Goal: Task Accomplishment & Management: Manage account settings

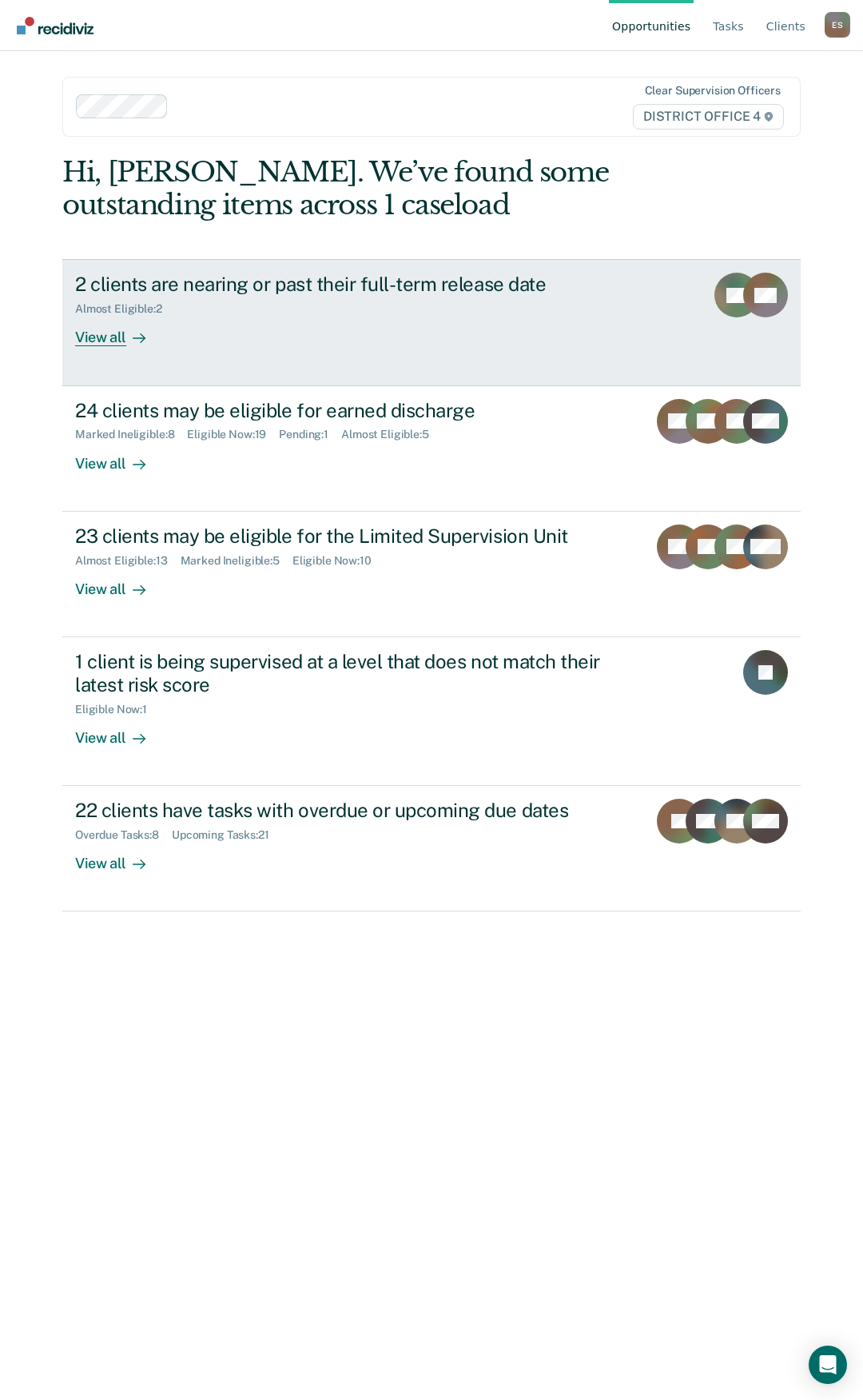
click at [118, 343] on div "View all" at bounding box center [120, 330] width 89 height 31
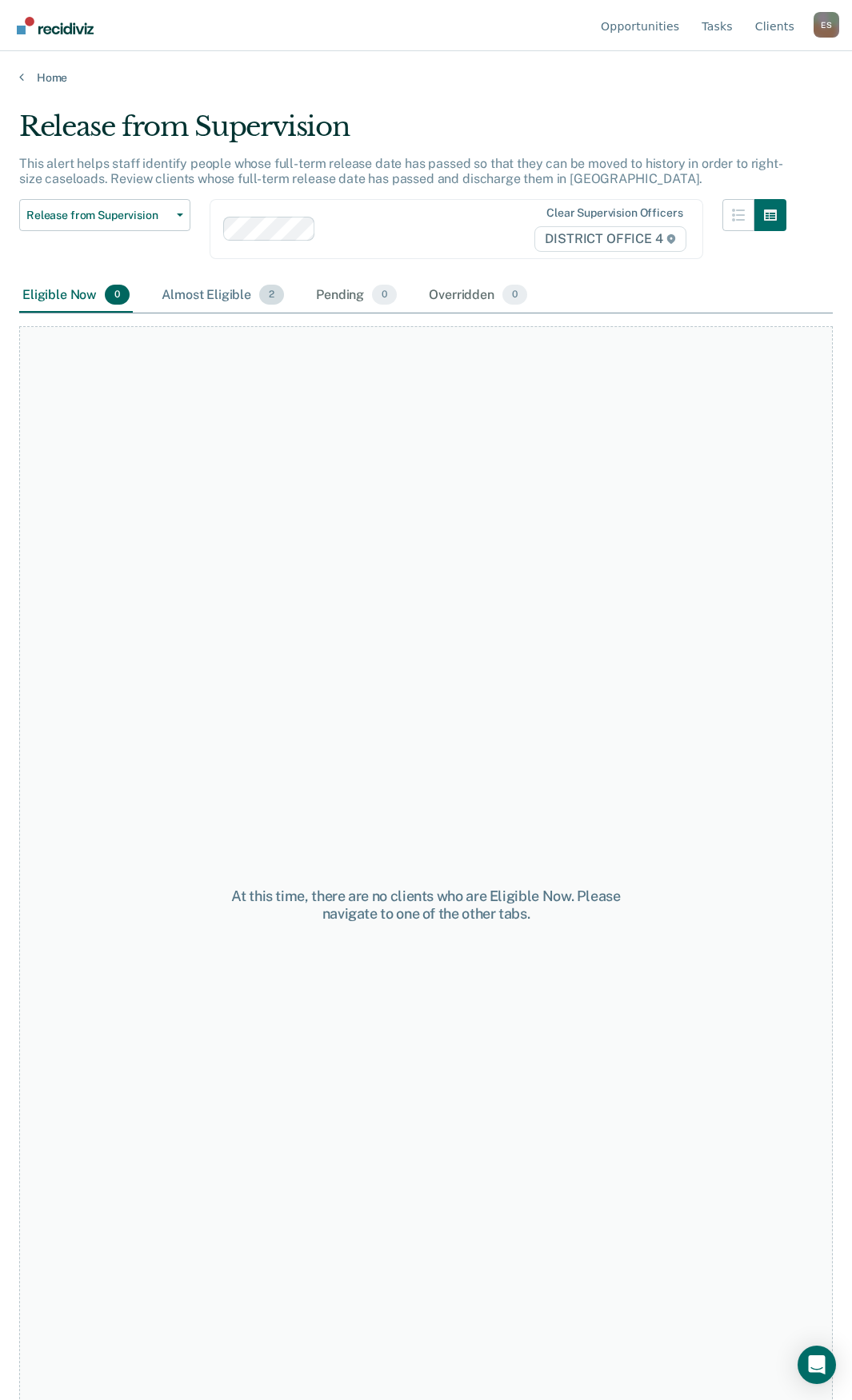
click at [204, 307] on div "Almost Eligible 2" at bounding box center [223, 296] width 128 height 35
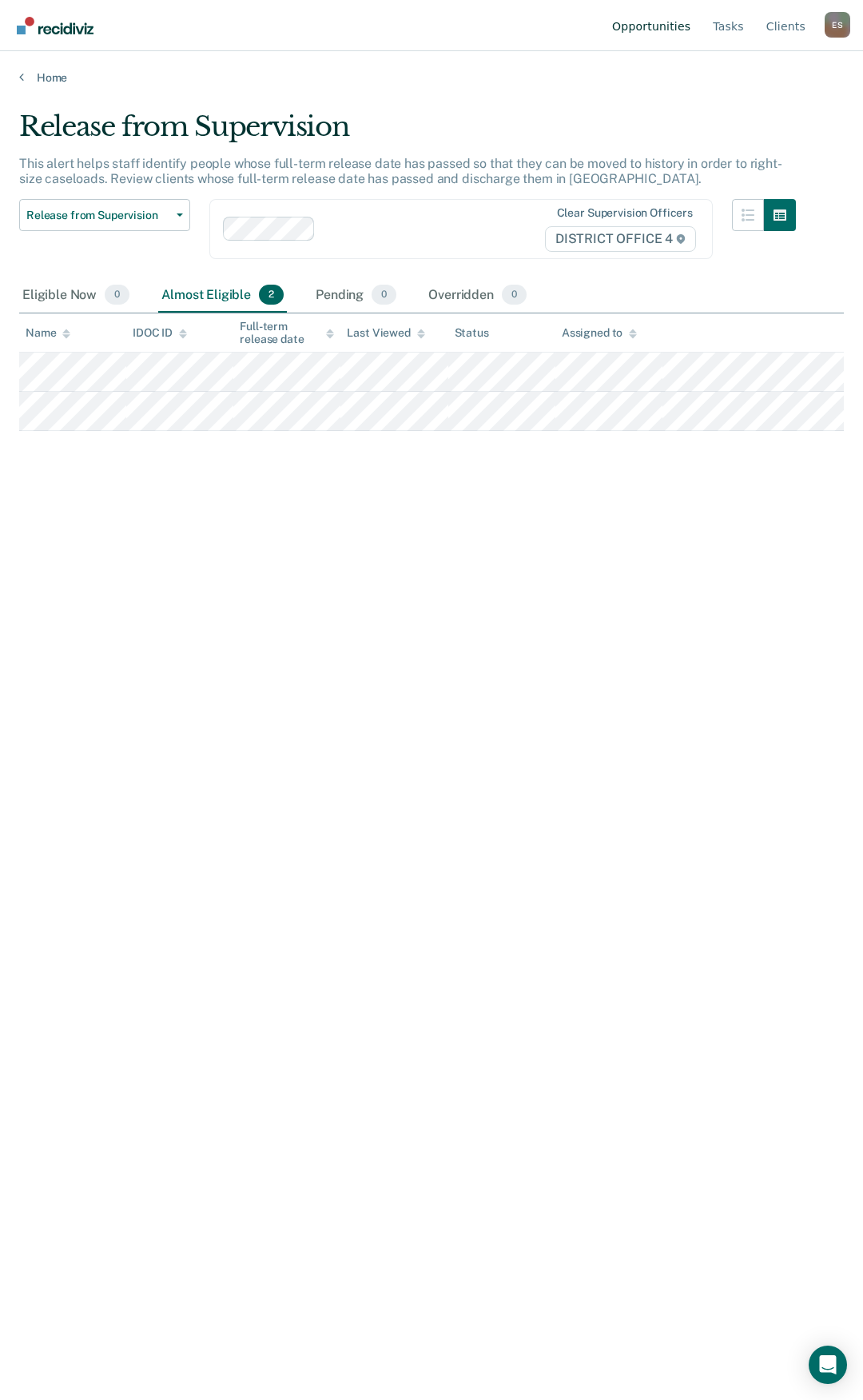
click at [669, 28] on link "Opportunities" at bounding box center [651, 25] width 85 height 51
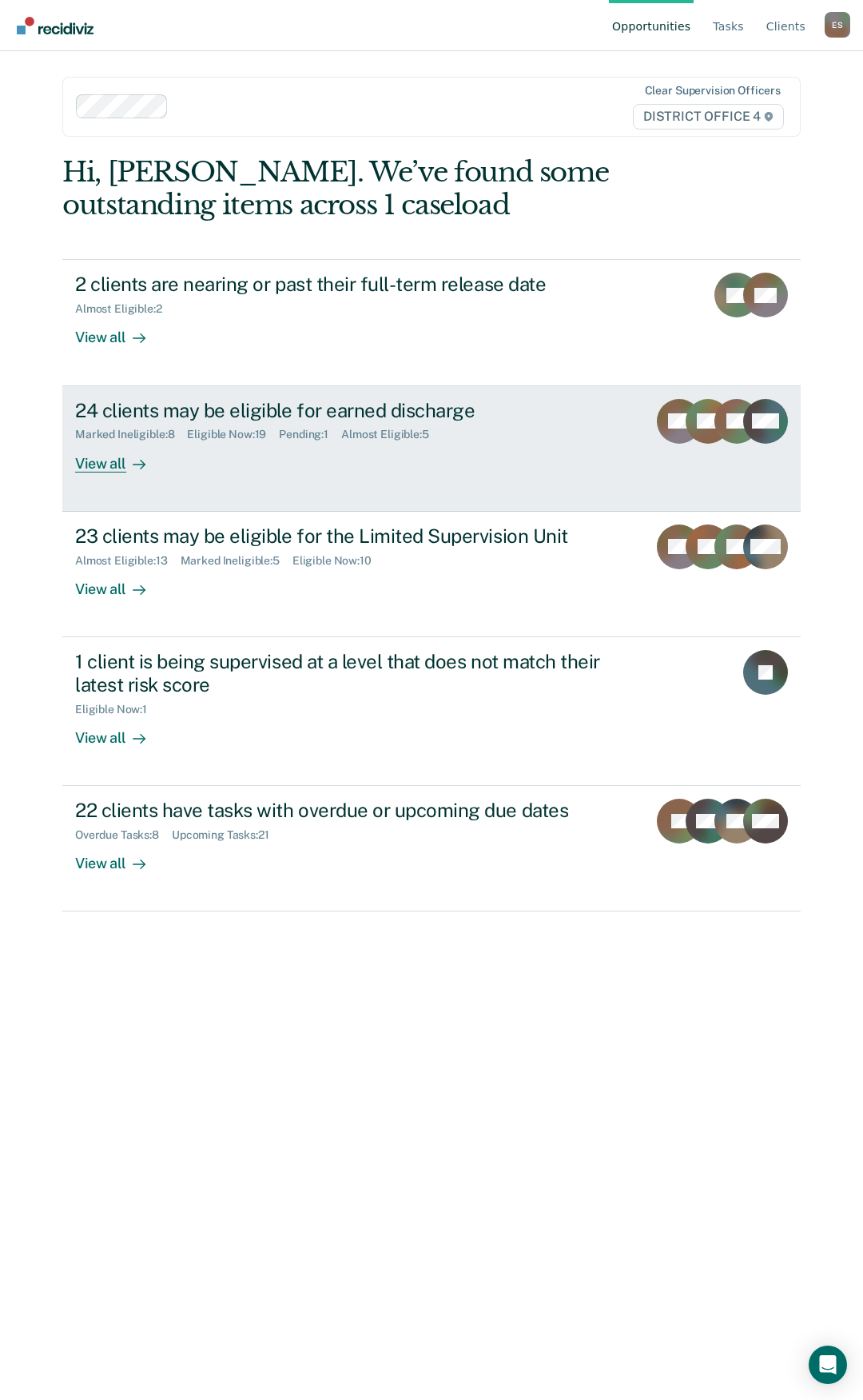
click at [94, 467] on div "View all" at bounding box center [120, 456] width 89 height 31
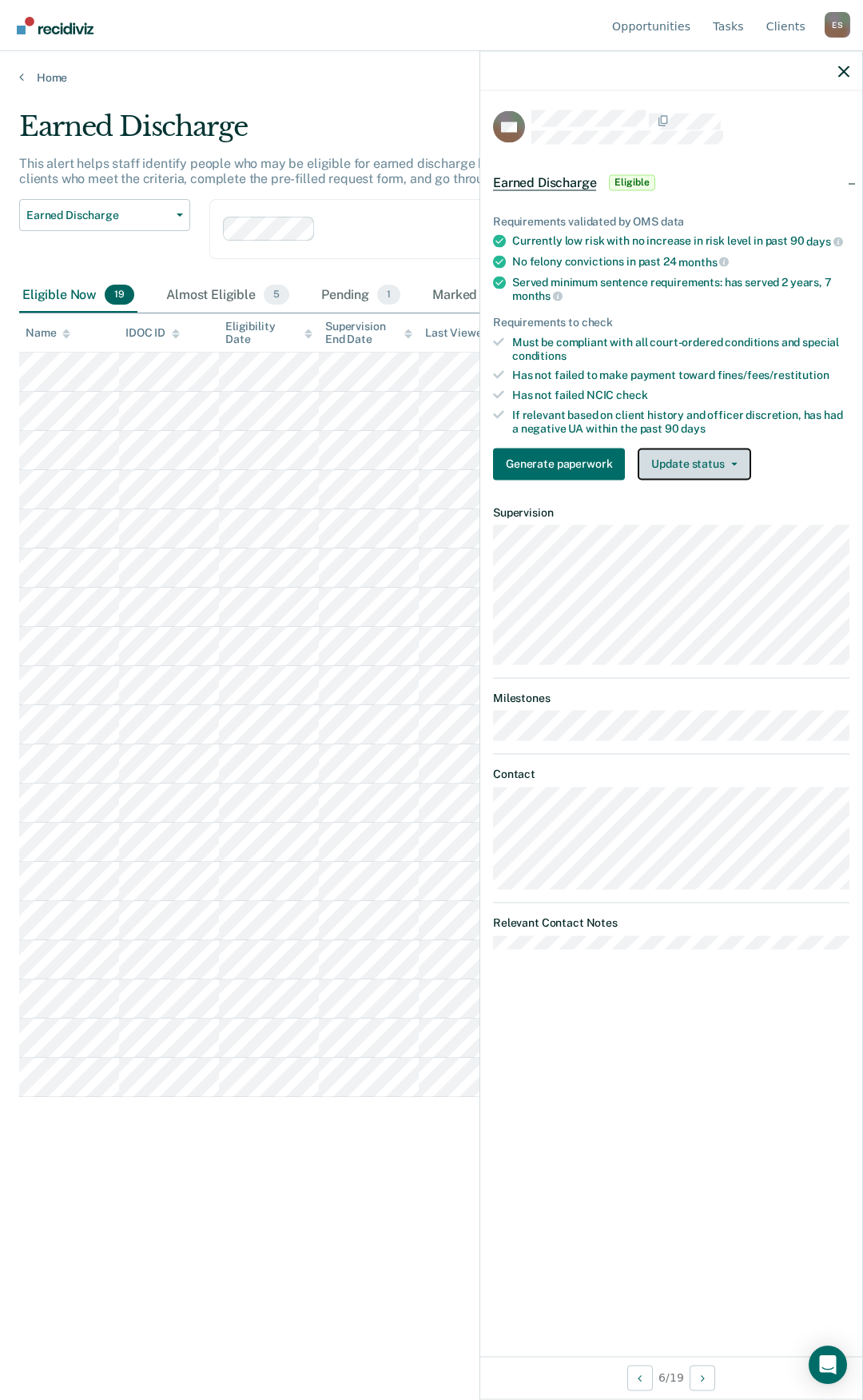
click at [730, 467] on button "Update status" at bounding box center [694, 464] width 113 height 32
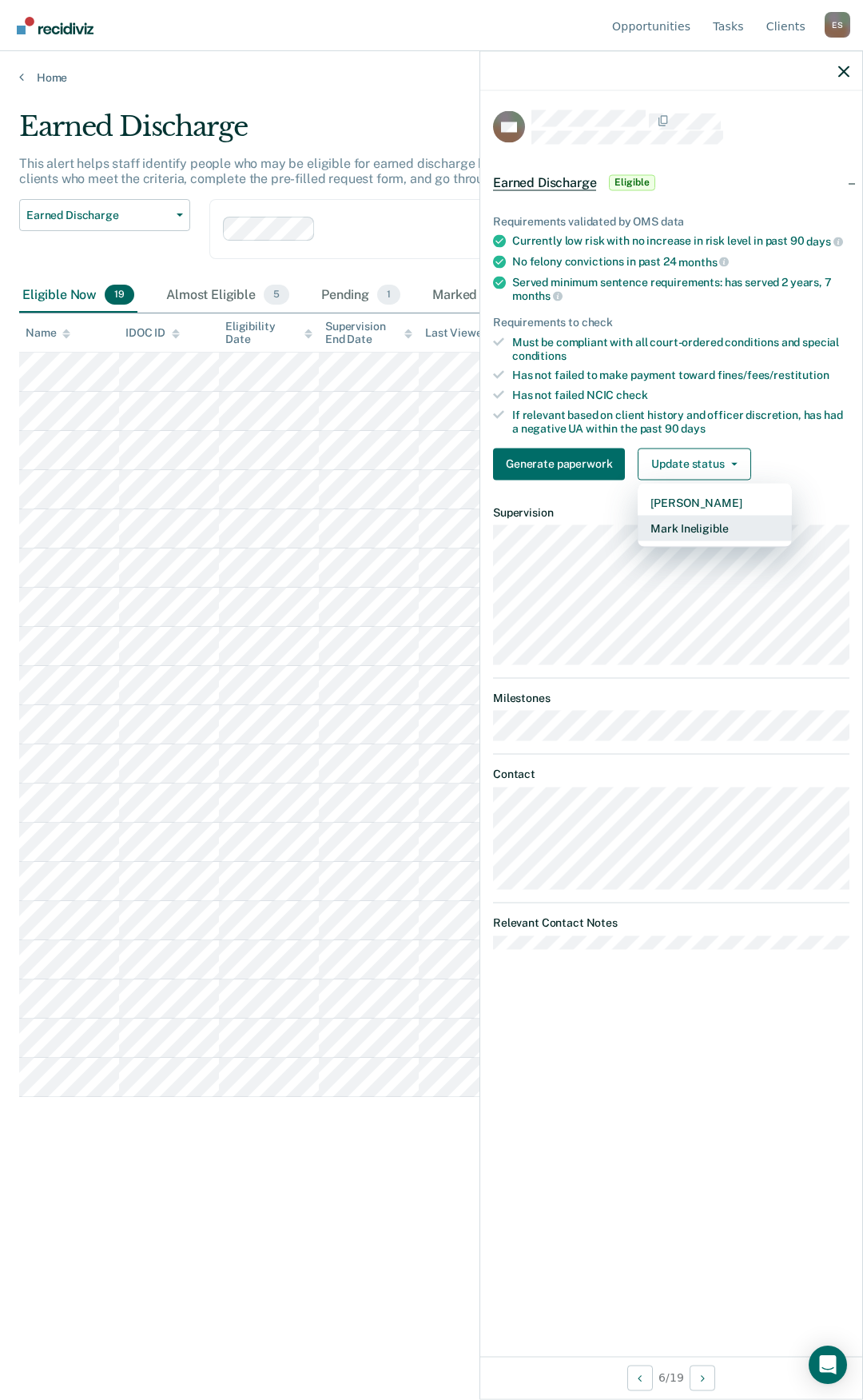
click at [690, 534] on button "Mark Ineligible" at bounding box center [715, 527] width 155 height 25
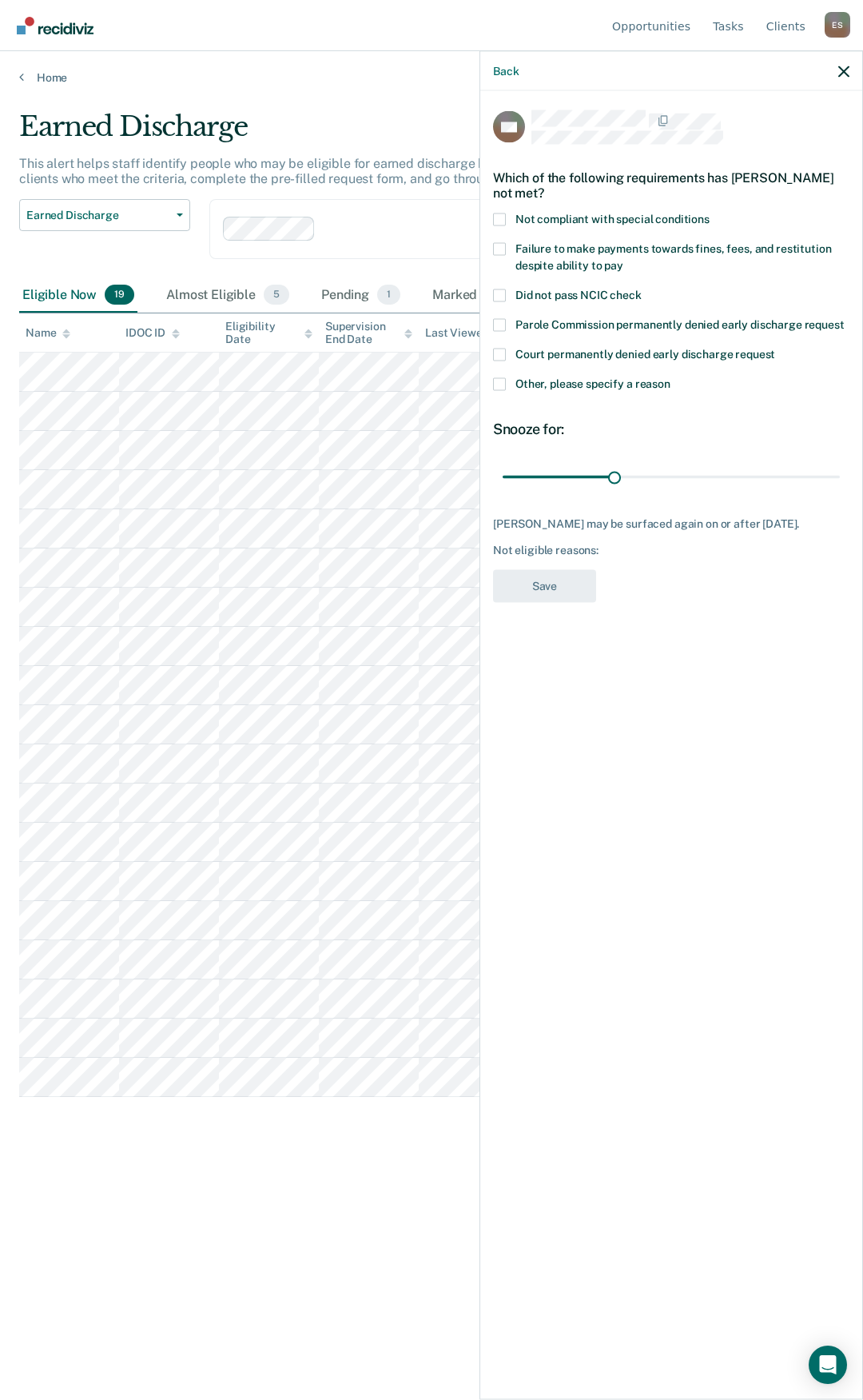
click at [495, 382] on span at bounding box center [500, 384] width 13 height 13
click at [671, 377] on input "Other, please specify a reason" at bounding box center [671, 377] width 0 height 0
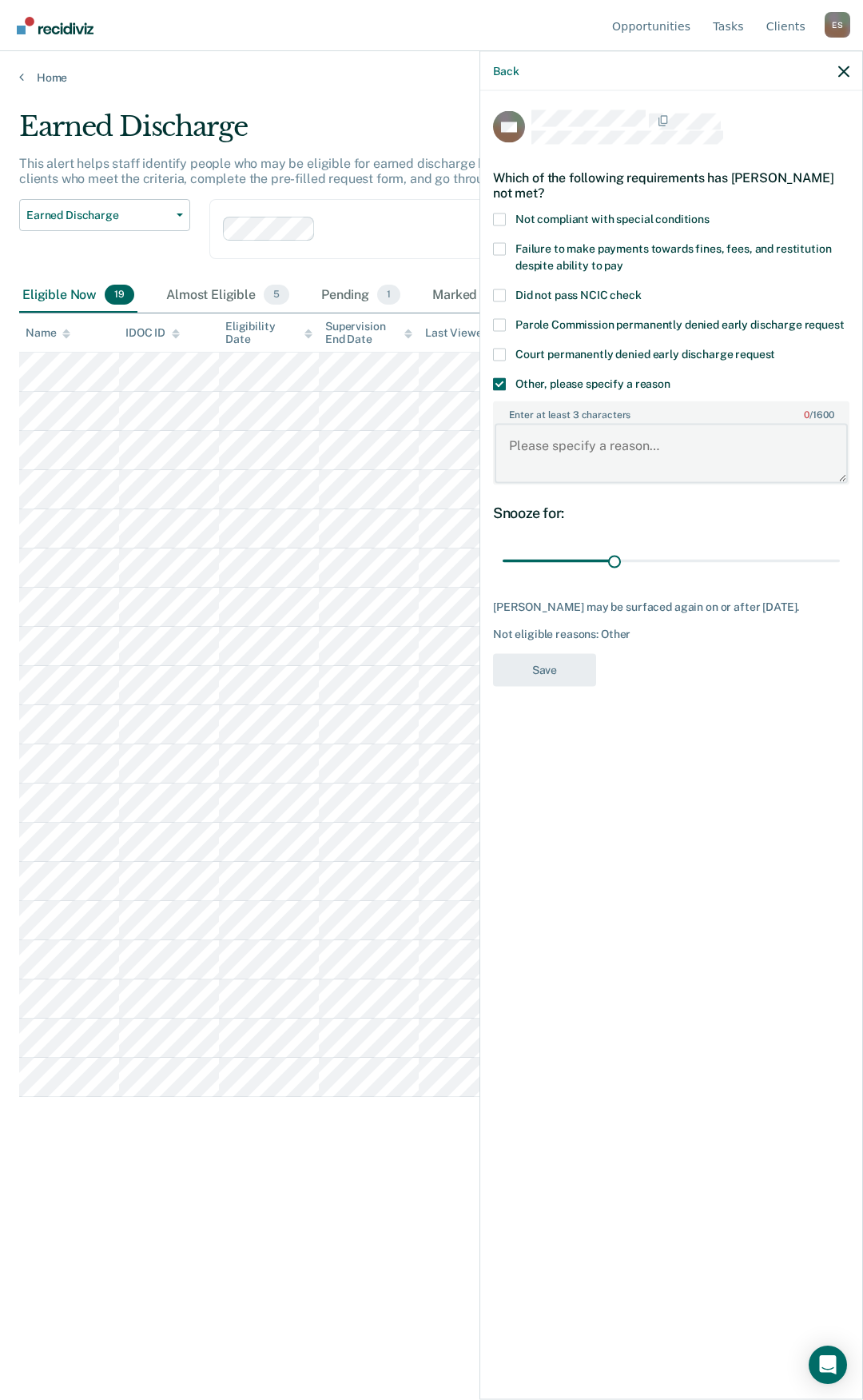
click at [535, 445] on textarea "Enter at least 3 characters 0 / 1600" at bounding box center [672, 453] width 354 height 60
type textarea "substance use"
drag, startPoint x: 615, startPoint y: 555, endPoint x: 843, endPoint y: 575, distance: 228.9
type input "90"
click at [841, 574] on input "range" at bounding box center [671, 560] width 337 height 28
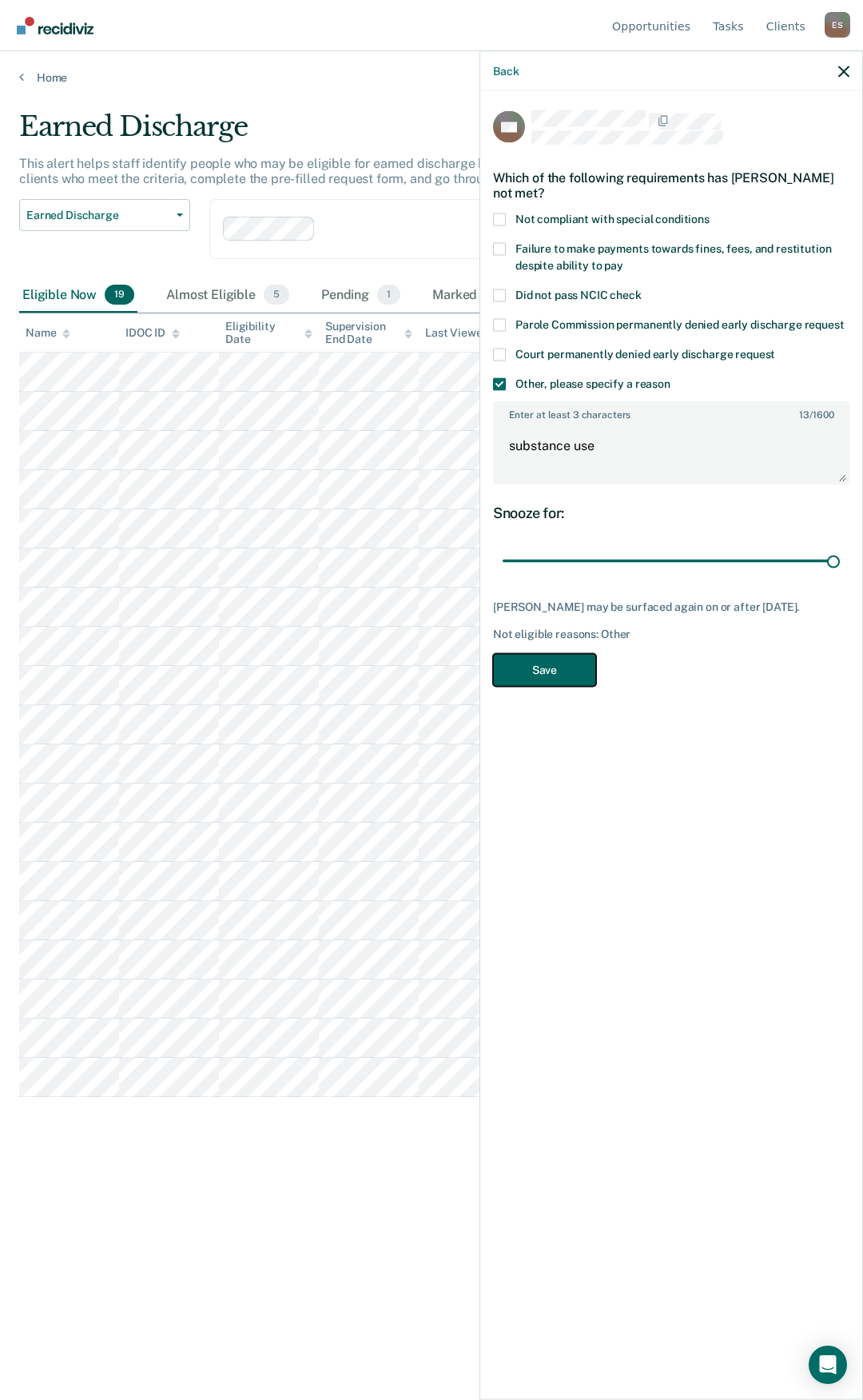
click at [562, 667] on button "Save" at bounding box center [545, 669] width 103 height 33
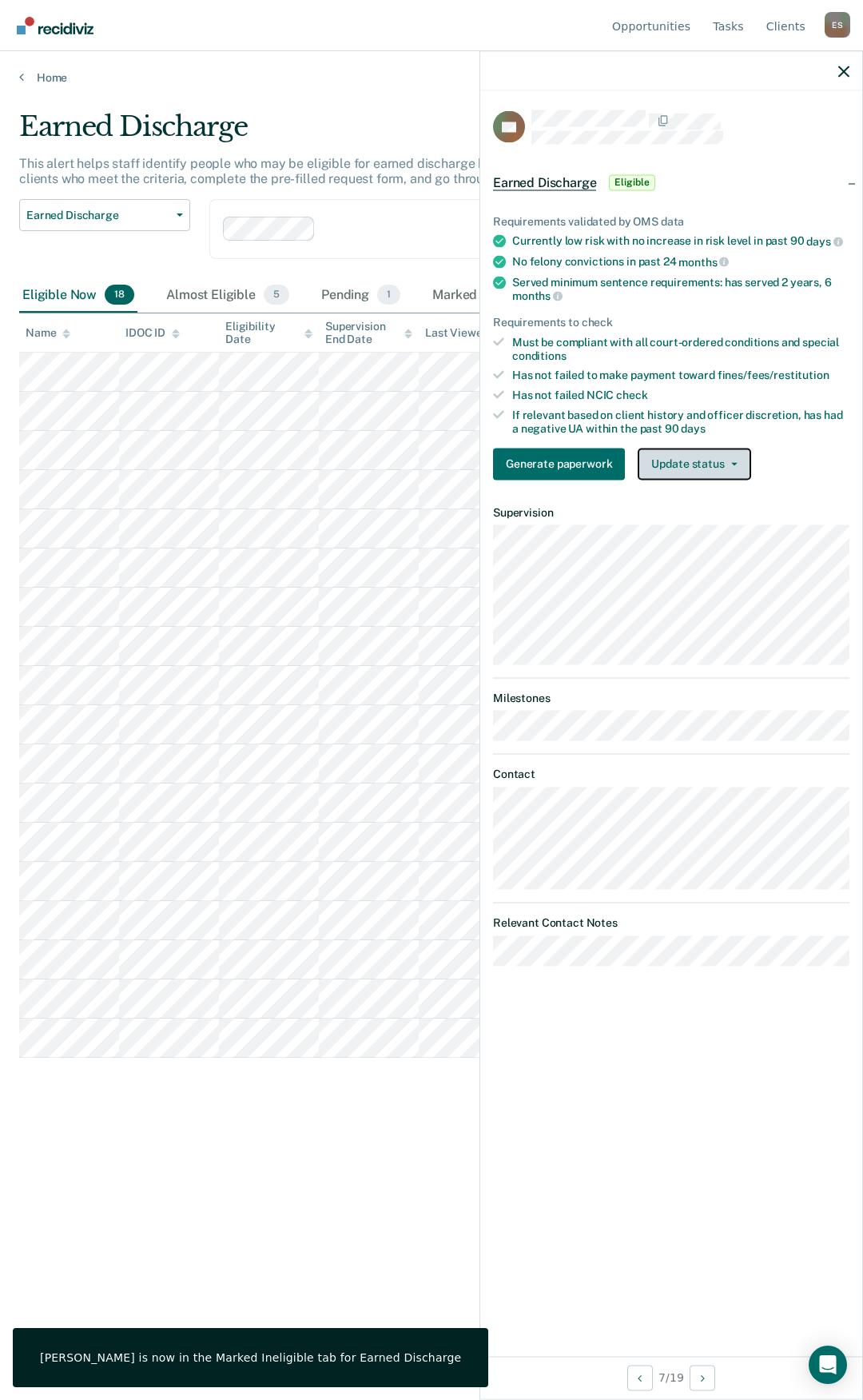
click at [710, 462] on button "Update status" at bounding box center [694, 464] width 113 height 32
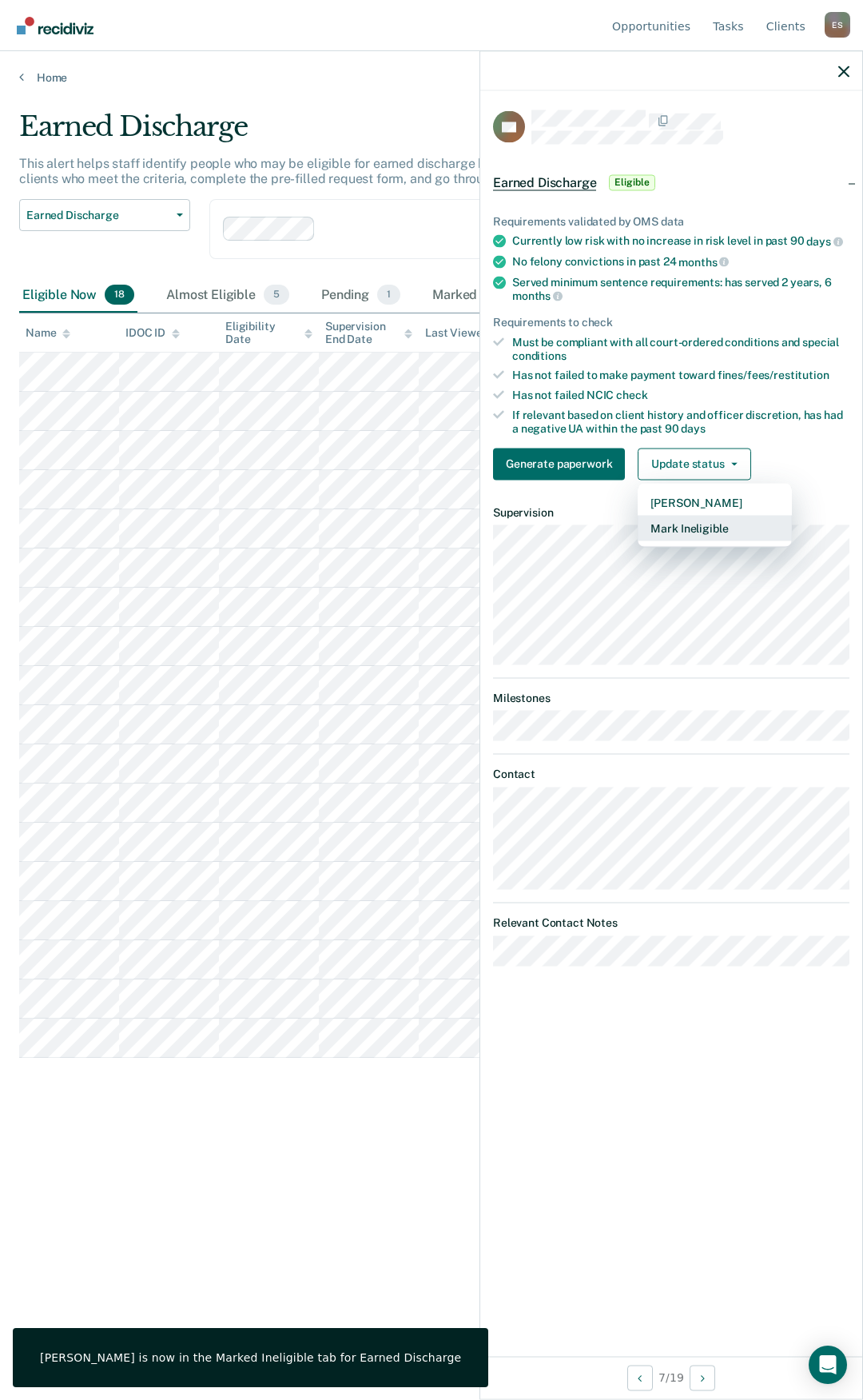
click at [699, 530] on button "Mark Ineligible" at bounding box center [715, 527] width 155 height 25
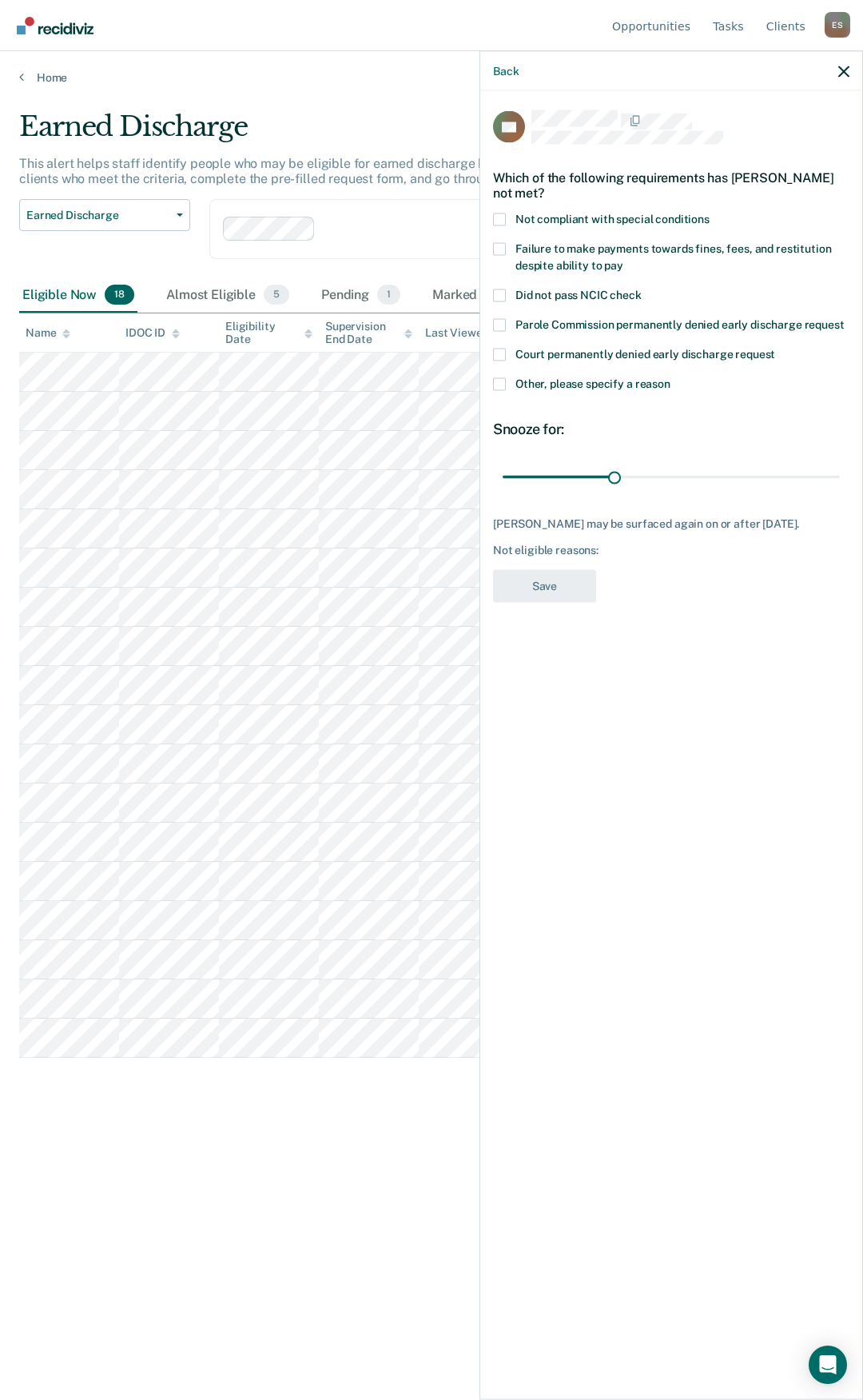
click at [501, 387] on span at bounding box center [500, 384] width 13 height 13
click at [671, 377] on input "Other, please specify a reason" at bounding box center [671, 377] width 0 height 0
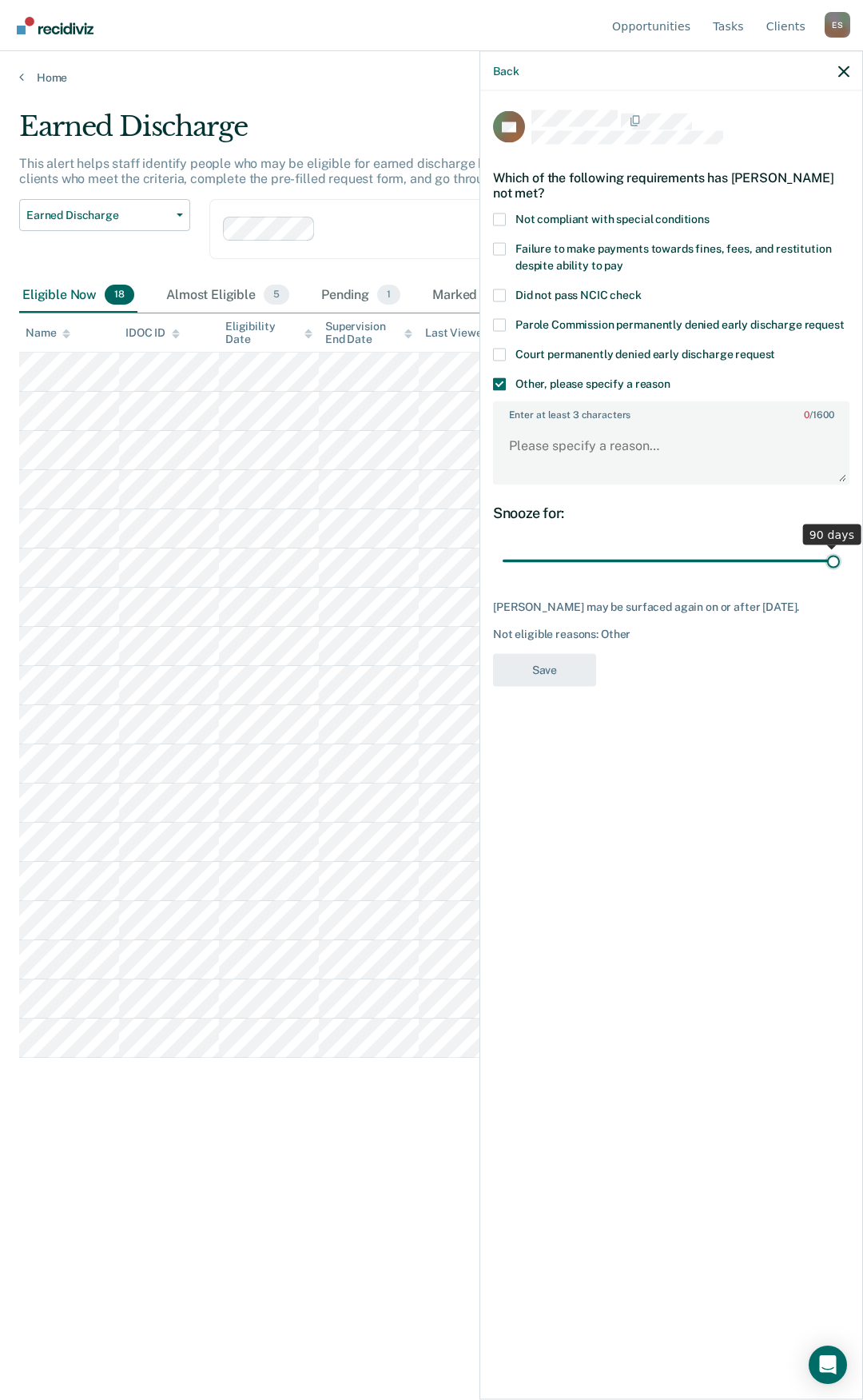
drag, startPoint x: 613, startPoint y: 561, endPoint x: 863, endPoint y: 593, distance: 252.0
type input "90"
click at [841, 574] on input "range" at bounding box center [671, 560] width 337 height 28
click at [618, 456] on textarea "Enter at least 3 characters 0 / 1600" at bounding box center [672, 453] width 354 height 60
type textarea "absconding. PV submitted"
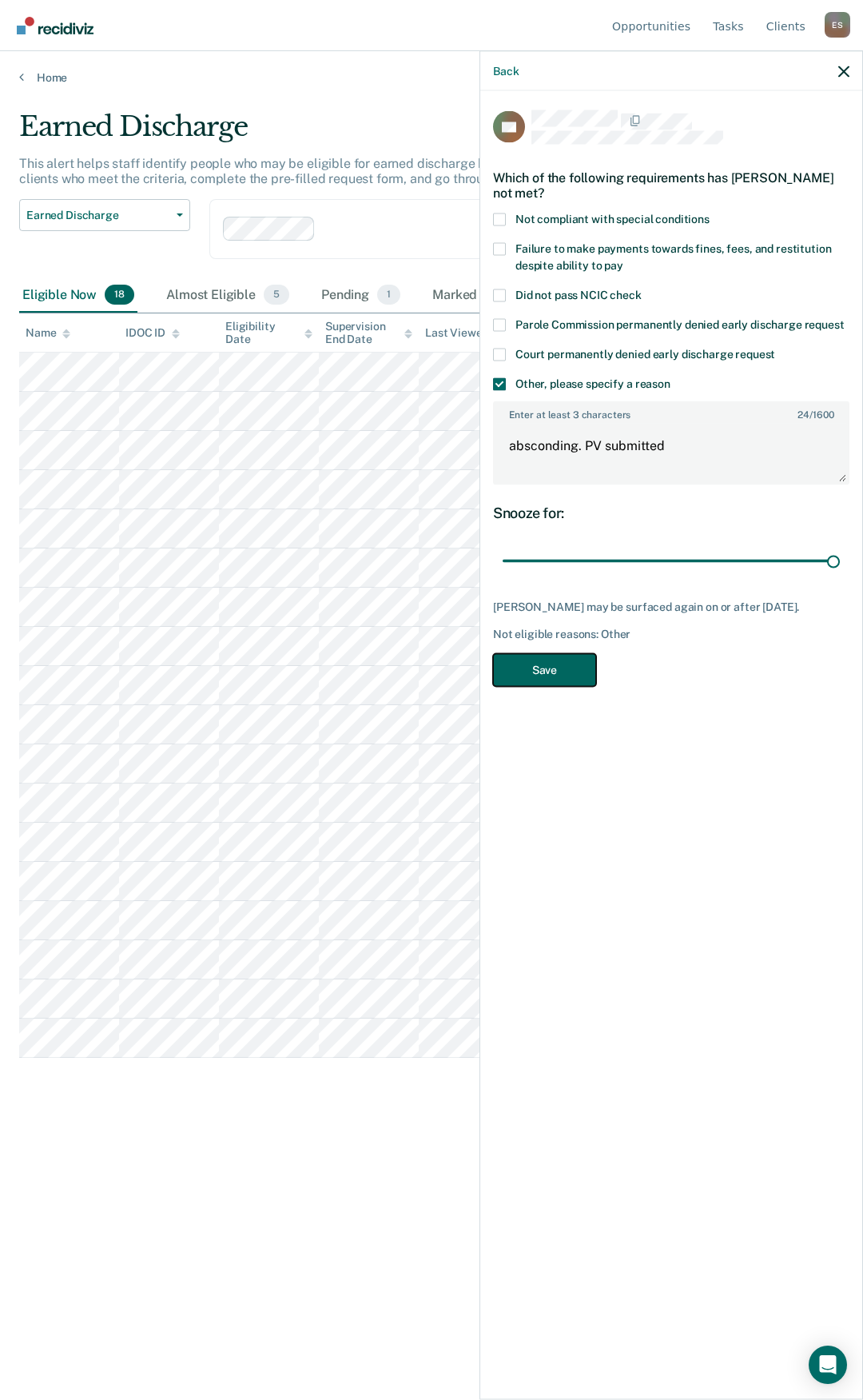
click at [554, 673] on button "Save" at bounding box center [545, 669] width 103 height 33
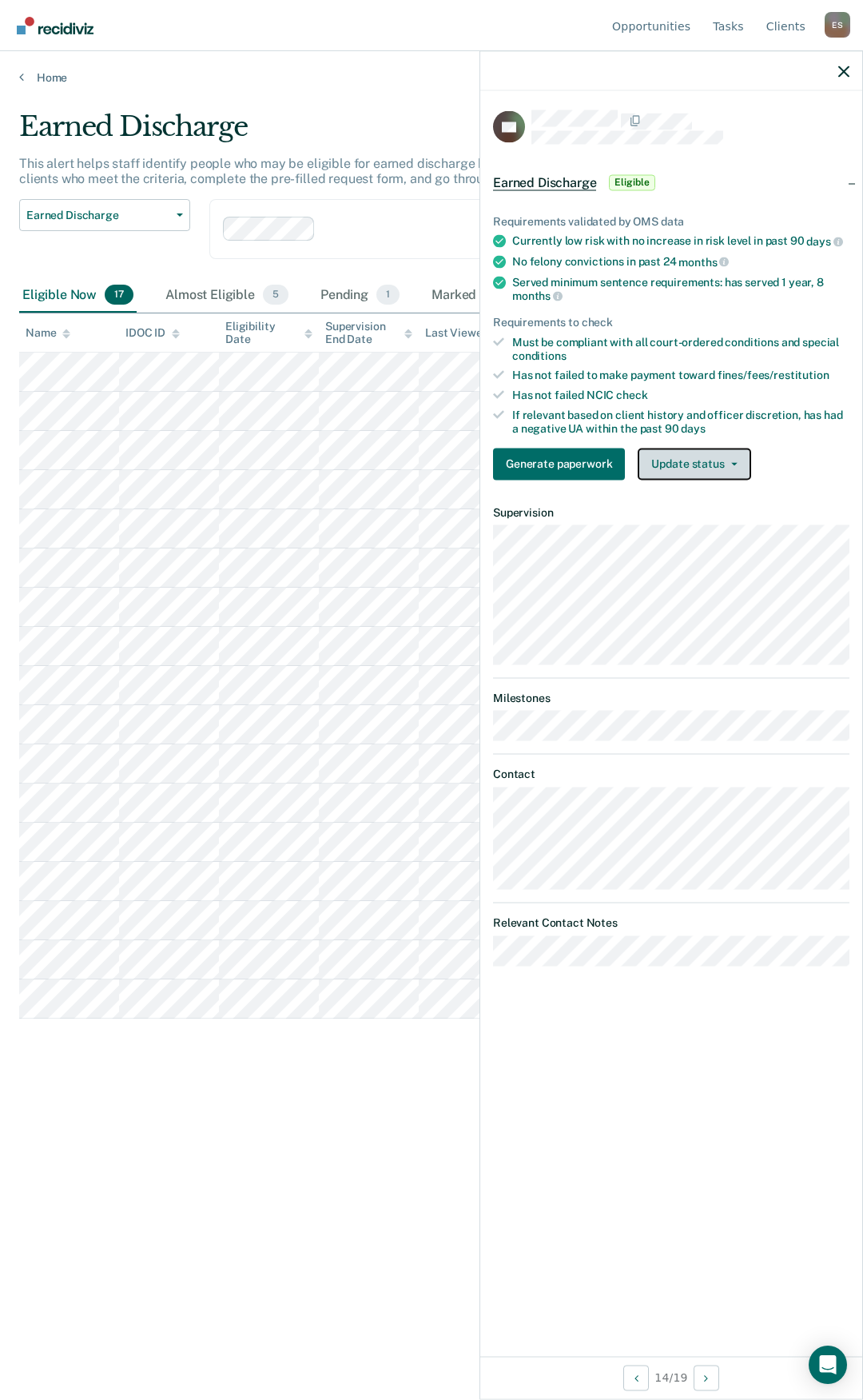
click at [686, 455] on button "Update status" at bounding box center [694, 464] width 113 height 32
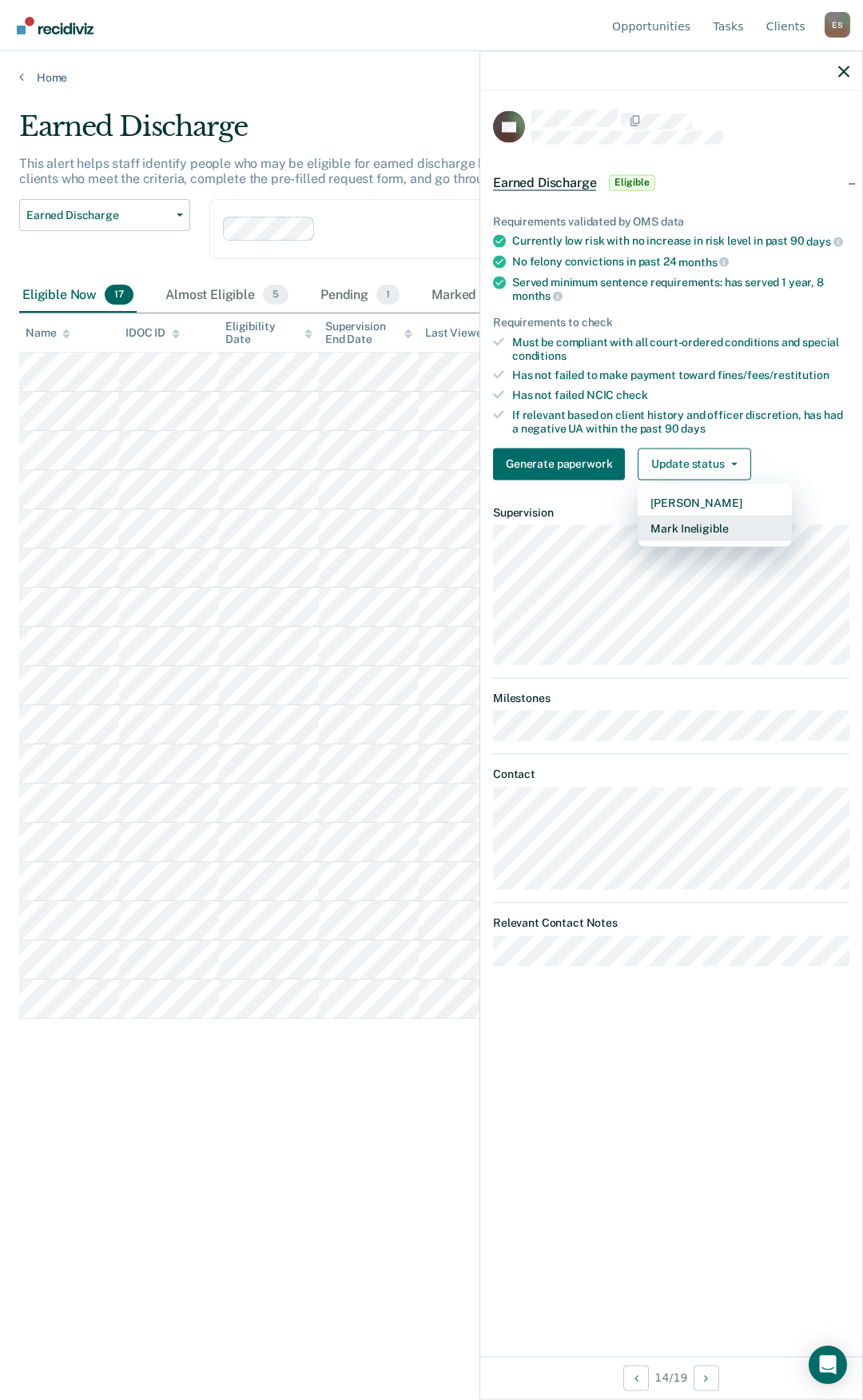
click at [664, 518] on button "Mark Ineligible" at bounding box center [715, 527] width 155 height 25
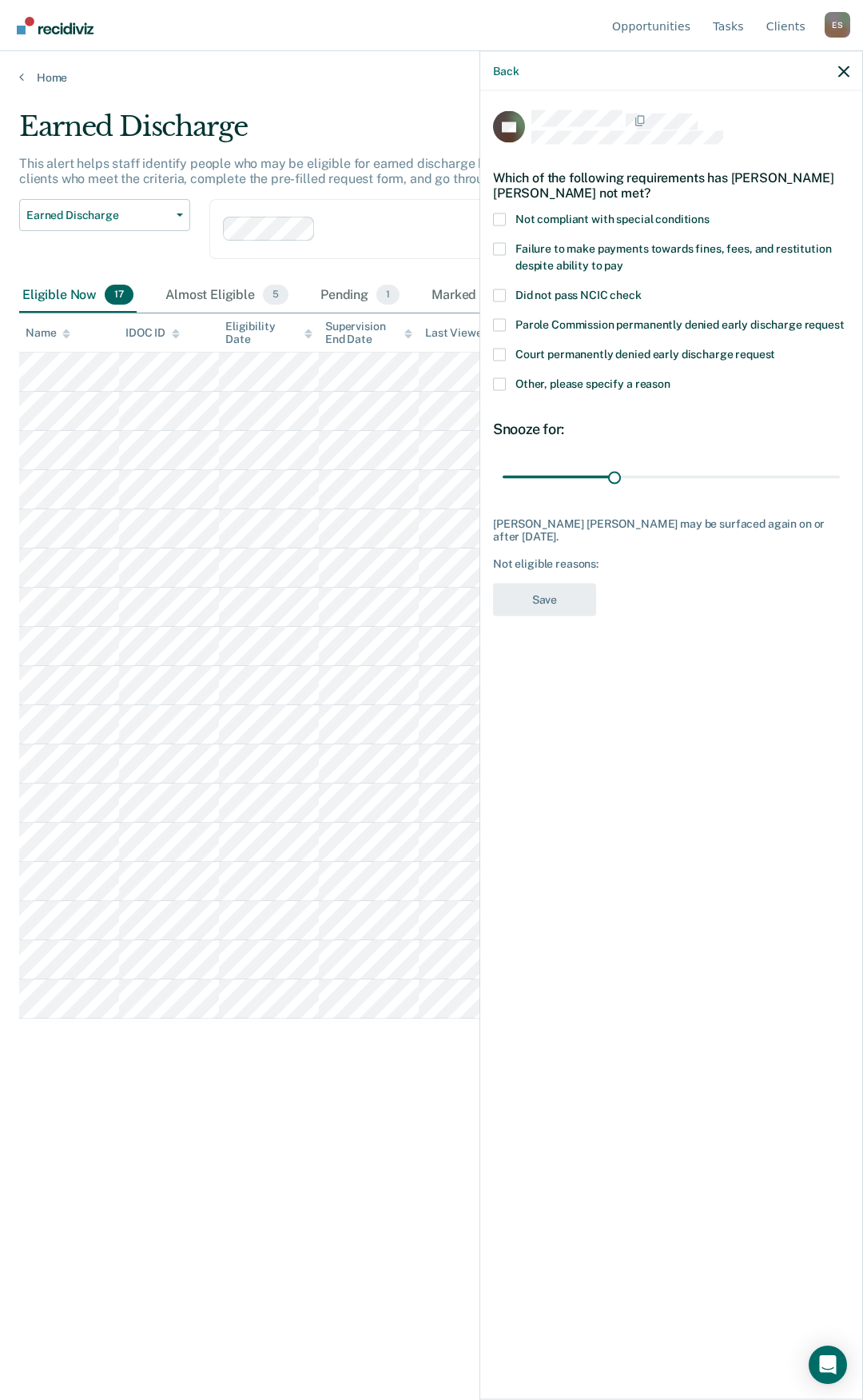
click at [501, 384] on span at bounding box center [500, 384] width 13 height 13
click at [671, 377] on input "Other, please specify a reason" at bounding box center [671, 377] width 0 height 0
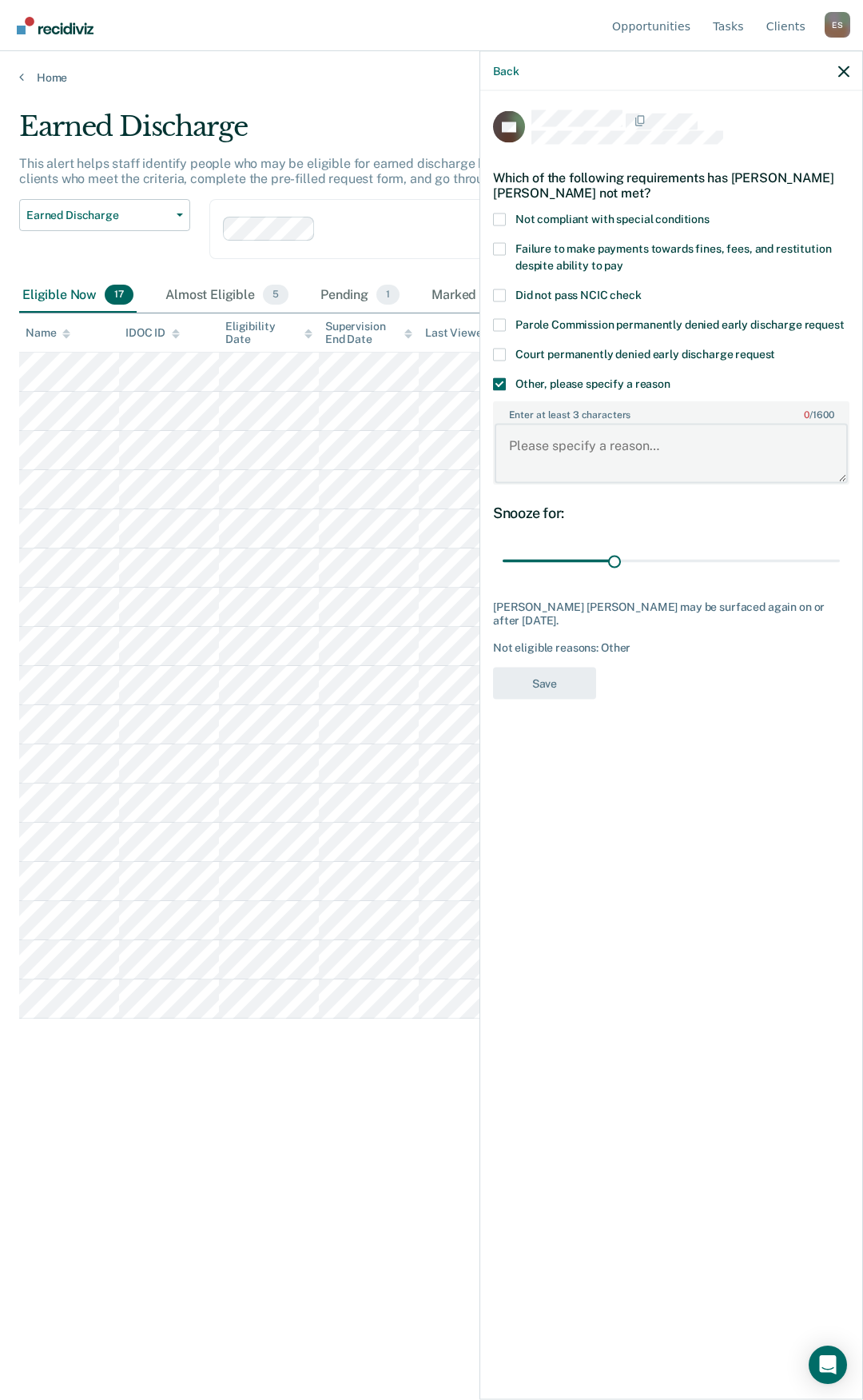
click at [529, 460] on textarea "Enter at least 3 characters 0 / 1600" at bounding box center [672, 453] width 354 height 60
type textarea "substance use"
drag, startPoint x: 614, startPoint y: 561, endPoint x: 820, endPoint y: 562, distance: 206.0
type input "86"
click at [820, 562] on input "range" at bounding box center [671, 560] width 337 height 28
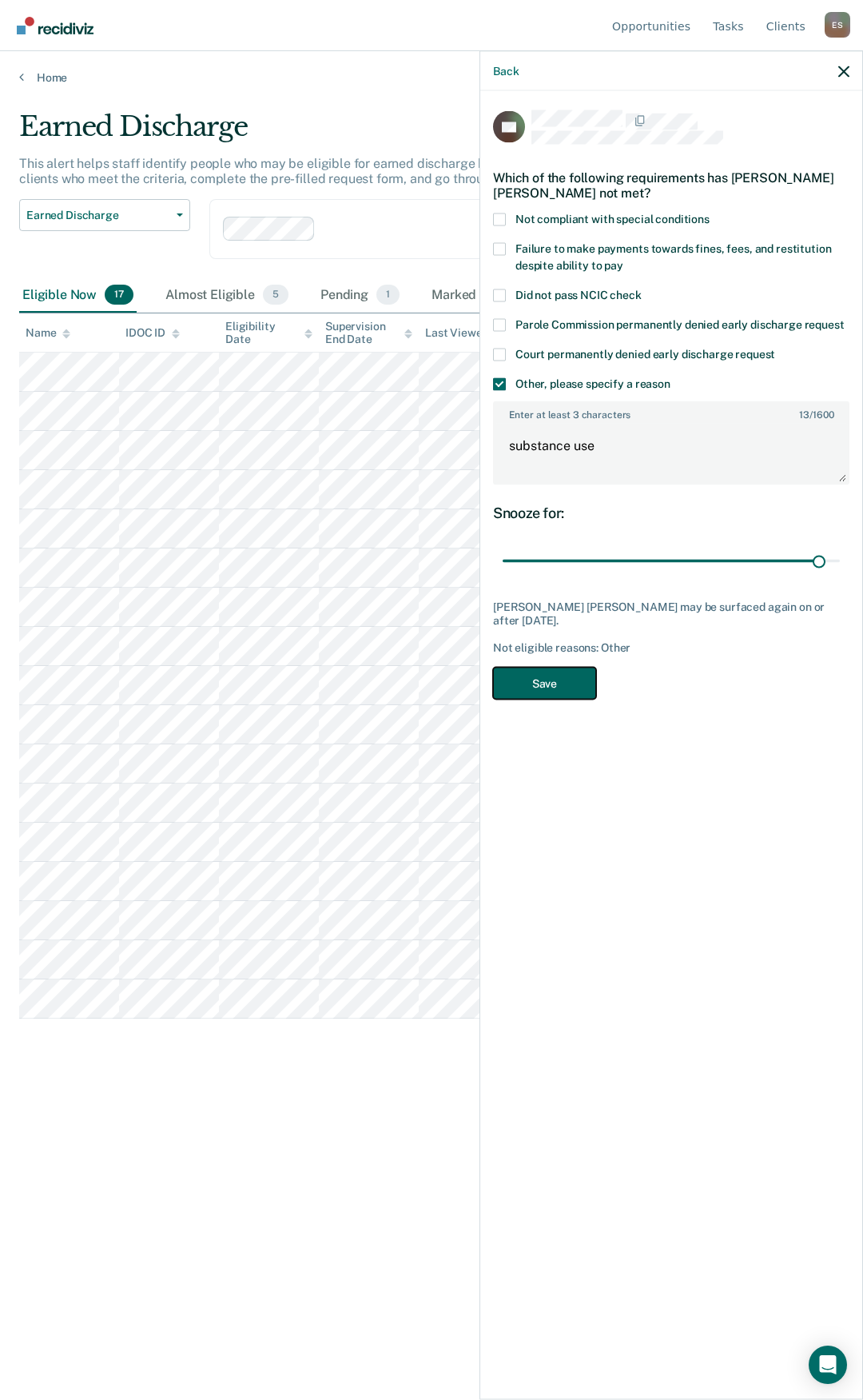
click at [540, 670] on button "Save" at bounding box center [545, 682] width 103 height 33
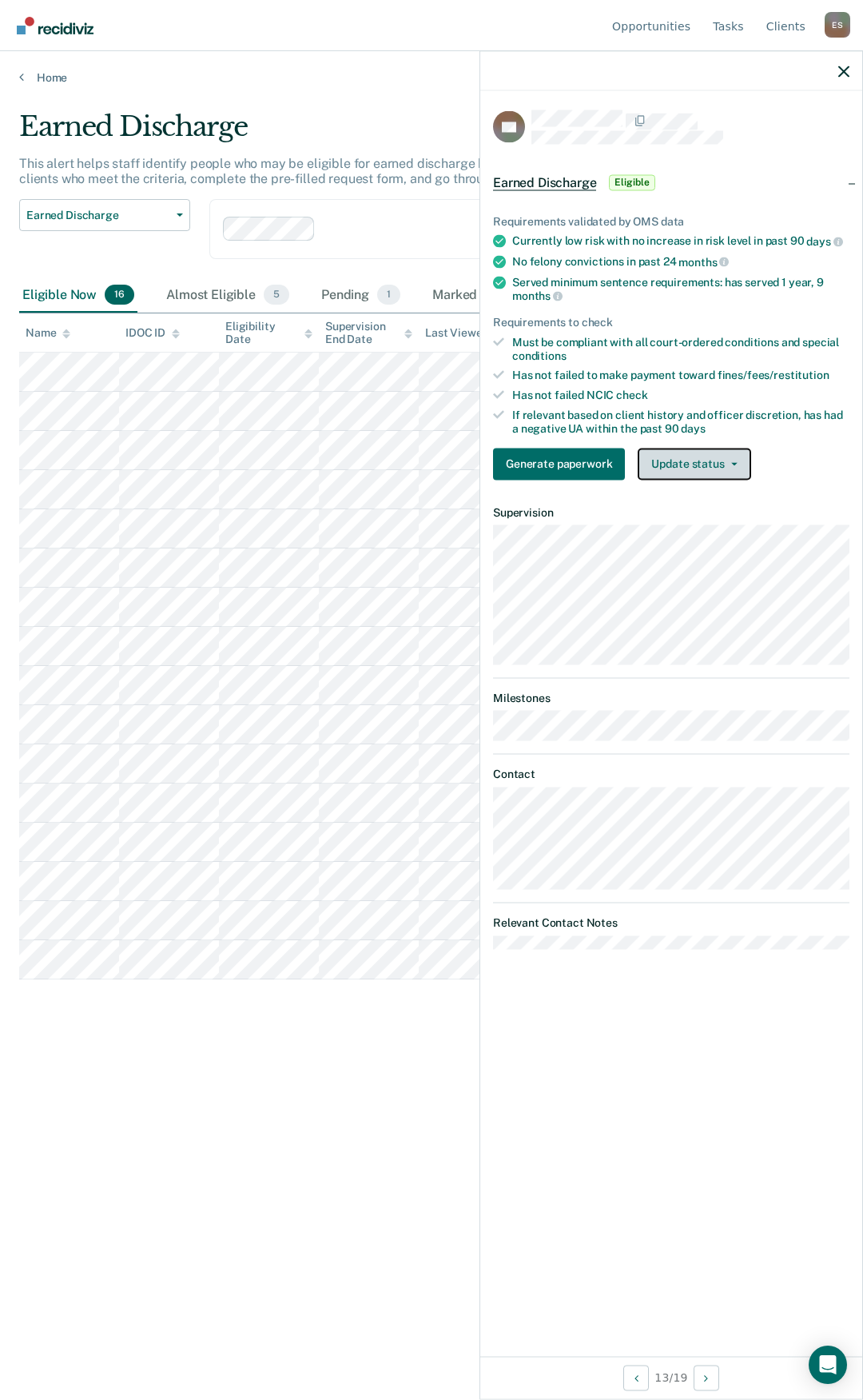
click at [693, 454] on button "Update status" at bounding box center [694, 464] width 113 height 32
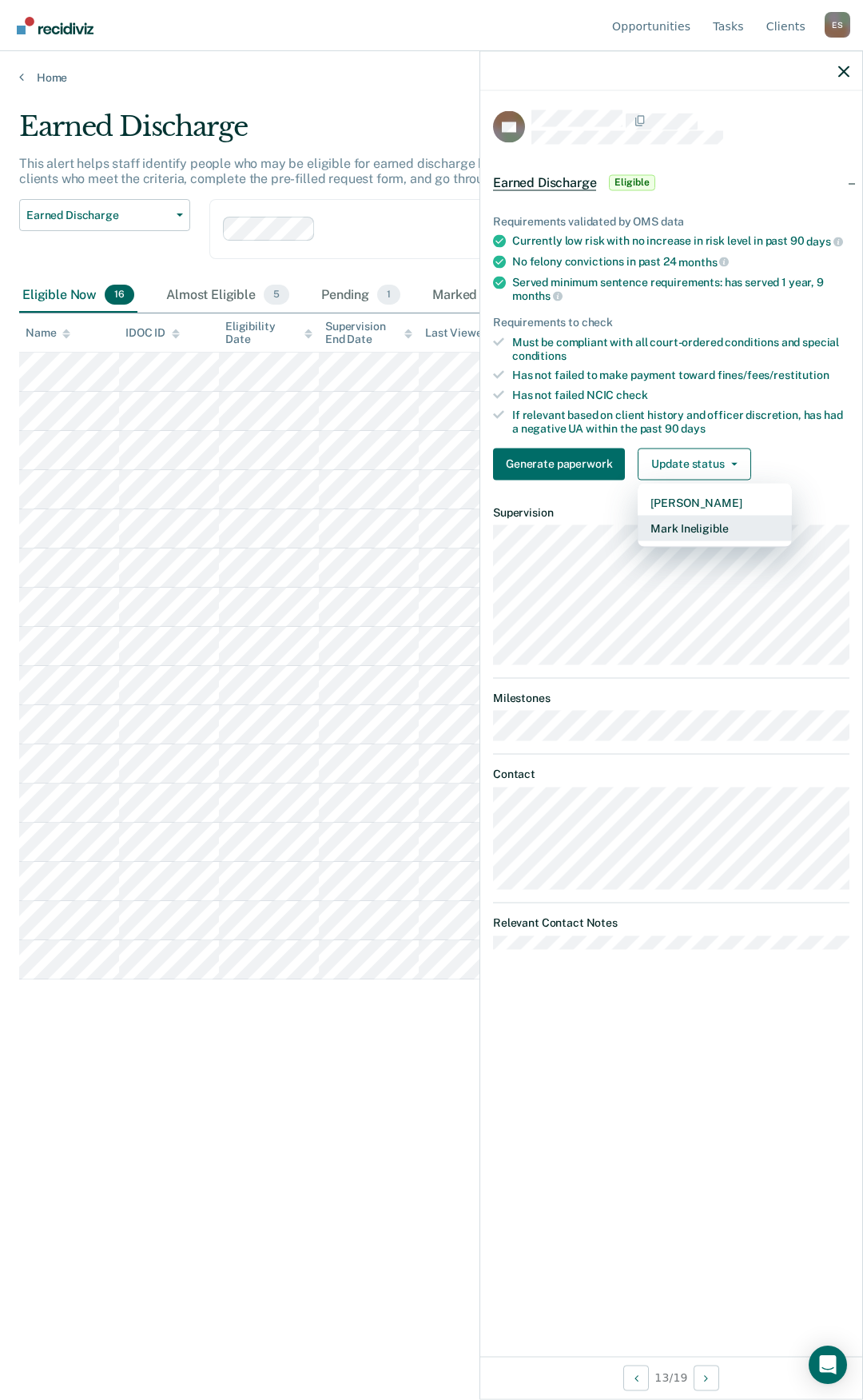
click at [680, 530] on button "Mark Ineligible" at bounding box center [715, 527] width 155 height 25
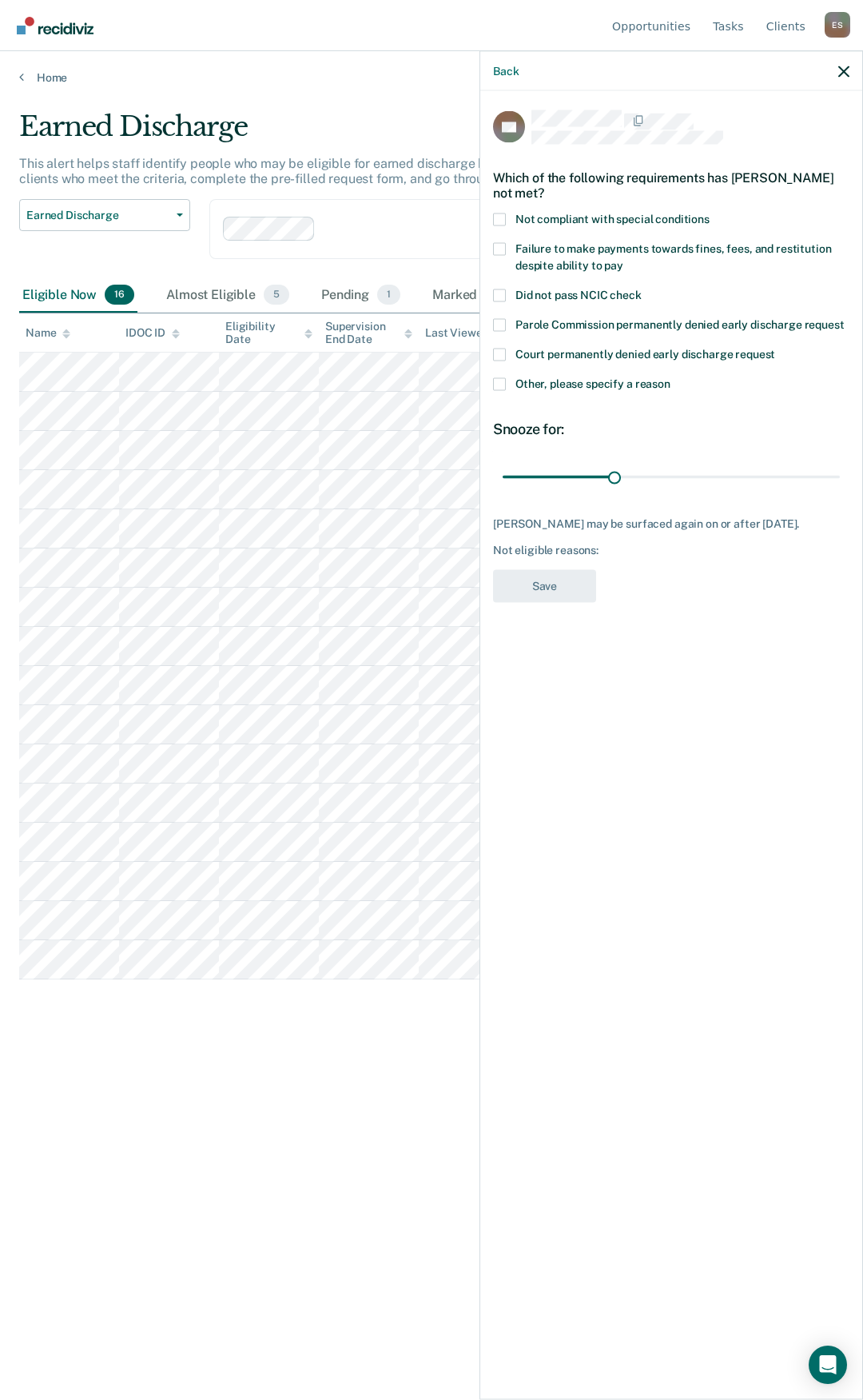
drag, startPoint x: 497, startPoint y: 383, endPoint x: 505, endPoint y: 392, distance: 12.0
click at [498, 383] on span at bounding box center [500, 384] width 13 height 13
click at [671, 377] on input "Other, please specify a reason" at bounding box center [671, 377] width 0 height 0
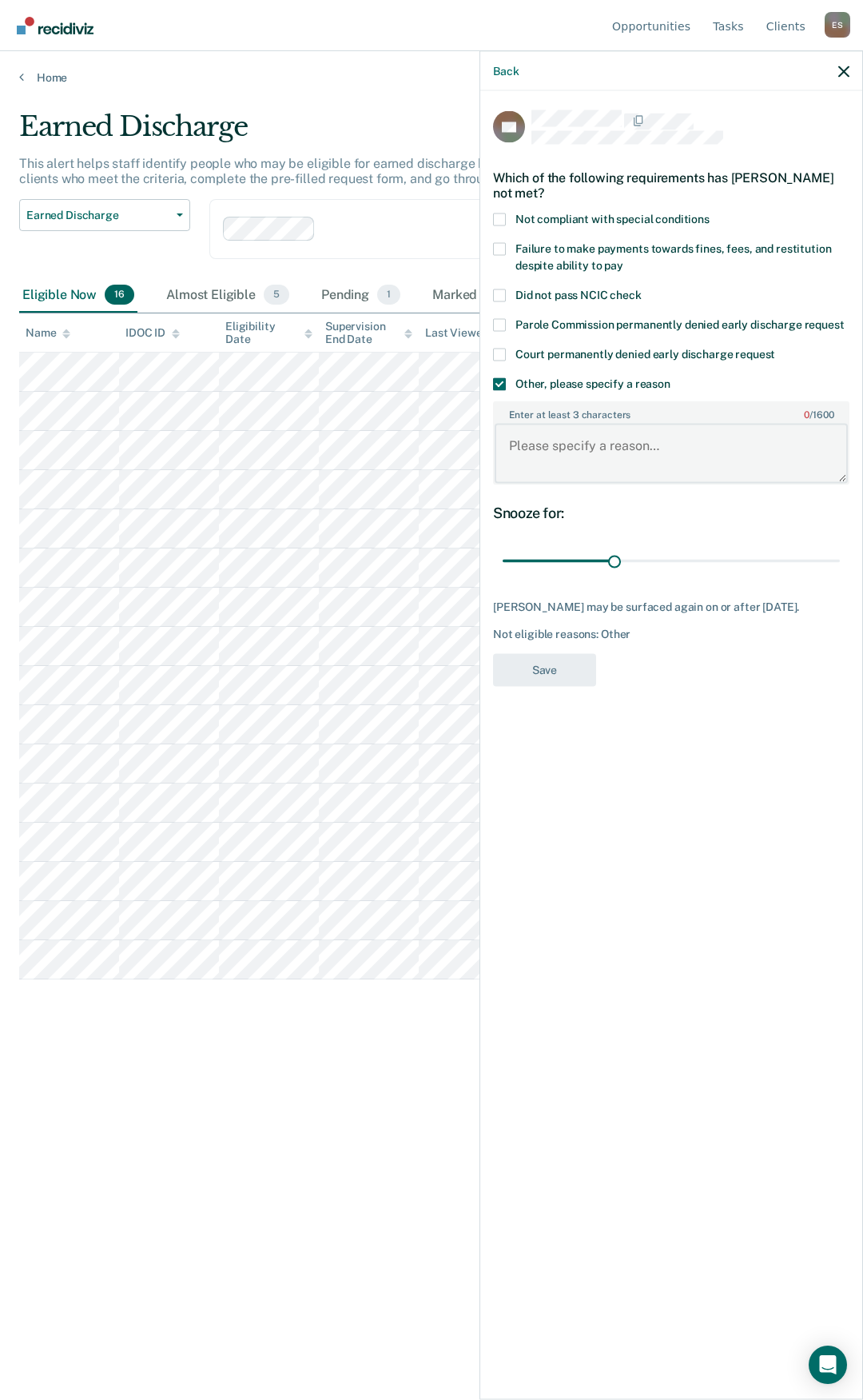
click at [590, 457] on textarea "Enter at least 3 characters 0 / 1600" at bounding box center [672, 453] width 354 height 60
type textarea "substance use"
drag, startPoint x: 610, startPoint y: 558, endPoint x: 708, endPoint y: 629, distance: 121.0
type input "90"
click at [841, 546] on input "range" at bounding box center [671, 560] width 337 height 28
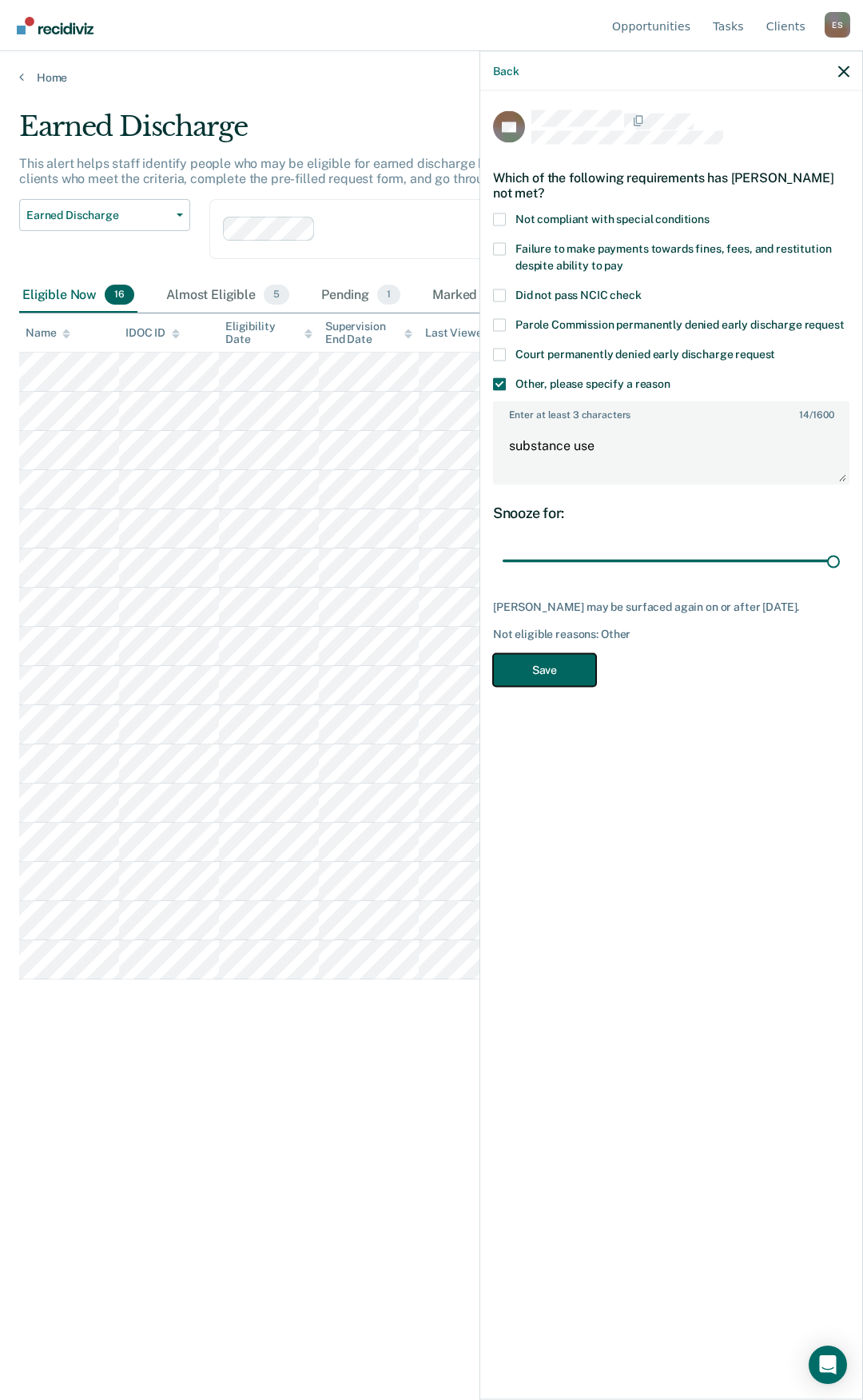
click at [569, 671] on button "Save" at bounding box center [545, 669] width 103 height 33
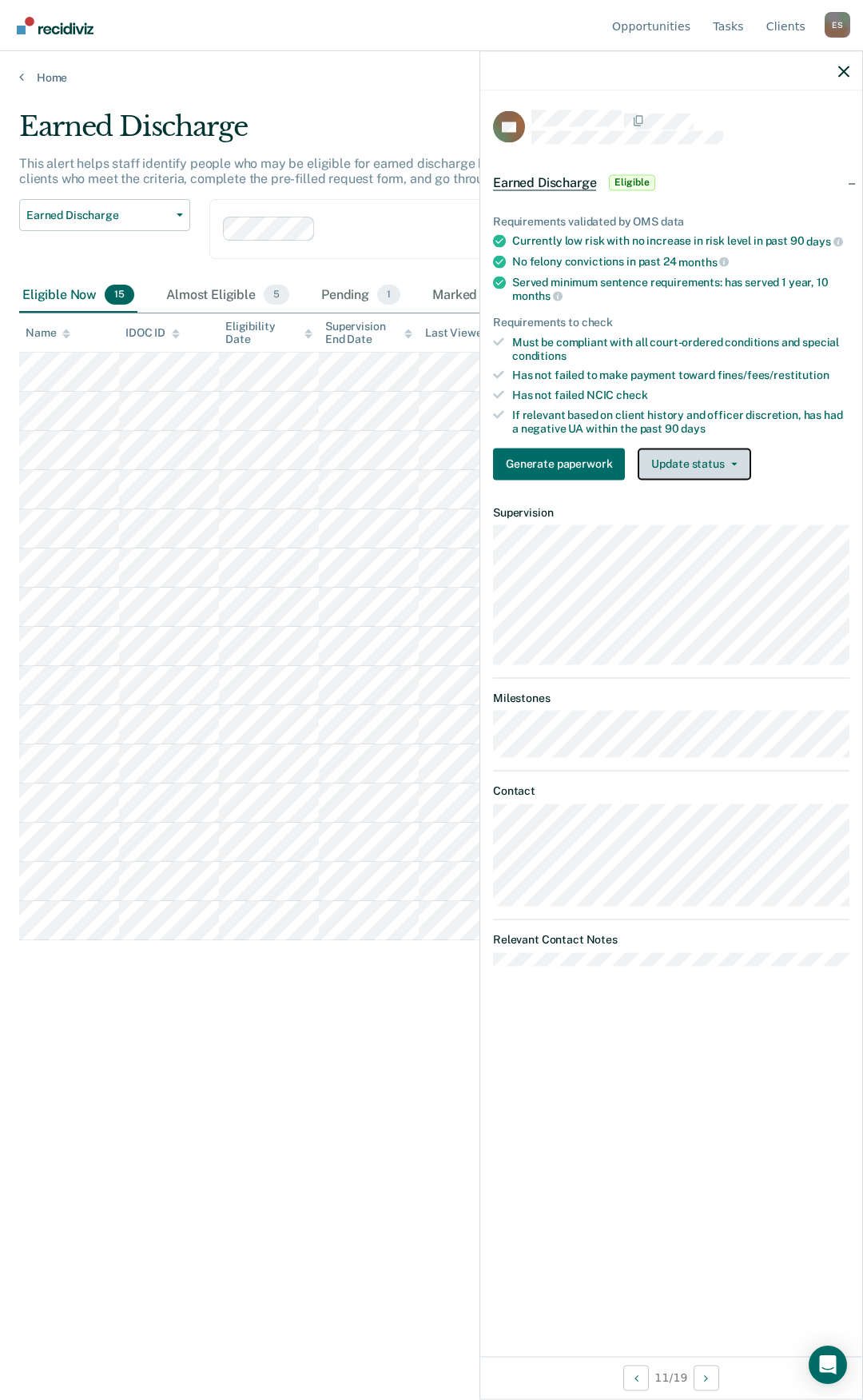
click at [721, 464] on button "Update status" at bounding box center [694, 464] width 113 height 32
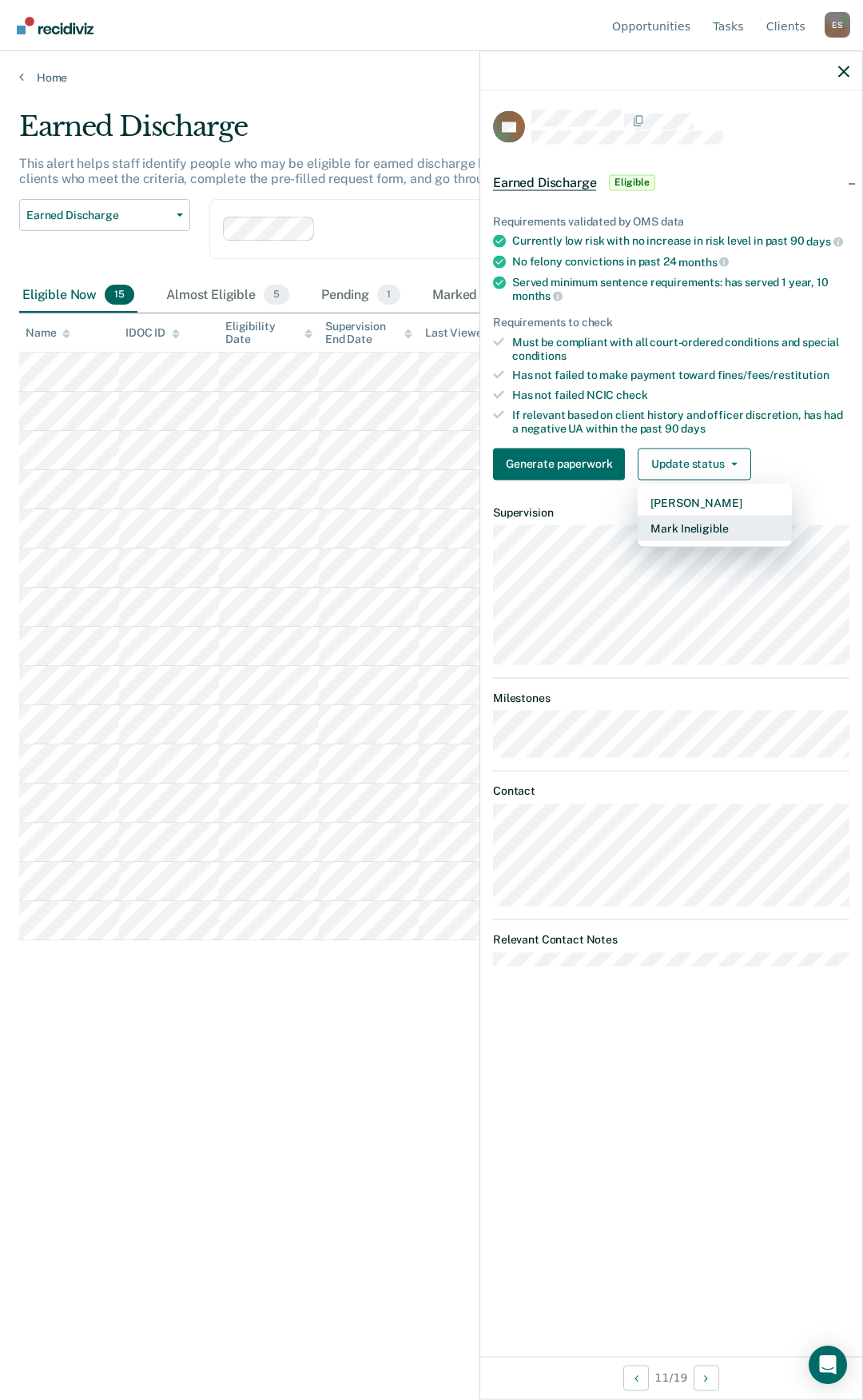
click at [696, 530] on button "Mark Ineligible" at bounding box center [715, 527] width 155 height 25
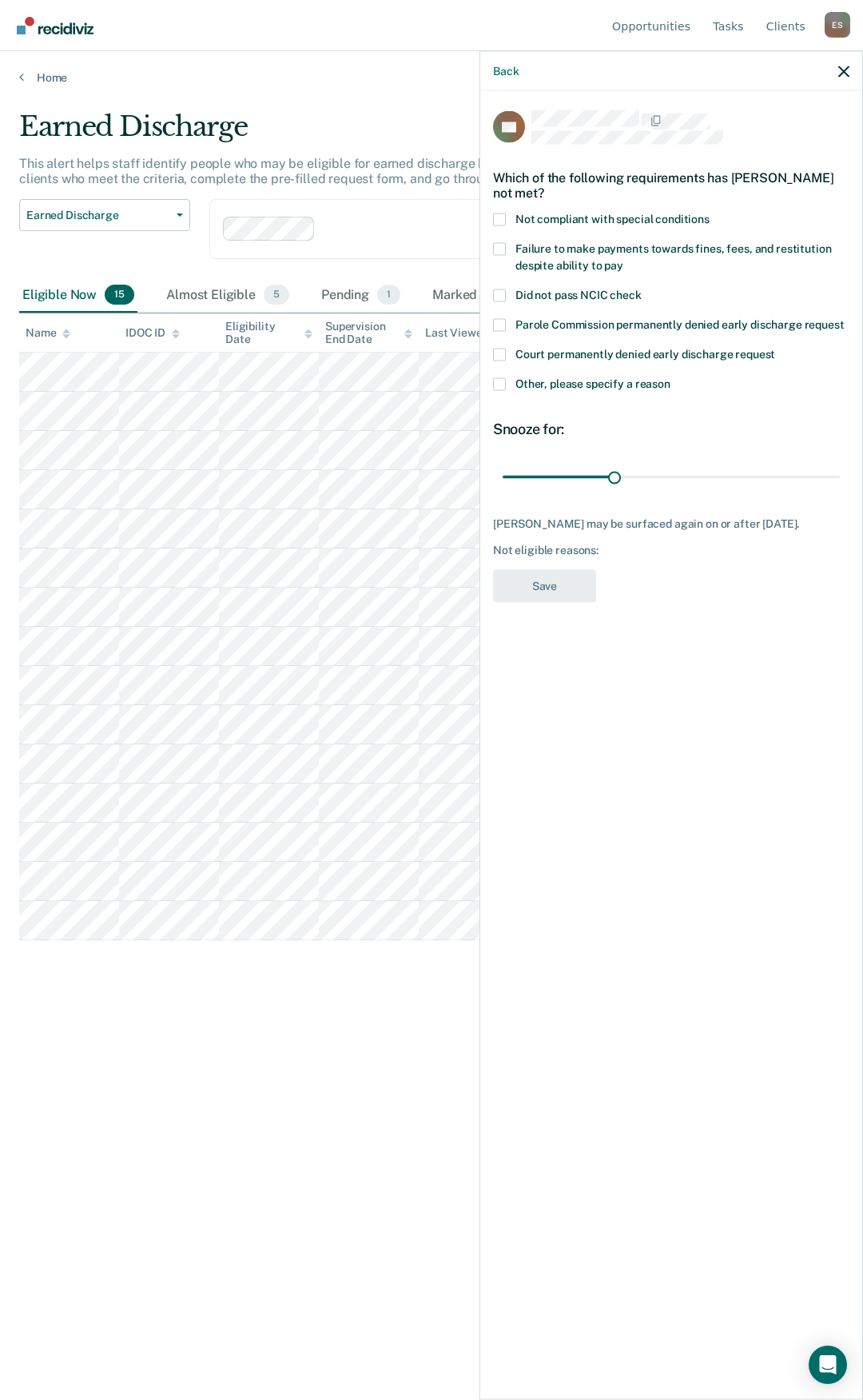
click at [501, 222] on span at bounding box center [500, 219] width 13 height 13
click at [710, 212] on input "Not compliant with special conditions" at bounding box center [710, 212] width 0 height 0
drag, startPoint x: 673, startPoint y: 465, endPoint x: 863, endPoint y: 427, distance: 193.8
type input "90"
click at [841, 463] on input "range" at bounding box center [671, 477] width 337 height 28
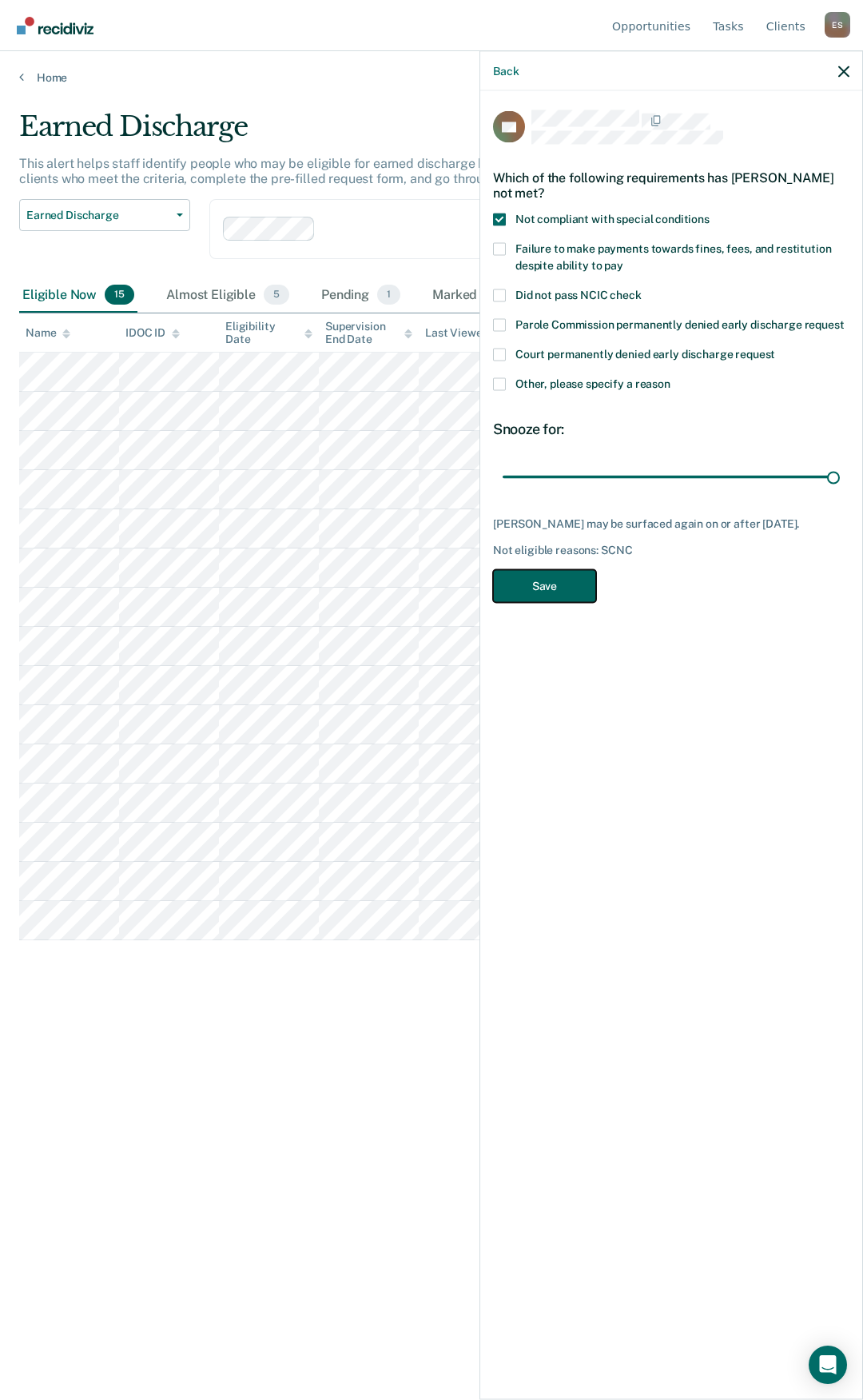
click at [551, 587] on button "Save" at bounding box center [545, 585] width 103 height 33
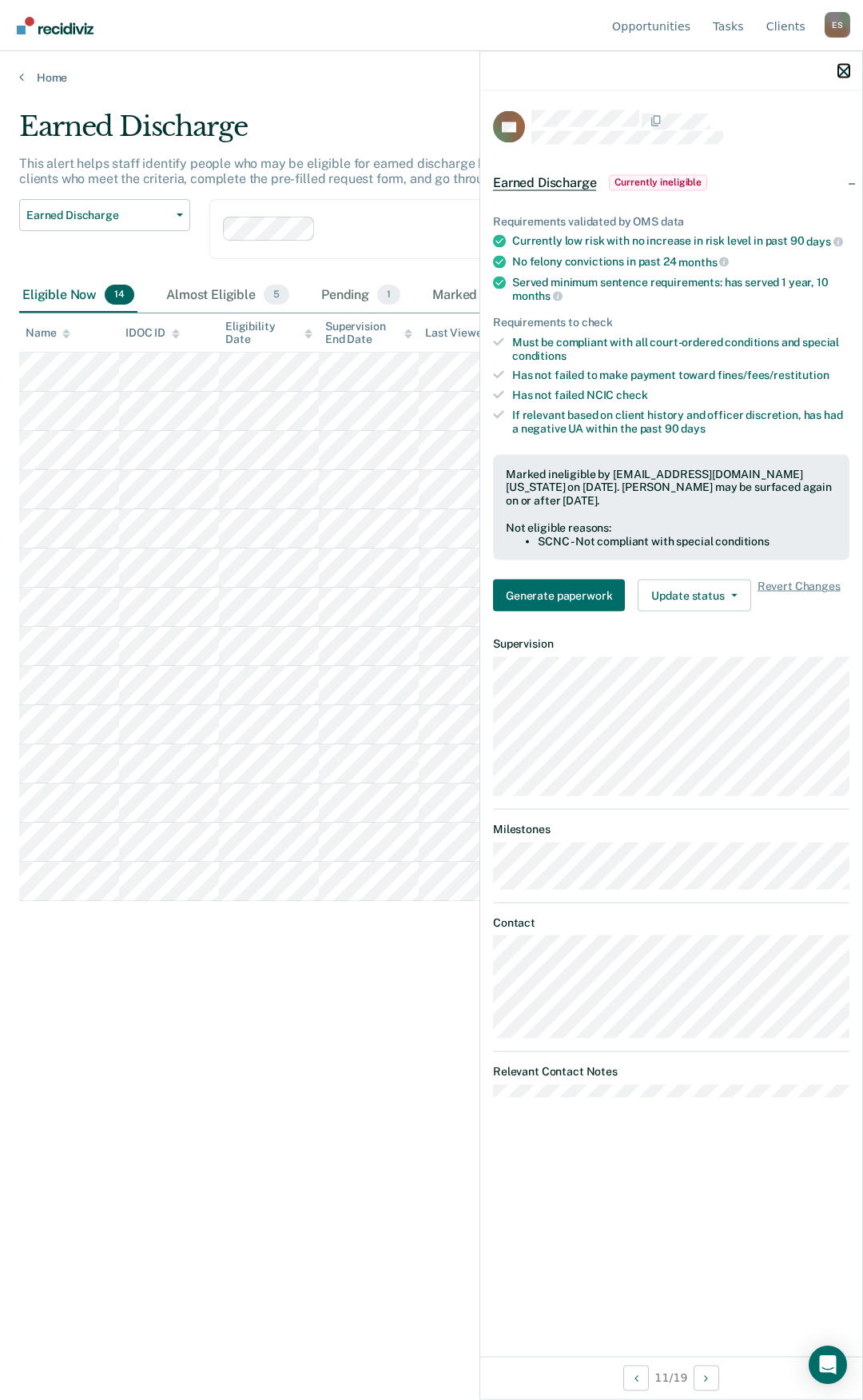
click at [846, 72] on icon "button" at bounding box center [844, 71] width 11 height 11
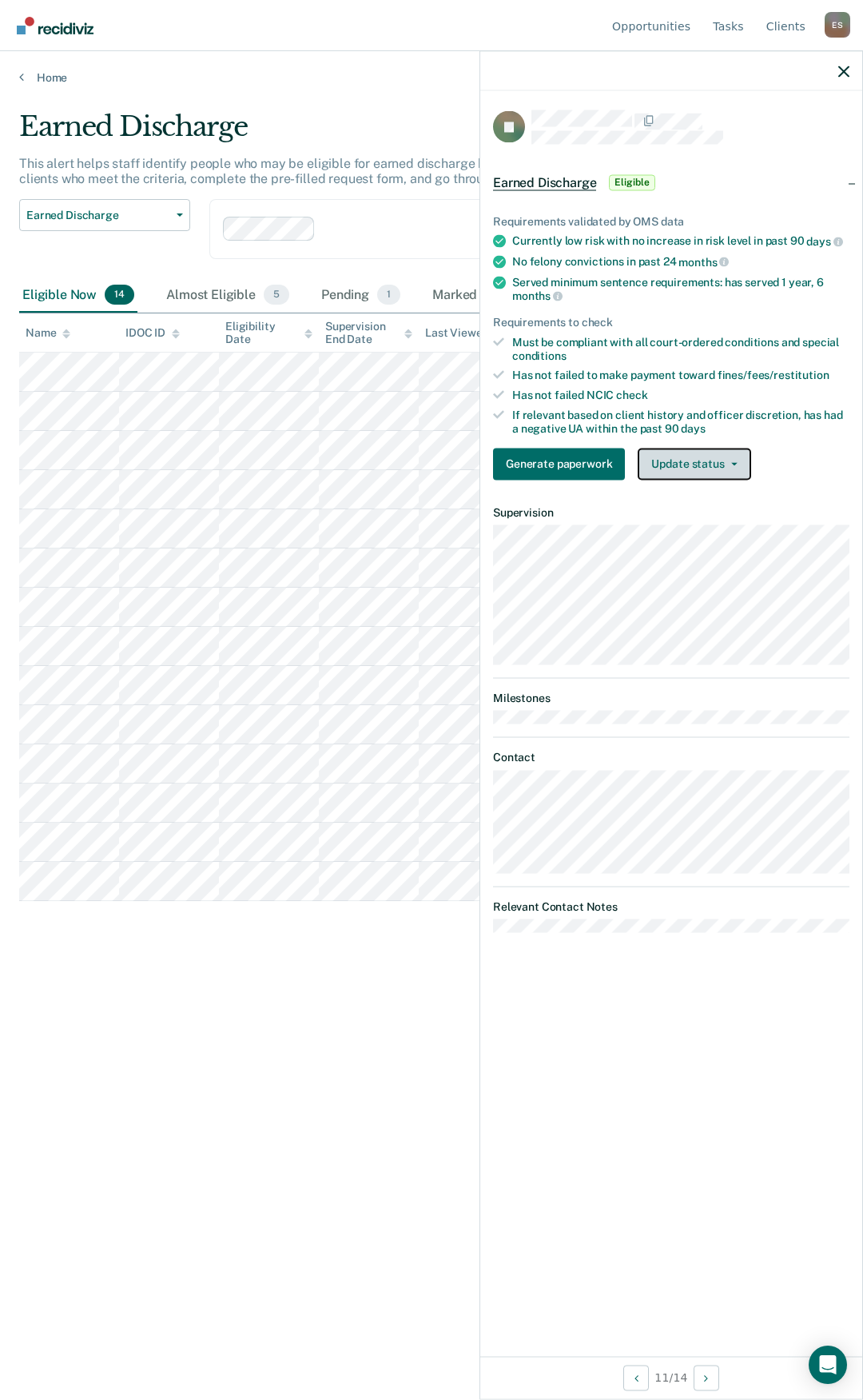
click at [671, 449] on button "Update status" at bounding box center [694, 464] width 113 height 32
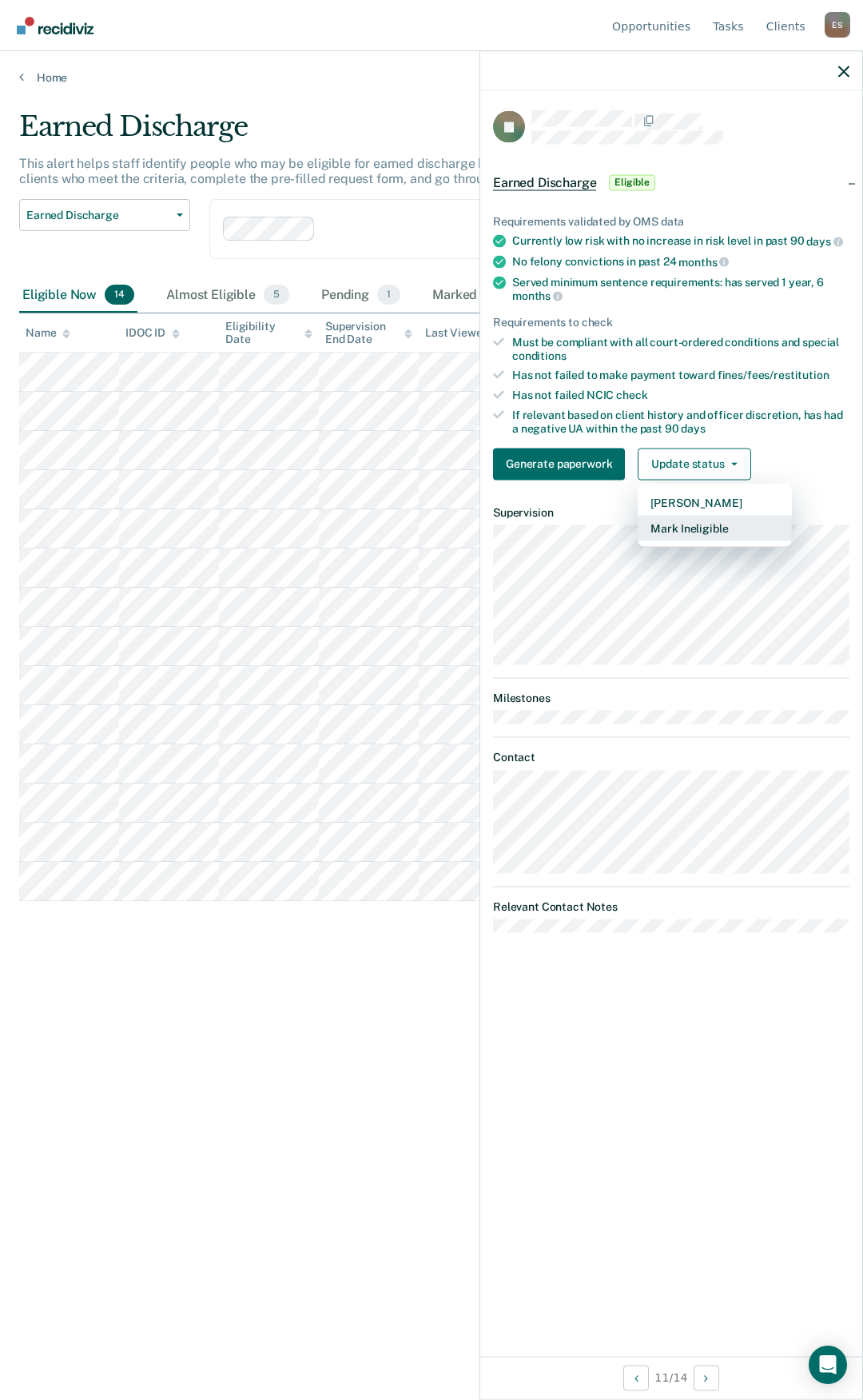
click at [681, 530] on button "Mark Ineligible" at bounding box center [715, 527] width 155 height 25
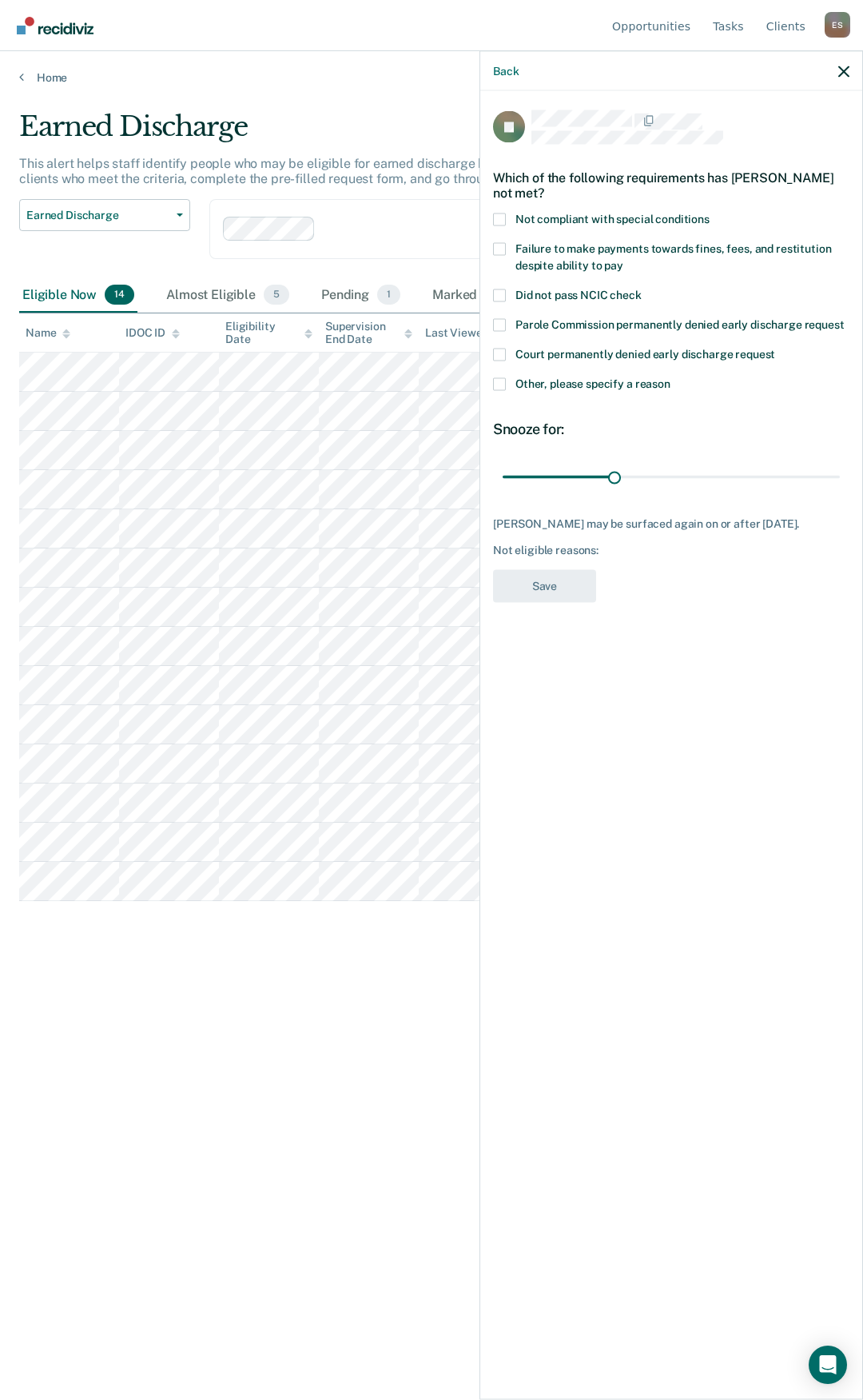
click at [499, 384] on span at bounding box center [500, 384] width 13 height 13
click at [671, 377] on input "Other, please specify a reason" at bounding box center [671, 377] width 0 height 0
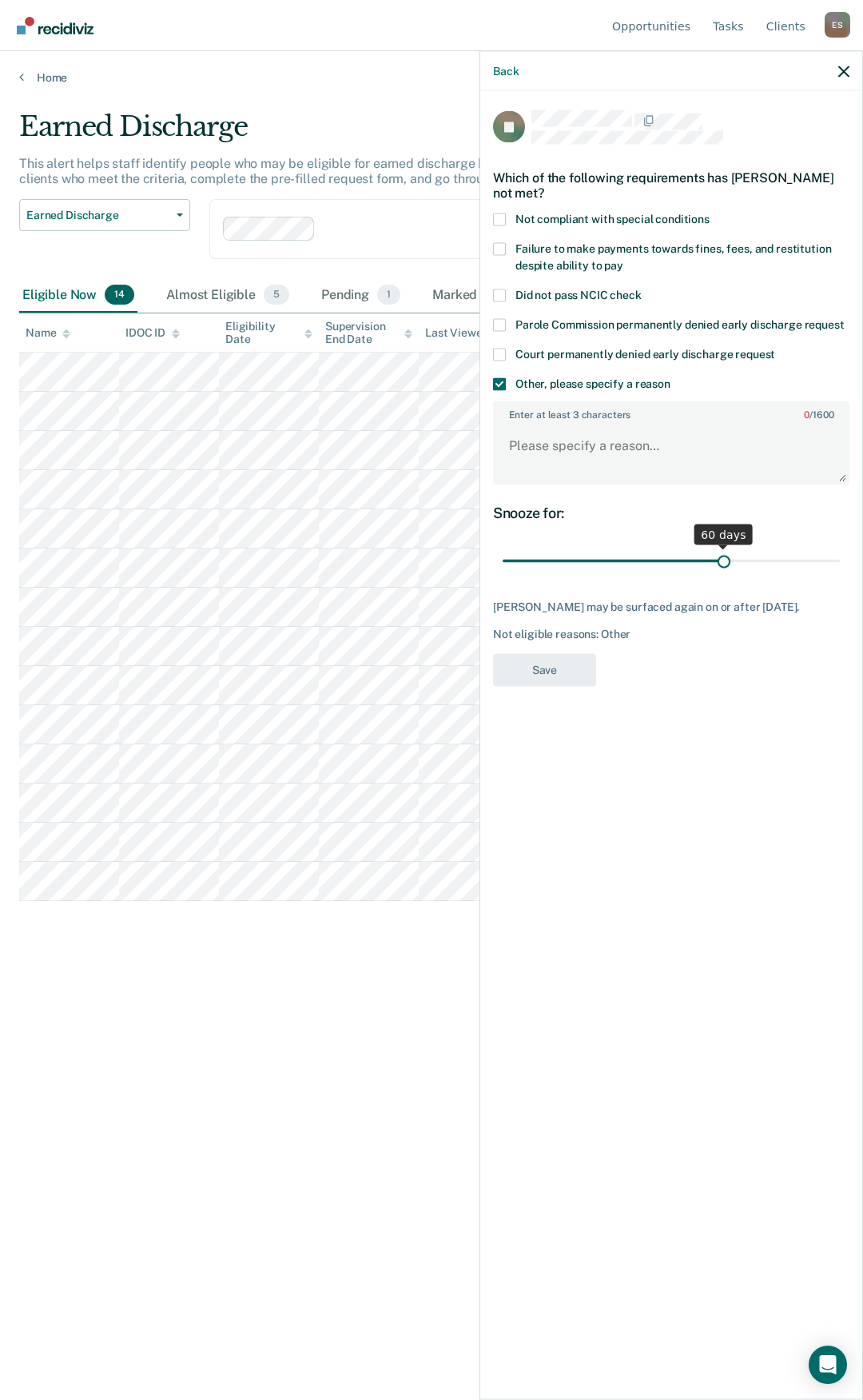
drag, startPoint x: 614, startPoint y: 563, endPoint x: 724, endPoint y: 551, distance: 110.7
type input "60"
click at [724, 551] on input "range" at bounding box center [671, 560] width 337 height 28
click at [637, 452] on textarea "Enter at least 3 characters 0 / 1600" at bounding box center [672, 453] width 354 height 60
type textarea "needs to address court fees"
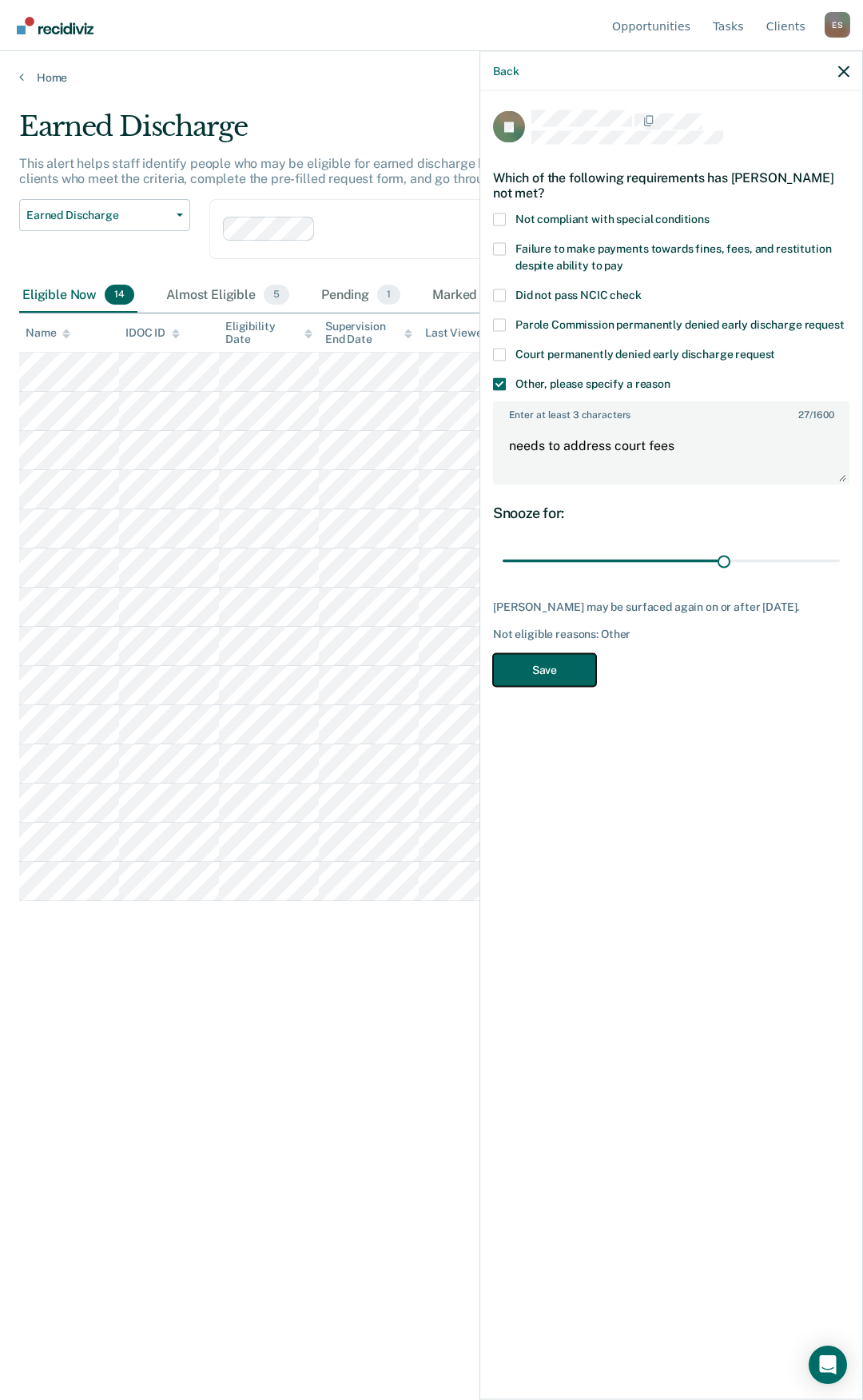
click at [570, 672] on button "Save" at bounding box center [545, 669] width 103 height 33
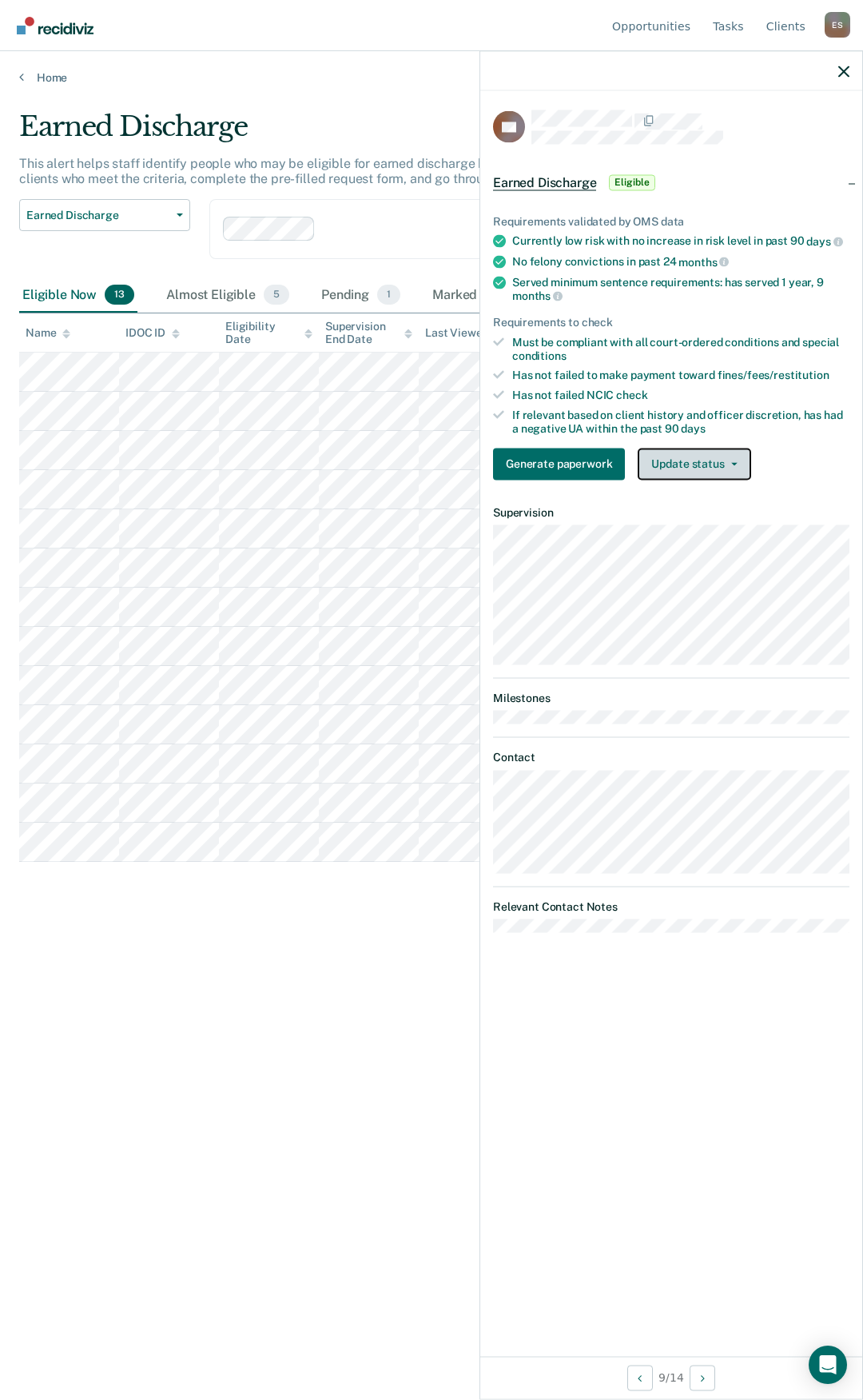
click at [726, 455] on button "Update status" at bounding box center [694, 464] width 113 height 32
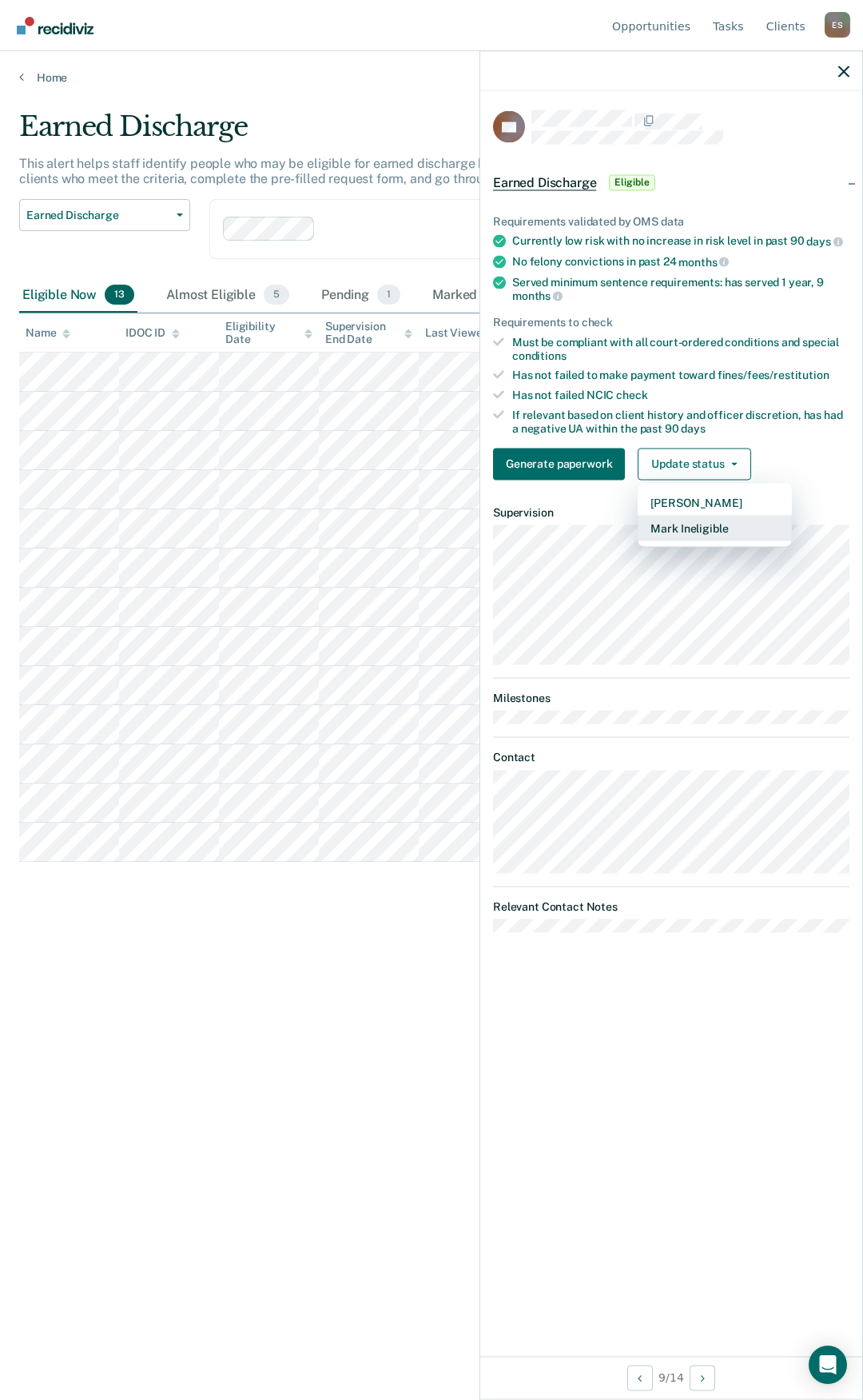
click at [694, 528] on button "Mark Ineligible" at bounding box center [715, 527] width 155 height 25
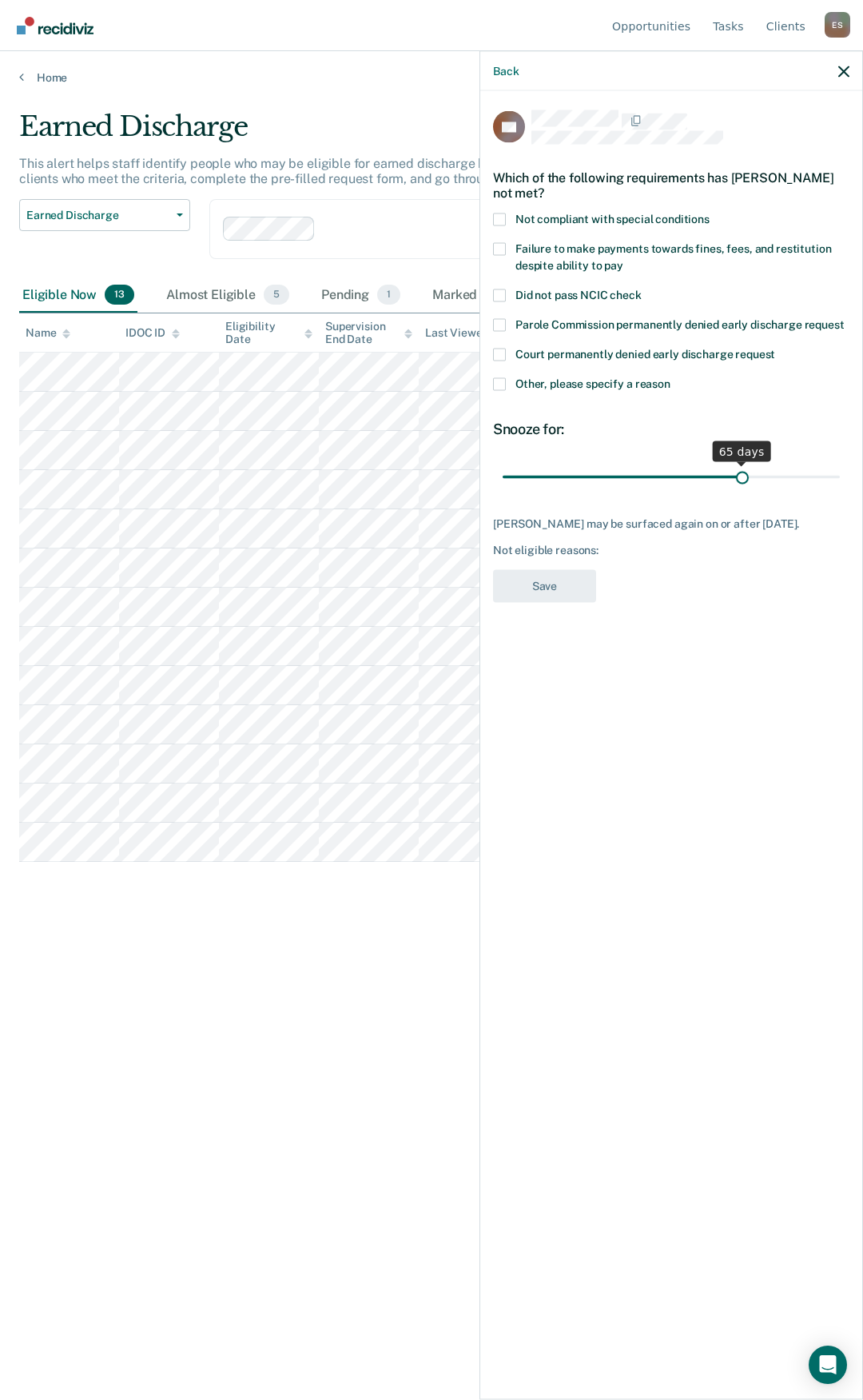
drag, startPoint x: 612, startPoint y: 474, endPoint x: 681, endPoint y: 449, distance: 73.4
type input "65"
click at [741, 463] on input "range" at bounding box center [671, 477] width 337 height 28
click at [501, 381] on span at bounding box center [500, 384] width 13 height 13
click at [671, 377] on input "Other, please specify a reason" at bounding box center [671, 377] width 0 height 0
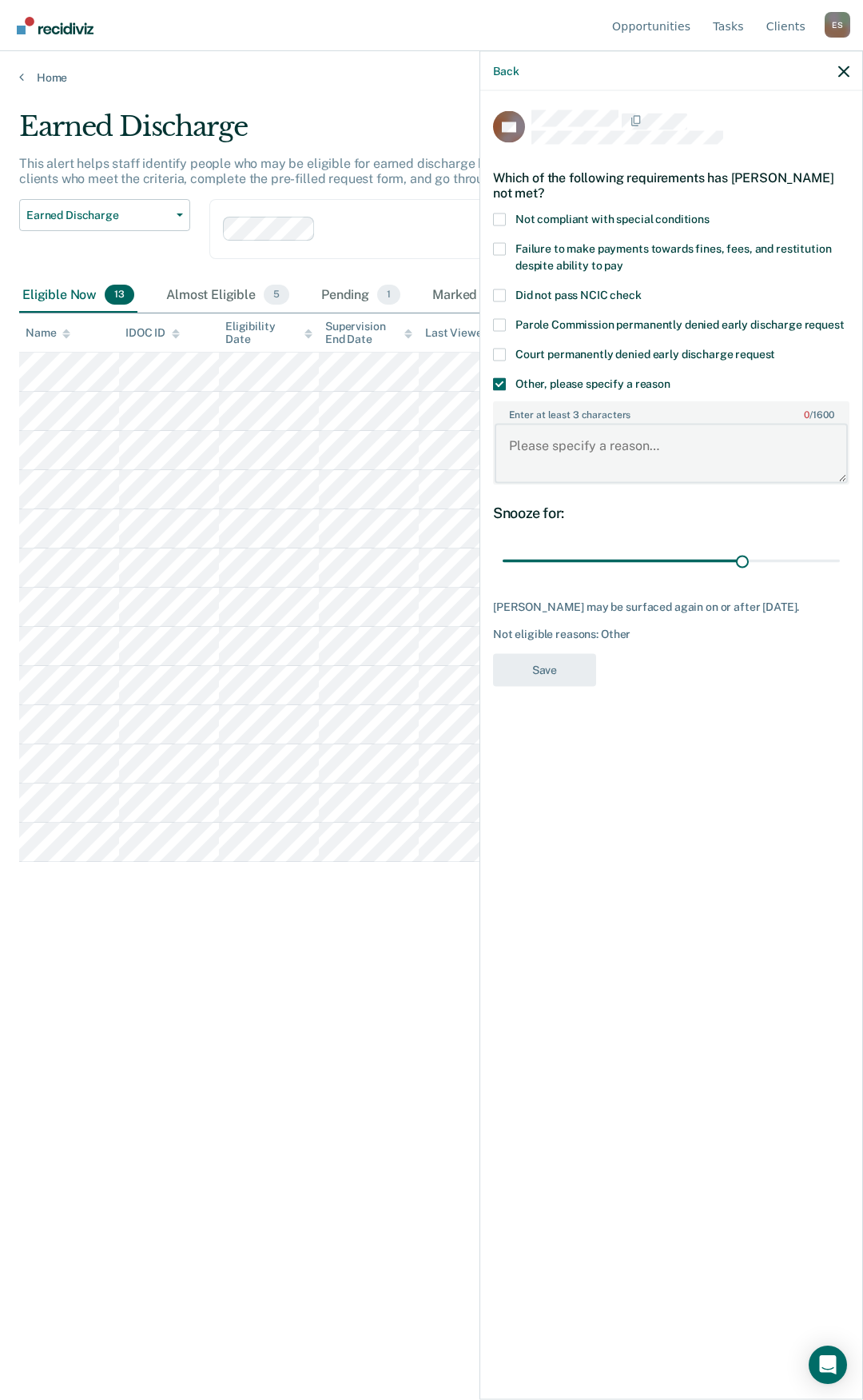
click at [572, 462] on textarea "Enter at least 3 characters 0 / 1600" at bounding box center [672, 453] width 354 height 60
type textarea "needs to do CS hours"
click at [566, 664] on button "Save" at bounding box center [545, 669] width 103 height 33
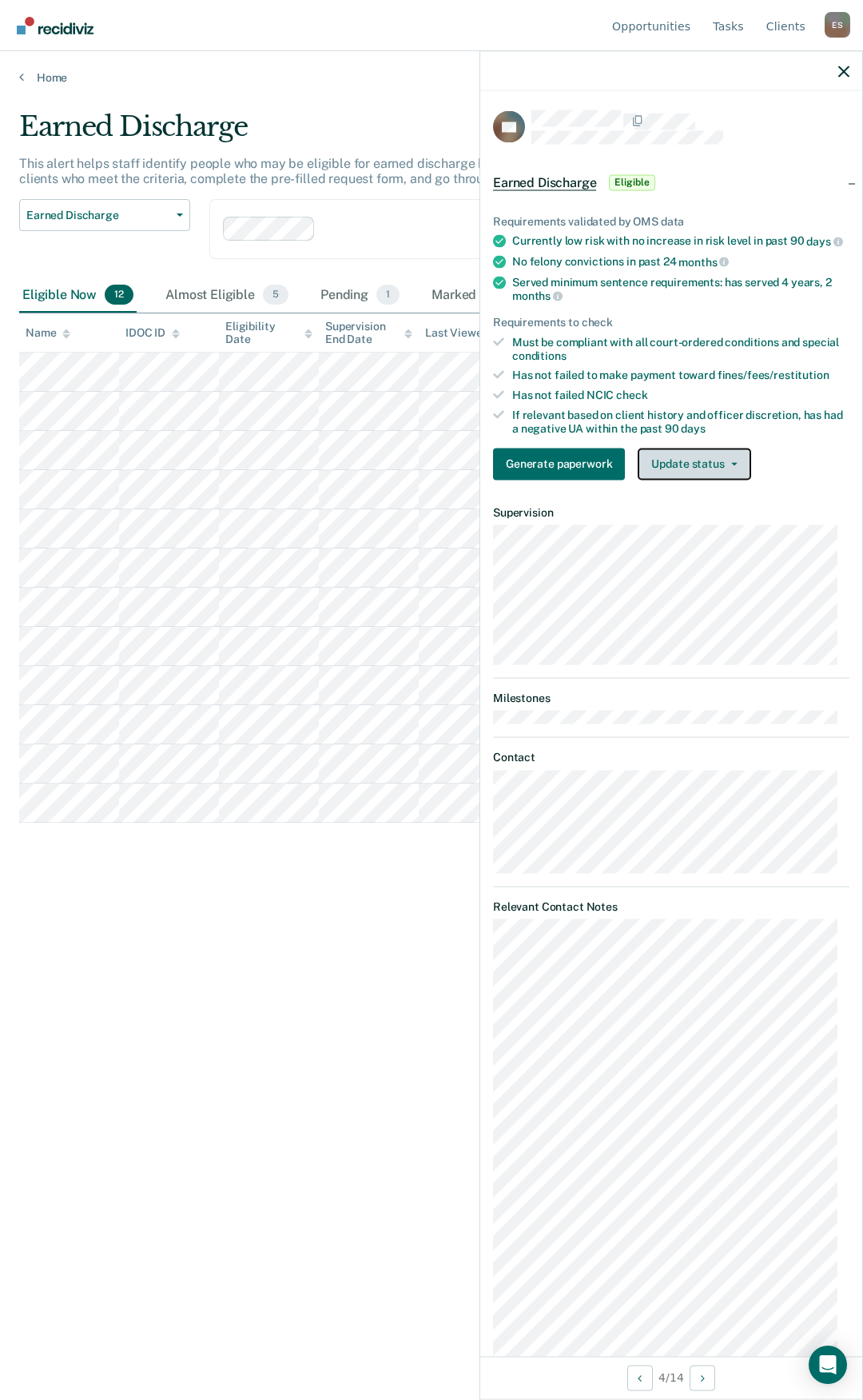
click at [737, 478] on button "Update status" at bounding box center [694, 464] width 113 height 32
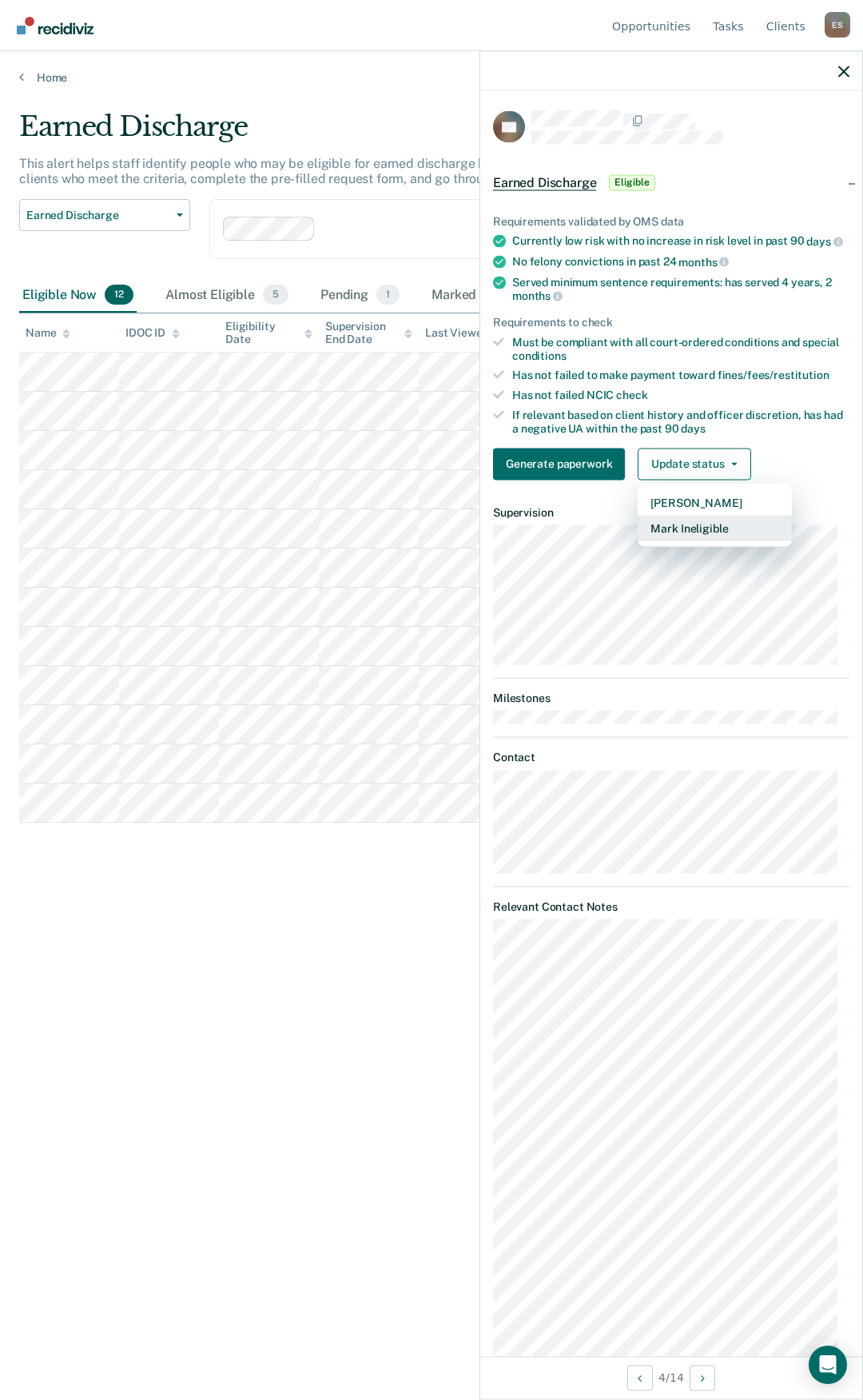
click at [718, 541] on button "Mark Ineligible" at bounding box center [715, 527] width 155 height 25
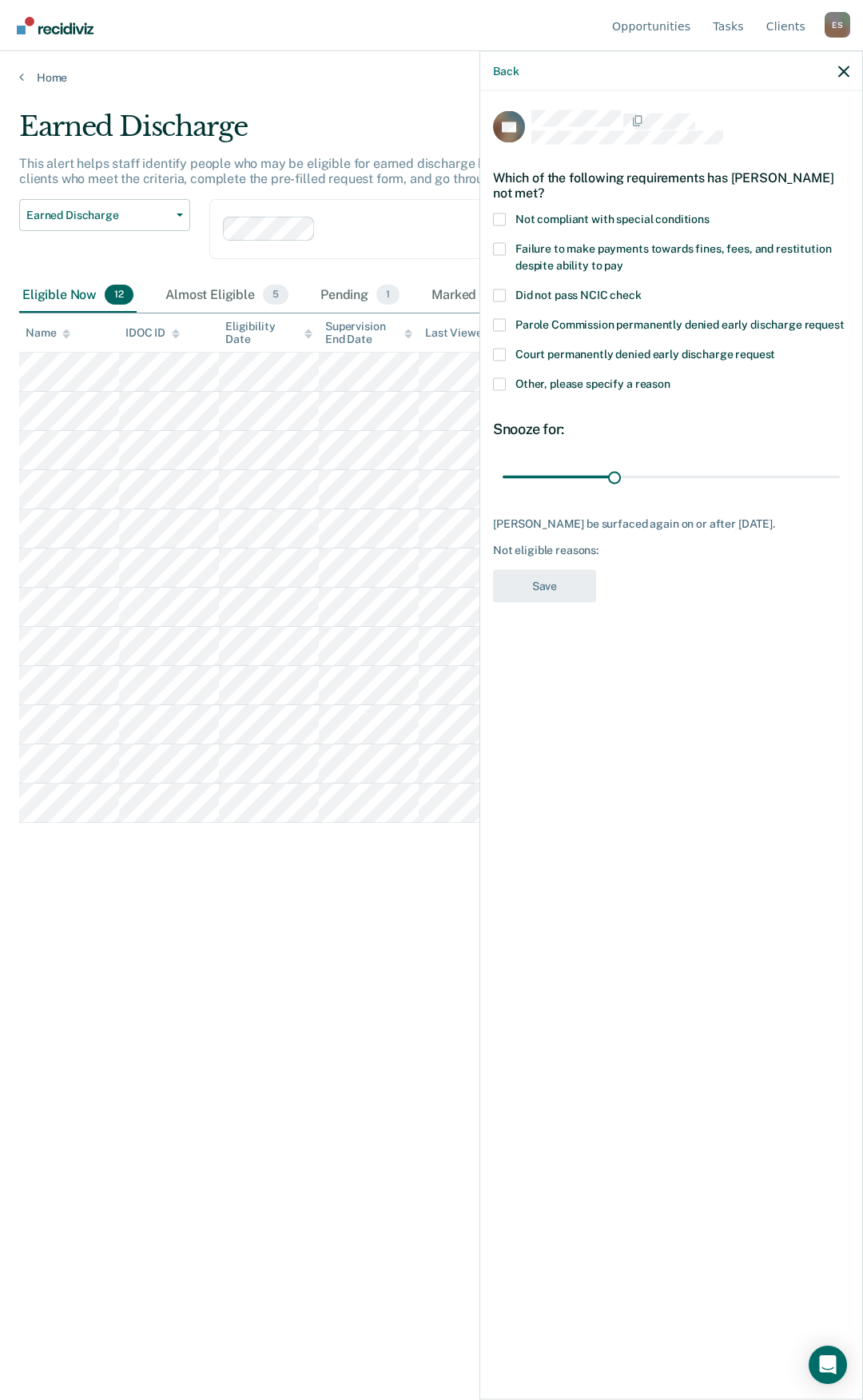
click at [498, 385] on span at bounding box center [500, 384] width 13 height 13
click at [671, 377] on input "Other, please specify a reason" at bounding box center [671, 377] width 0 height 0
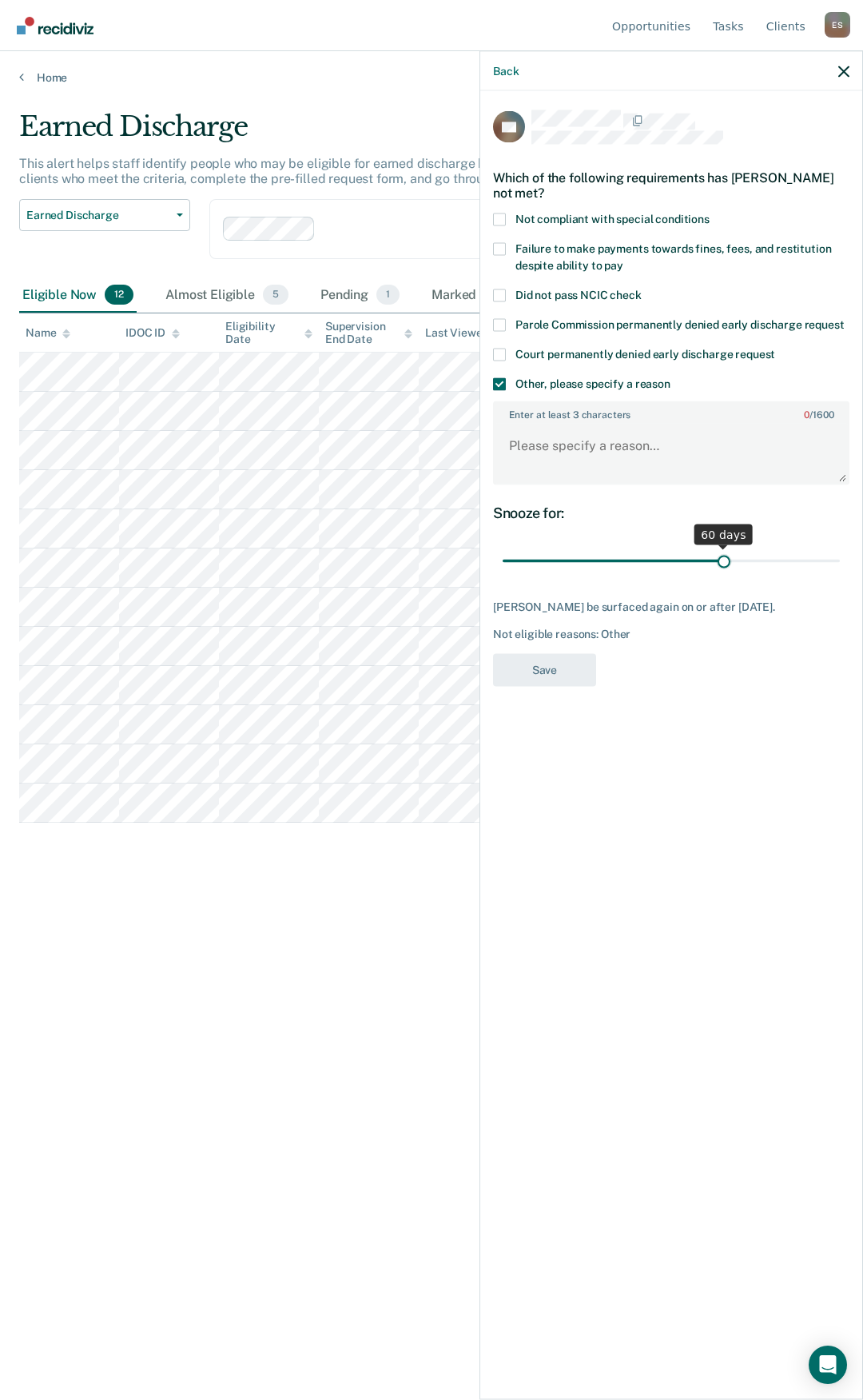
drag, startPoint x: 617, startPoint y: 554, endPoint x: 722, endPoint y: 544, distance: 105.5
type input "60"
click at [722, 546] on input "range" at bounding box center [671, 560] width 337 height 28
click at [528, 442] on textarea "Enter at least 3 characters 0 / 1600" at bounding box center [672, 453] width 354 height 60
type textarea "N/A"
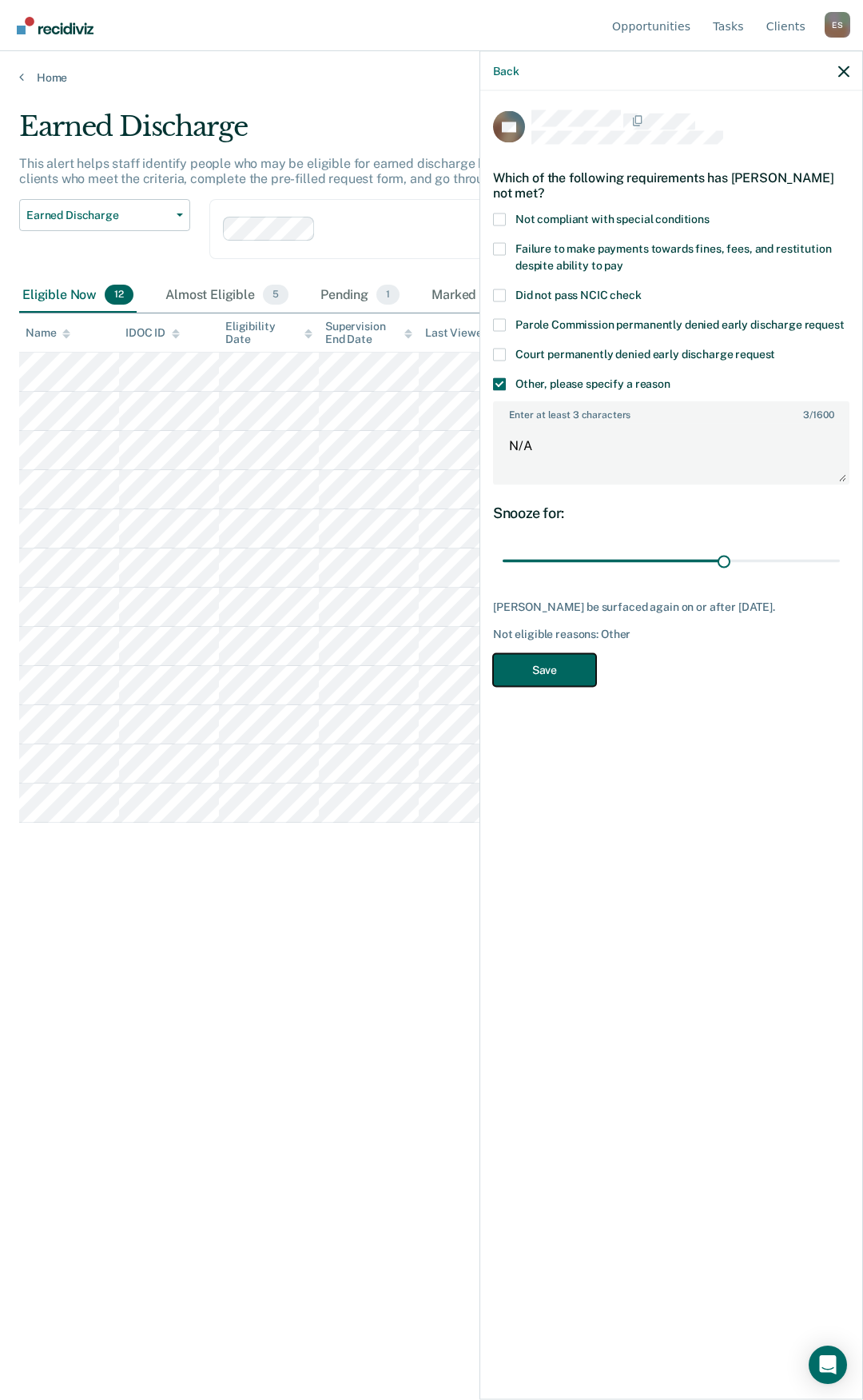
click at [560, 675] on button "Save" at bounding box center [545, 669] width 103 height 33
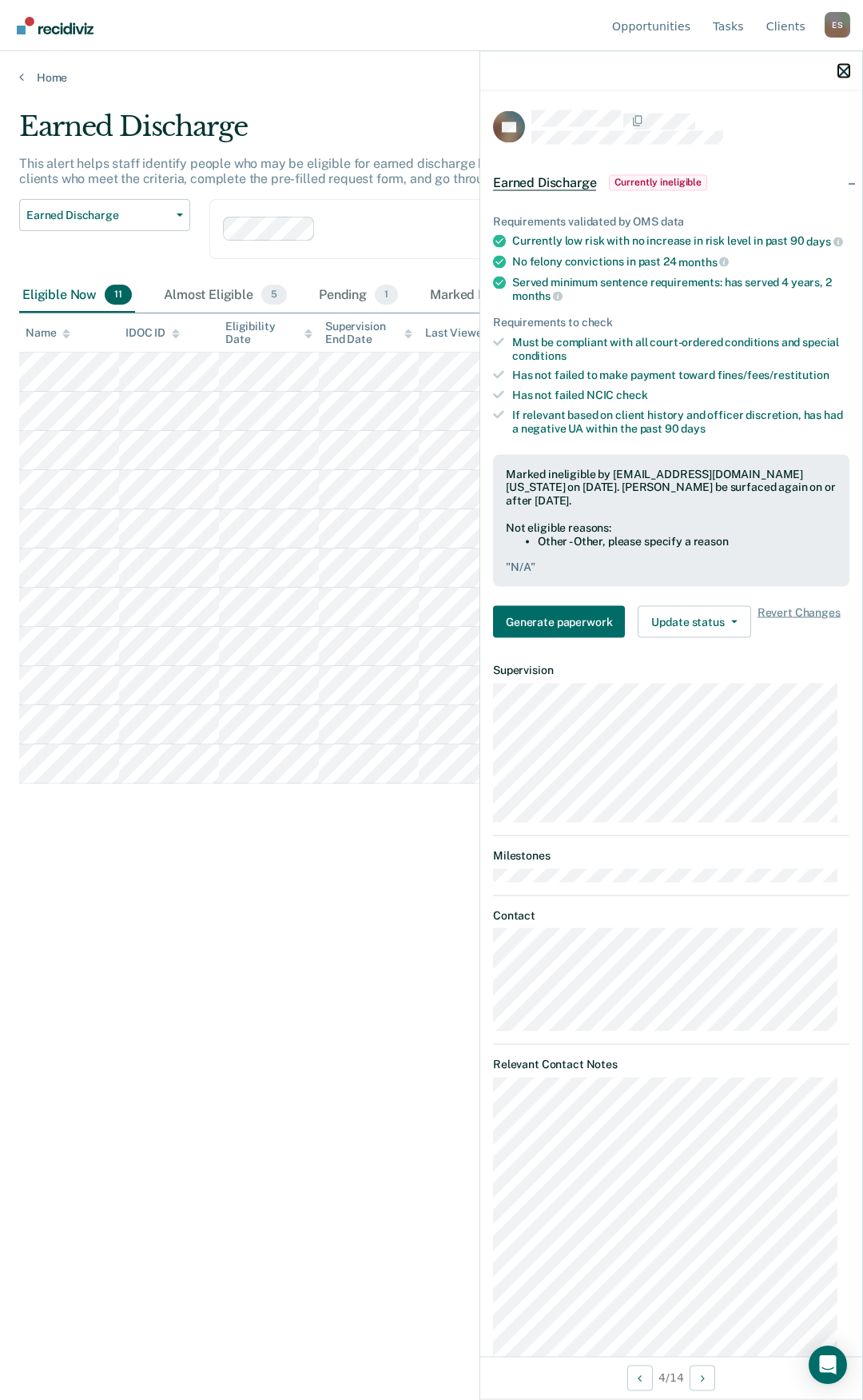
click at [843, 74] on icon "button" at bounding box center [844, 71] width 11 height 11
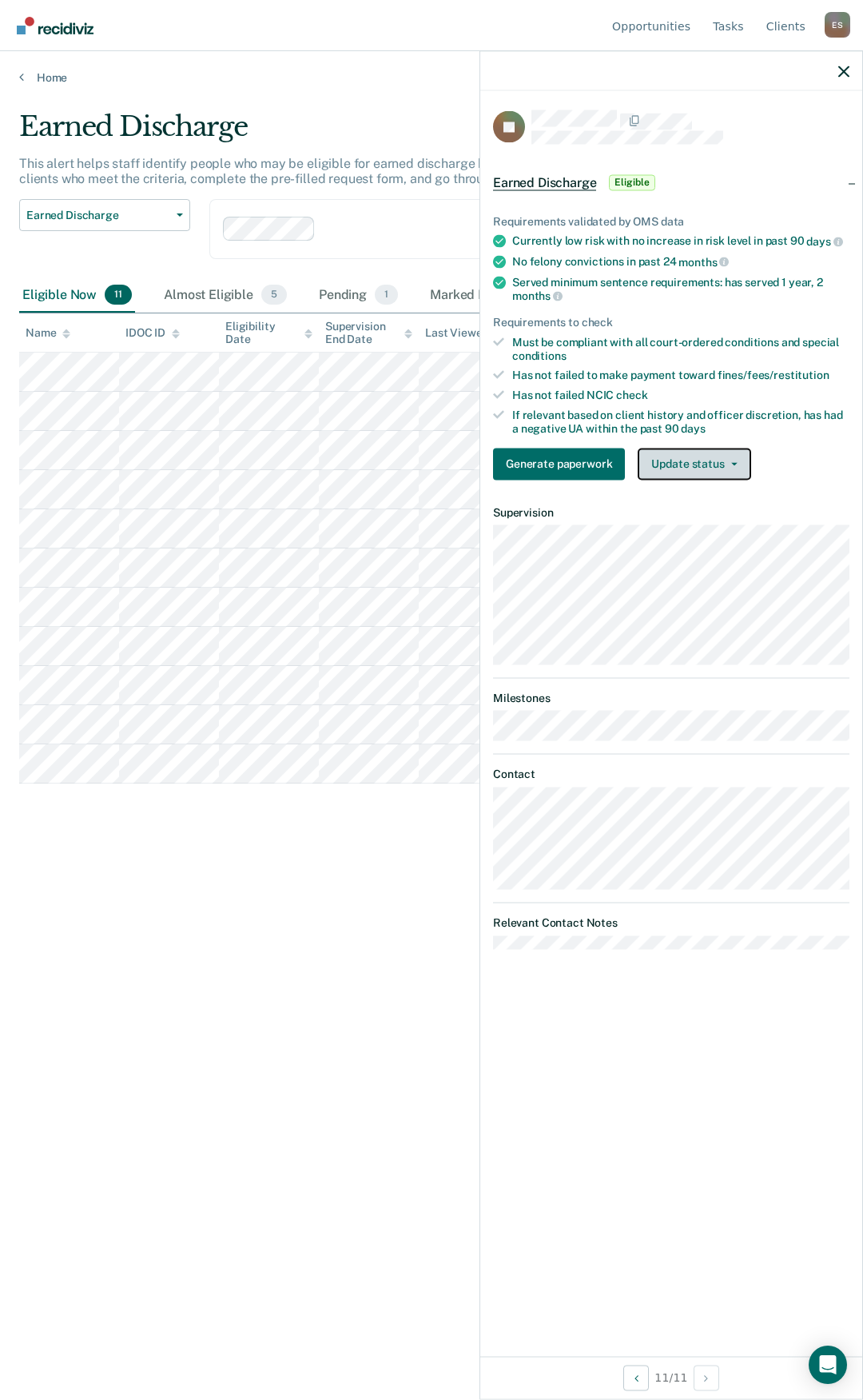
click at [692, 468] on button "Update status" at bounding box center [694, 464] width 113 height 32
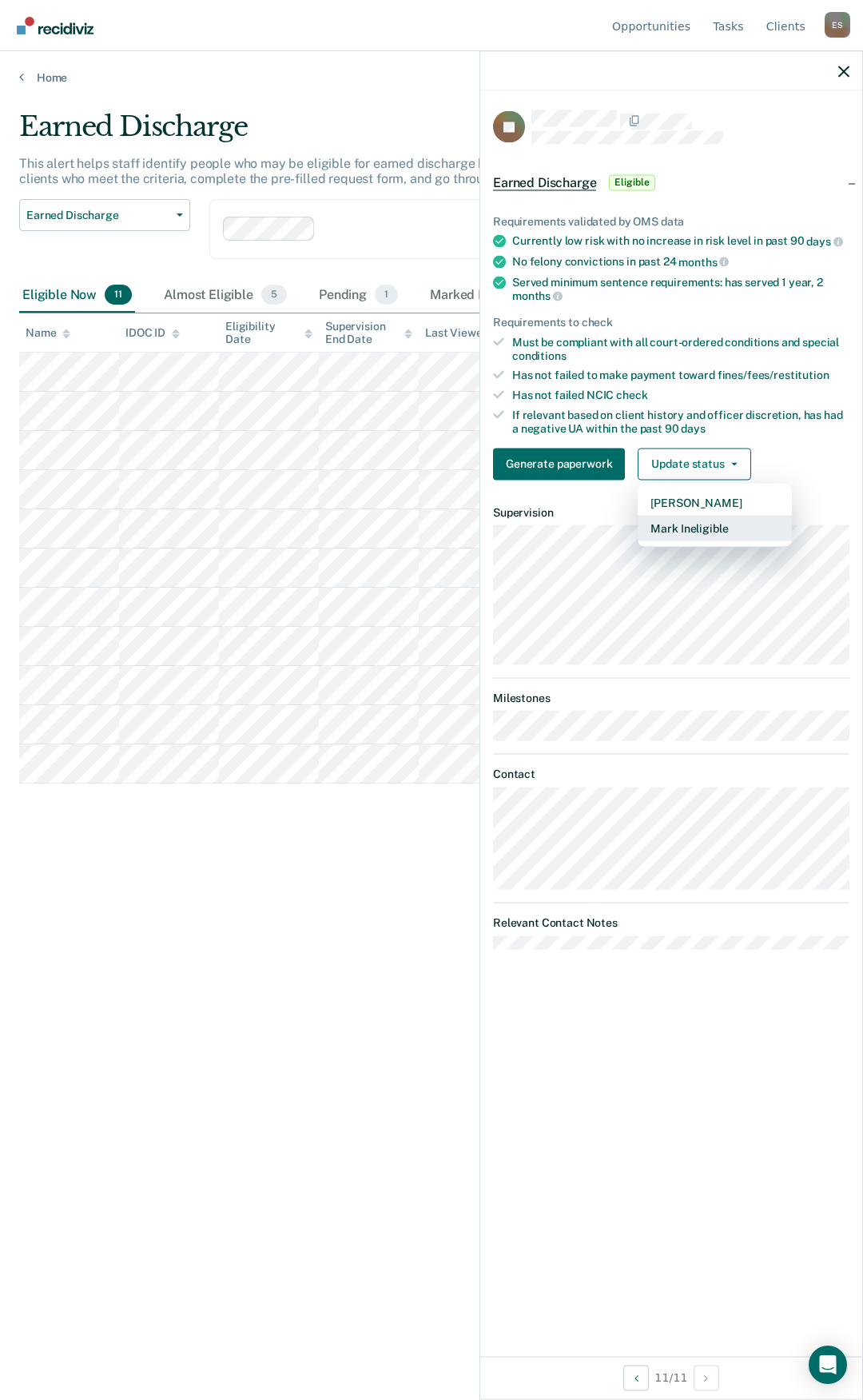
click at [708, 527] on button "Mark Ineligible" at bounding box center [715, 527] width 155 height 25
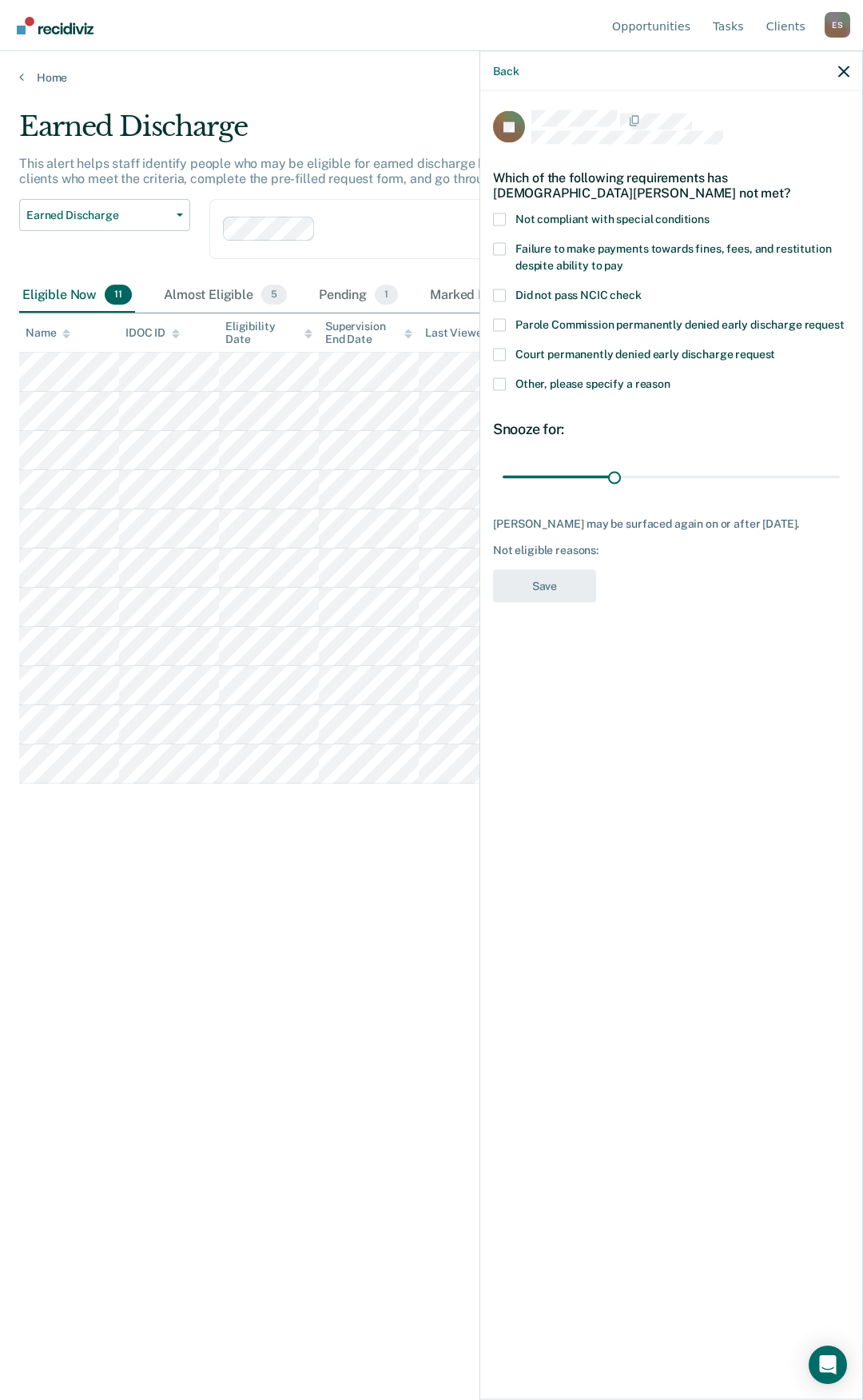
drag, startPoint x: 497, startPoint y: 382, endPoint x: 520, endPoint y: 392, distance: 25.1
click at [502, 383] on span at bounding box center [500, 384] width 13 height 13
click at [671, 377] on input "Other, please specify a reason" at bounding box center [671, 377] width 0 height 0
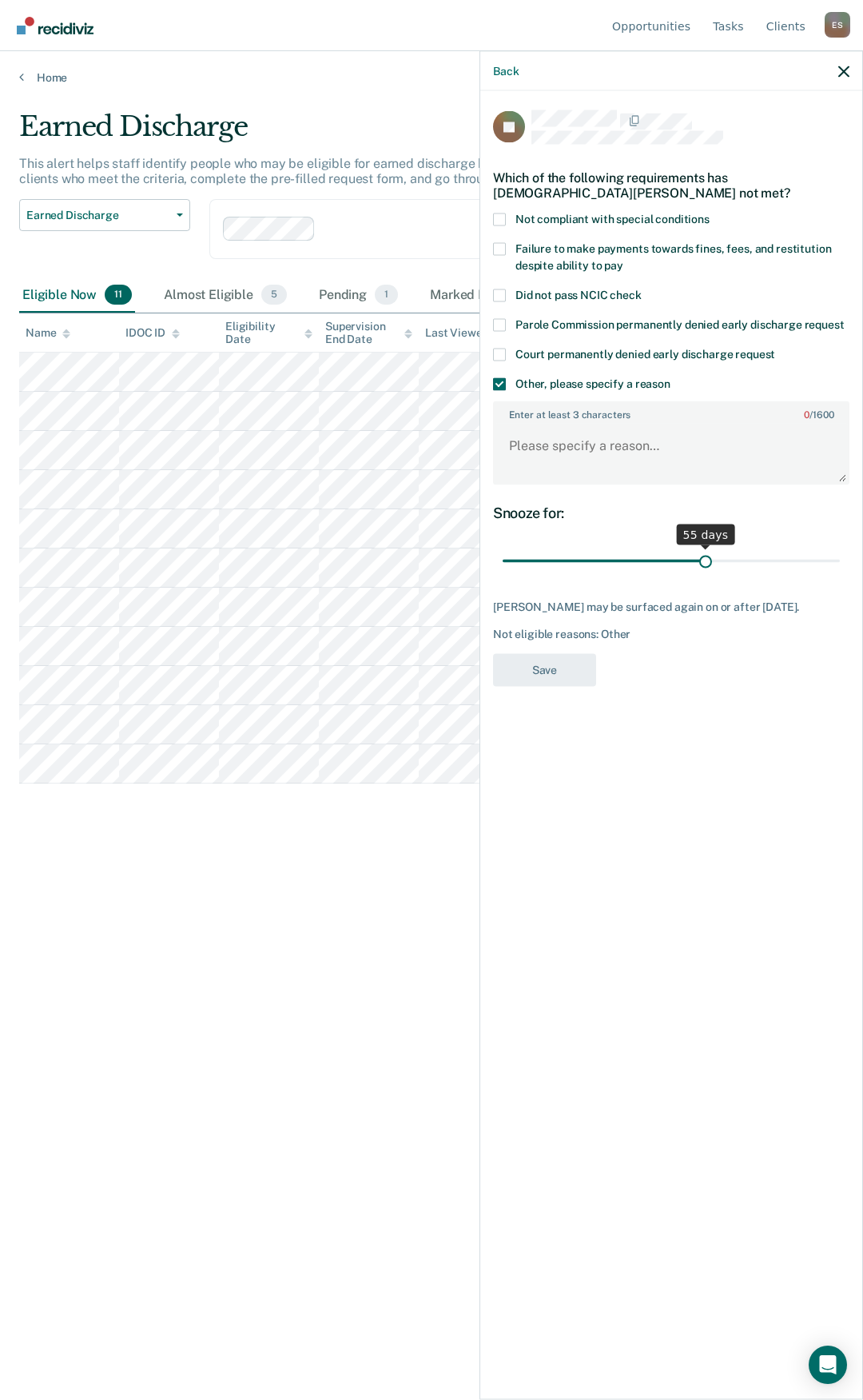
drag, startPoint x: 612, startPoint y: 558, endPoint x: 652, endPoint y: 484, distance: 84.1
type input "55"
click at [706, 546] on input "range" at bounding box center [671, 560] width 337 height 28
click at [628, 439] on textarea "Enter at least 3 characters 0 / 1600" at bounding box center [672, 453] width 354 height 60
type textarea "needs to address court fees"
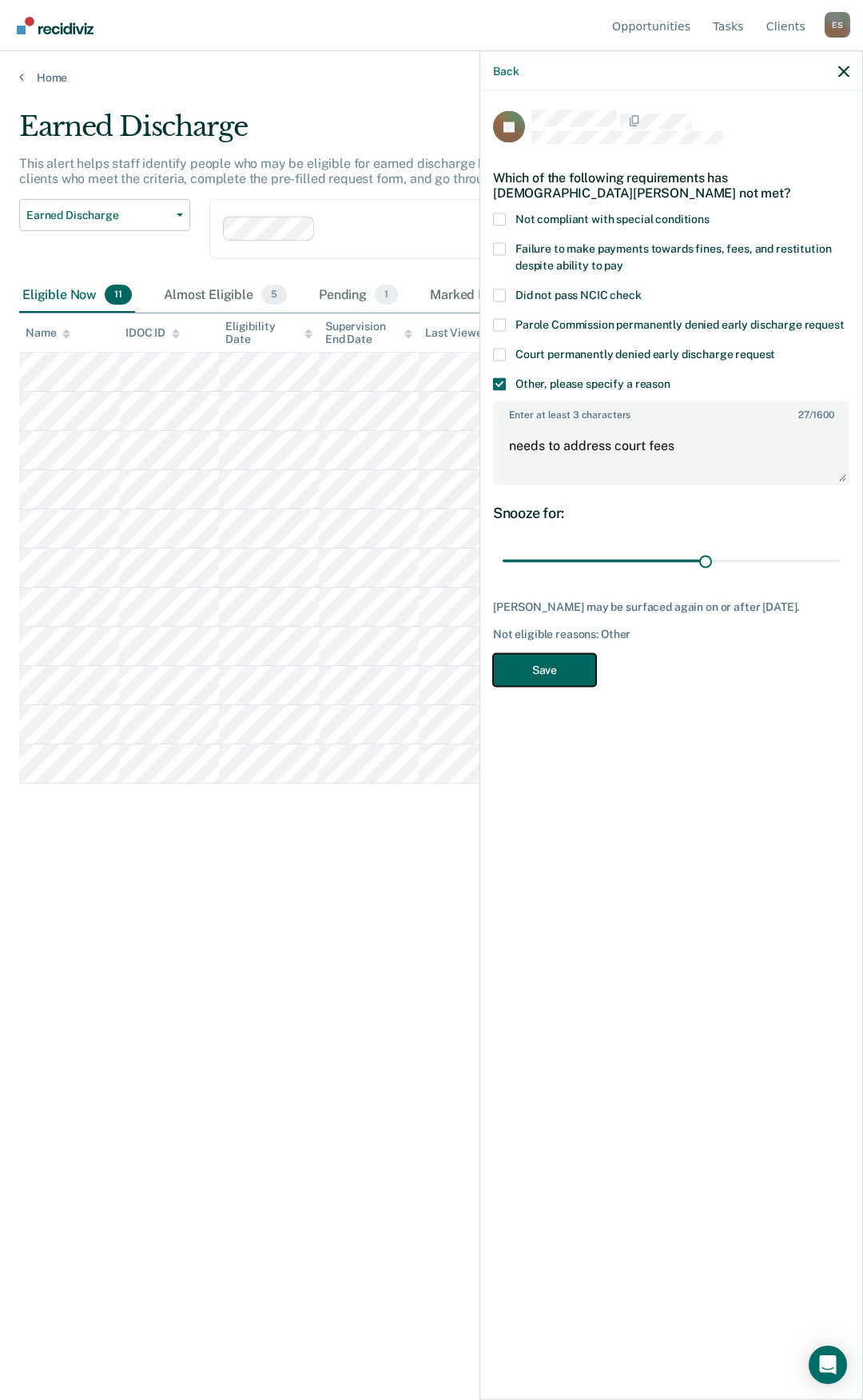
click at [558, 663] on button "Save" at bounding box center [545, 669] width 103 height 33
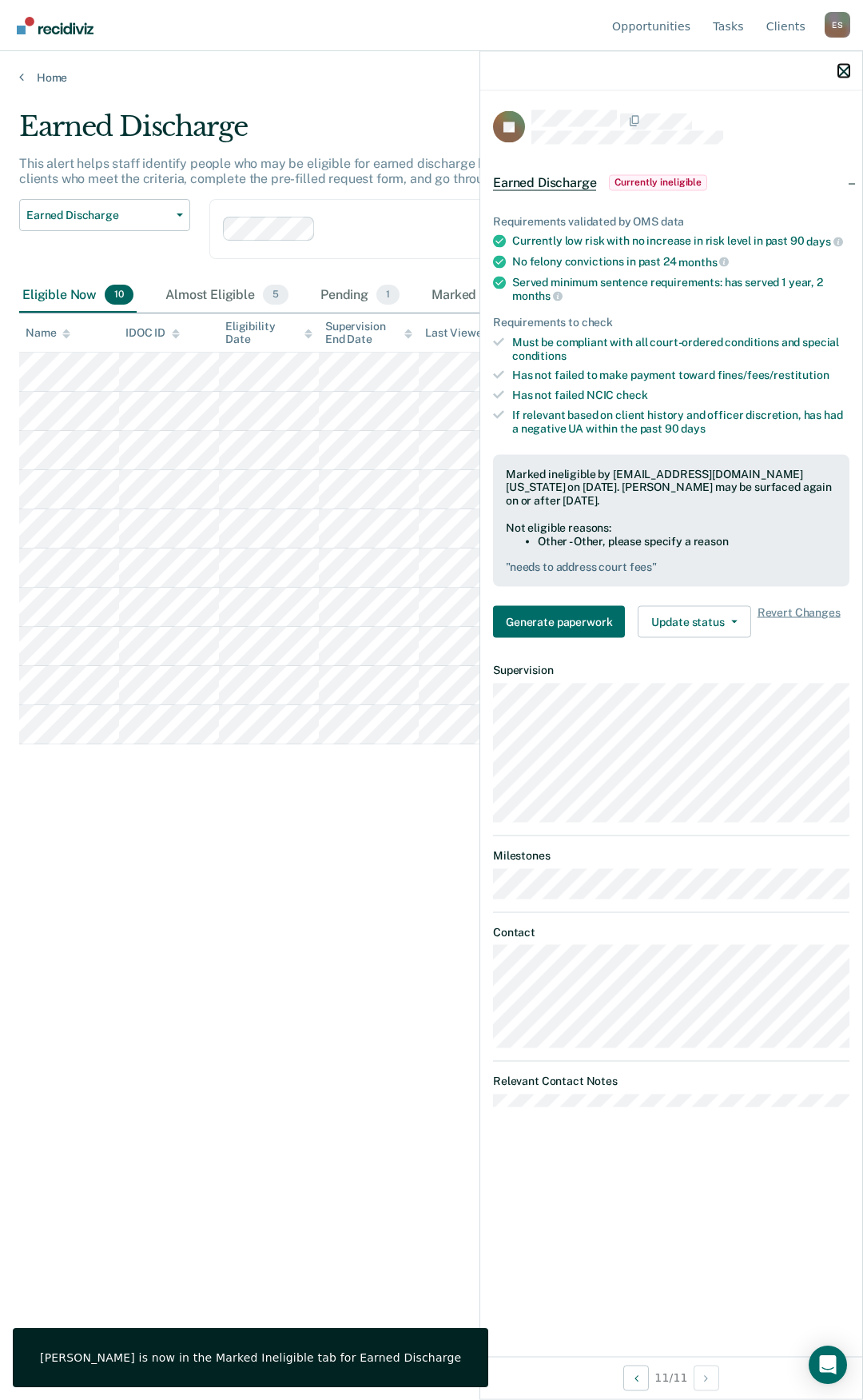
click at [841, 65] on button "button" at bounding box center [844, 71] width 11 height 14
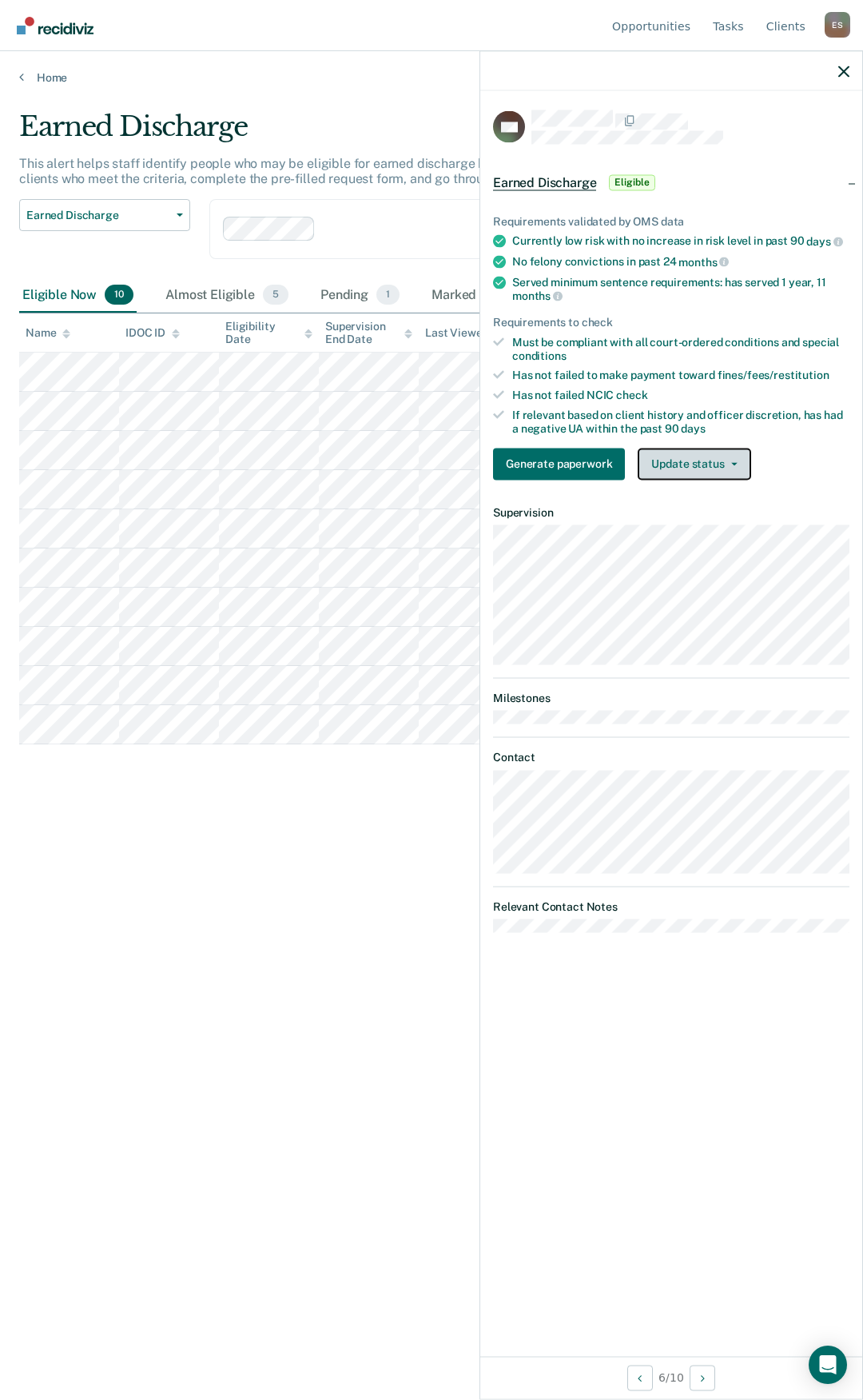
click at [701, 462] on button "Update status" at bounding box center [694, 464] width 113 height 32
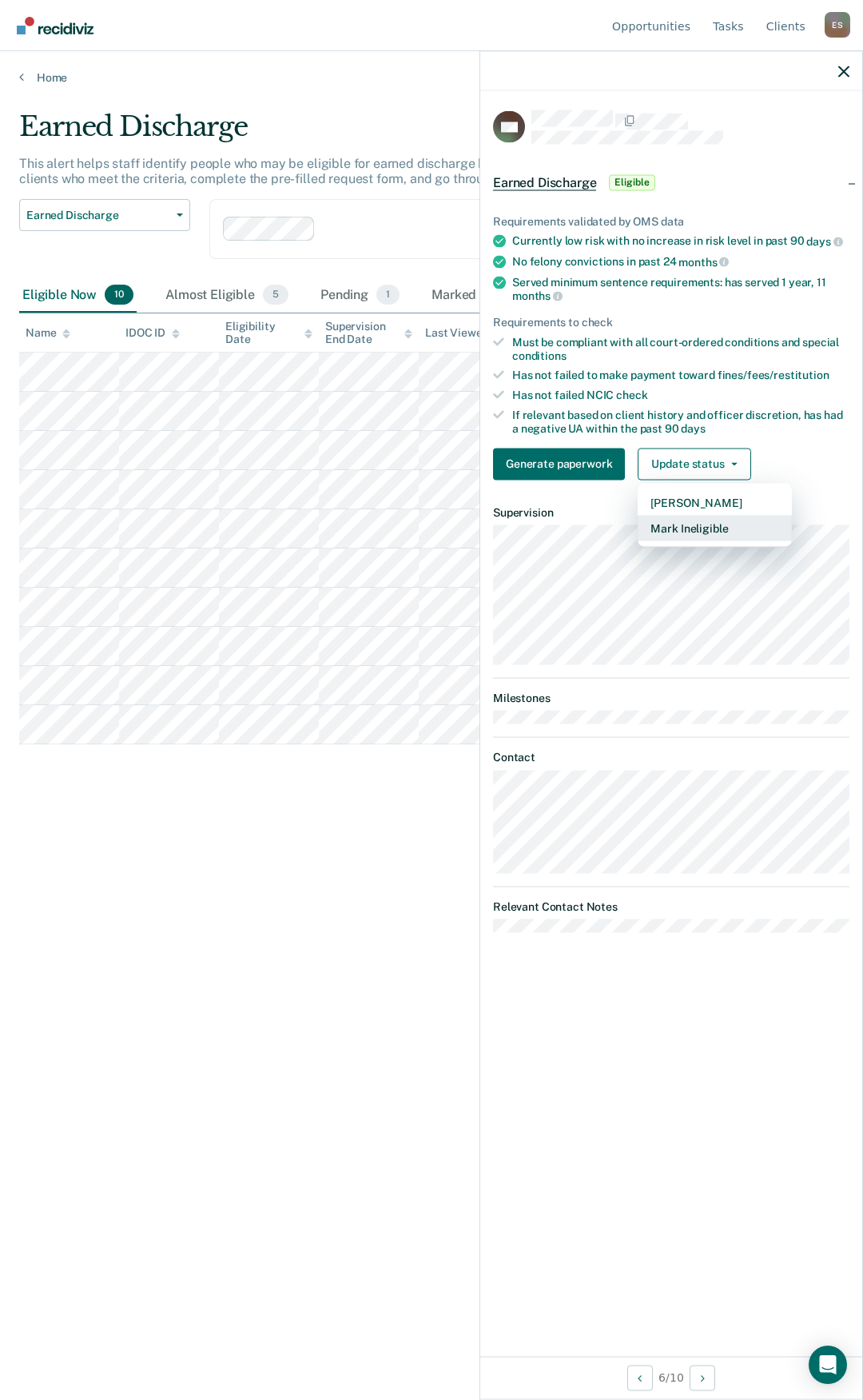
click at [688, 527] on button "Mark Ineligible" at bounding box center [715, 527] width 155 height 25
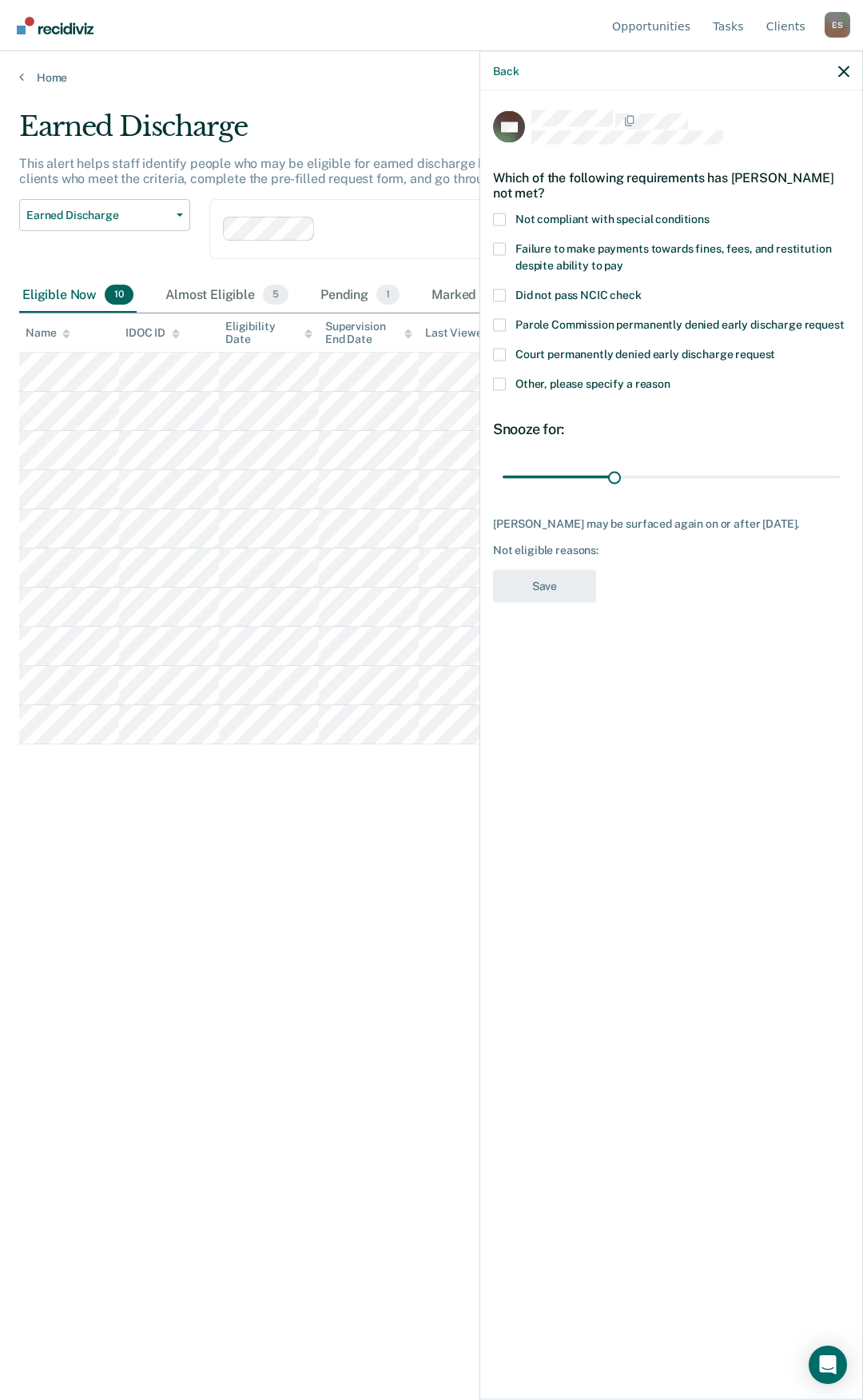
click at [501, 383] on span at bounding box center [500, 384] width 13 height 13
click at [671, 377] on input "Other, please specify a reason" at bounding box center [671, 377] width 0 height 0
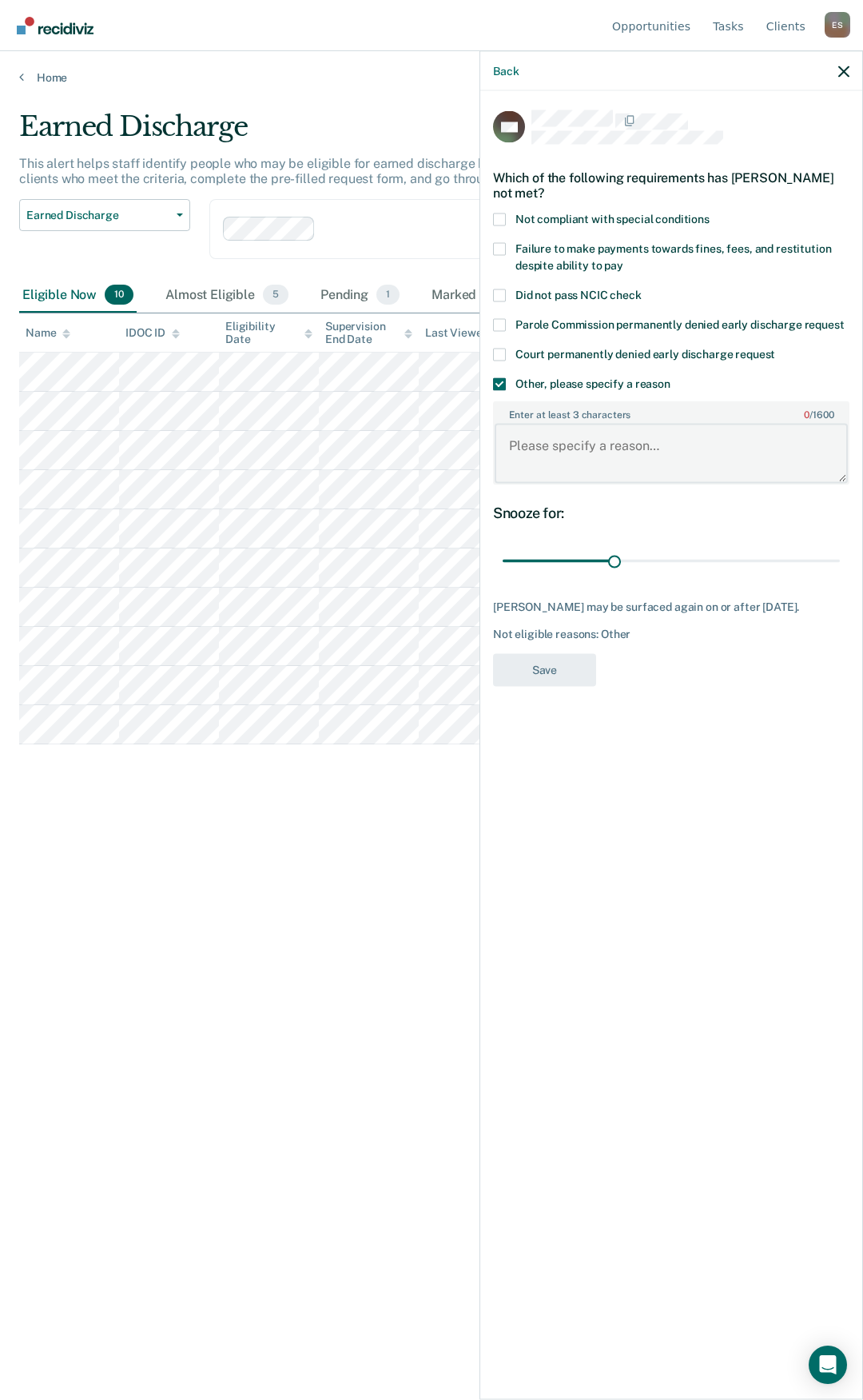
click at [522, 458] on textarea "Enter at least 3 characters 0 / 1600" at bounding box center [672, 453] width 354 height 60
type textarea "needs to address court fees/COS"
click at [569, 671] on button "Save" at bounding box center [545, 669] width 103 height 33
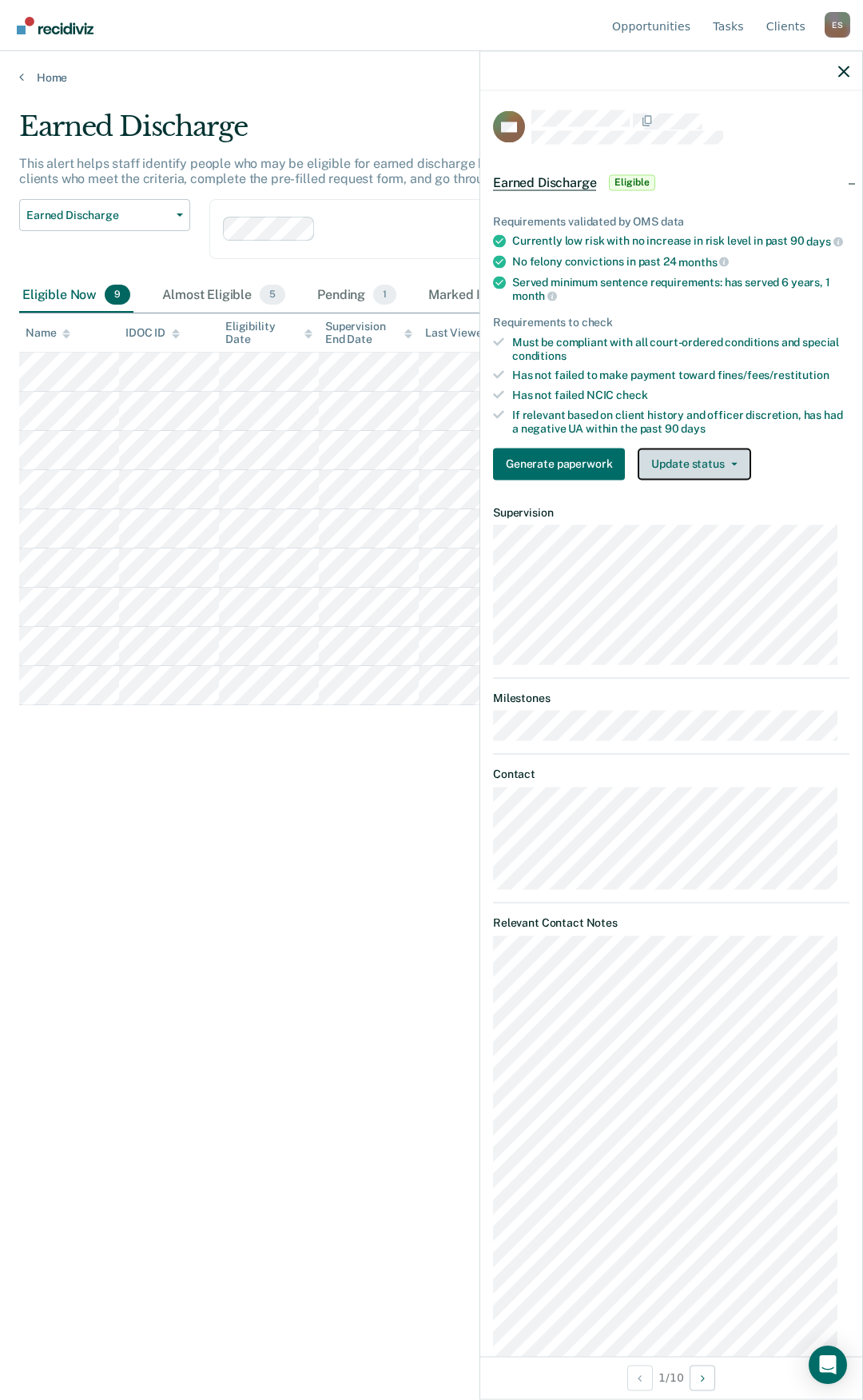
click at [694, 479] on button "Update status" at bounding box center [694, 464] width 113 height 32
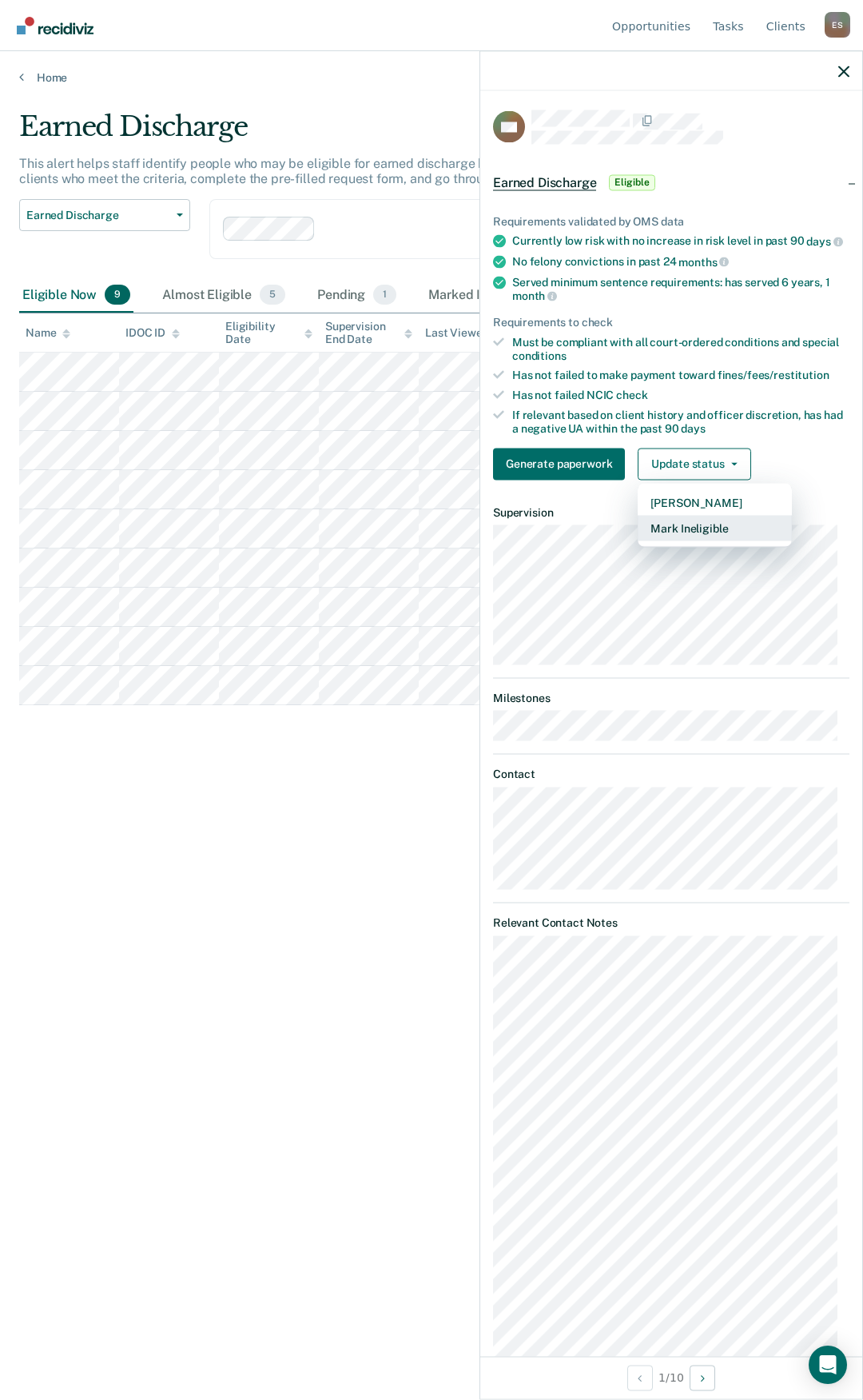
click at [705, 541] on button "Mark Ineligible" at bounding box center [715, 527] width 155 height 25
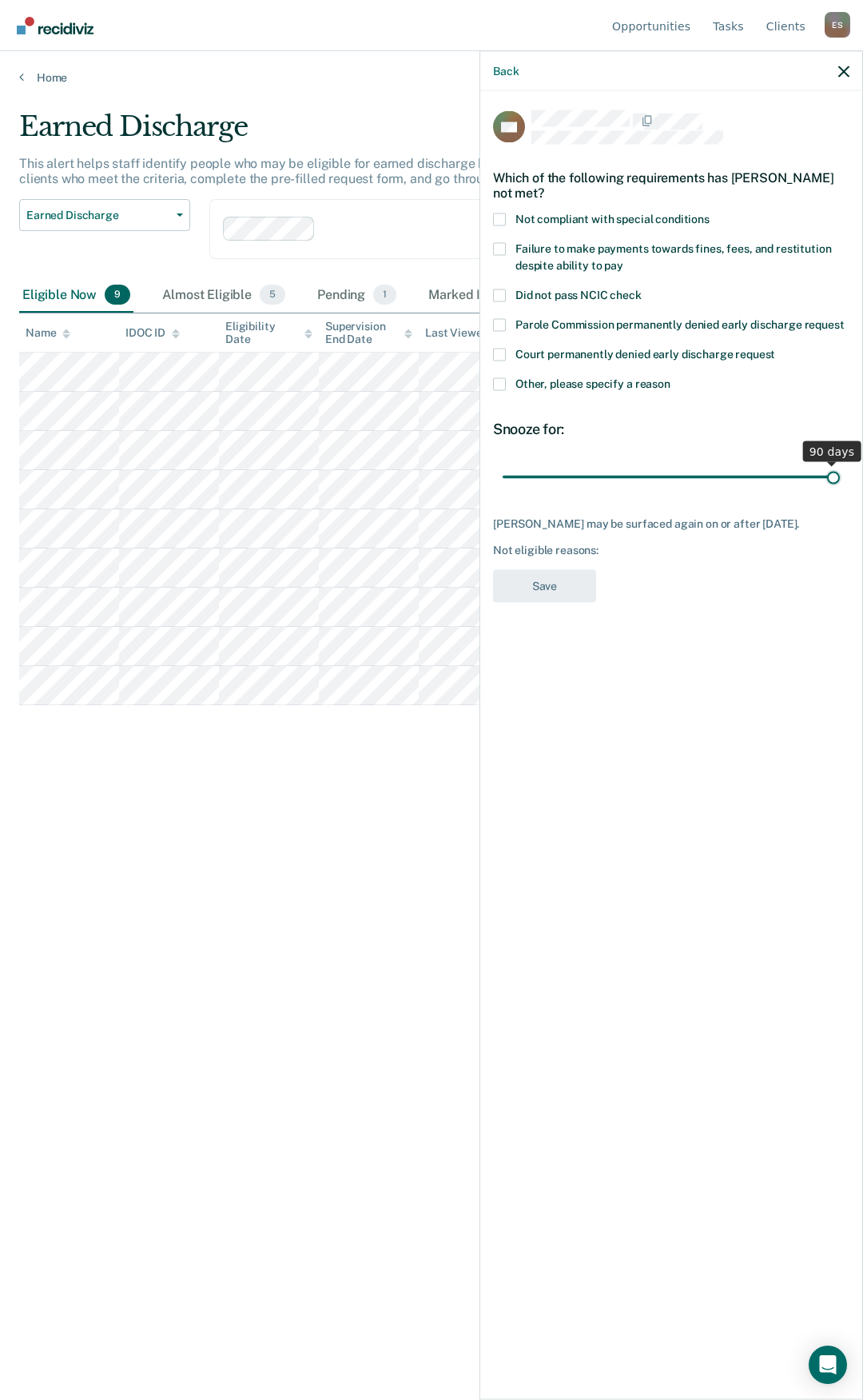
drag, startPoint x: 614, startPoint y: 478, endPoint x: 863, endPoint y: 422, distance: 255.2
type input "90"
click at [841, 463] on input "range" at bounding box center [671, 477] width 337 height 28
click at [506, 383] on label "Other, please specify a reason" at bounding box center [671, 385] width 357 height 17
click at [671, 377] on input "Other, please specify a reason" at bounding box center [671, 377] width 0 height 0
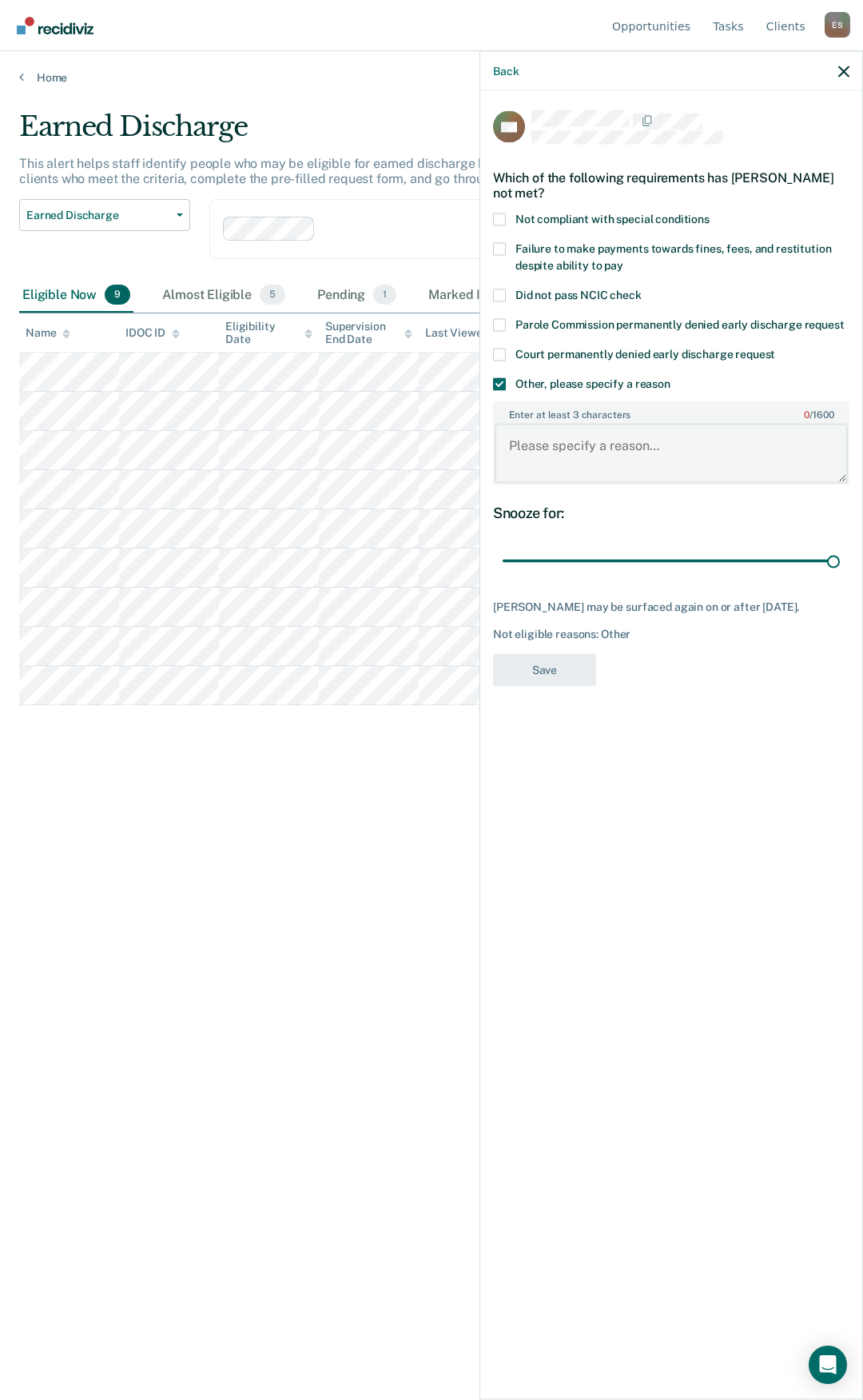
click at [533, 471] on textarea "Enter at least 3 characters 0 / 1600" at bounding box center [672, 453] width 354 height 60
type textarea "new Misd"
click at [564, 666] on button "Save" at bounding box center [545, 669] width 103 height 33
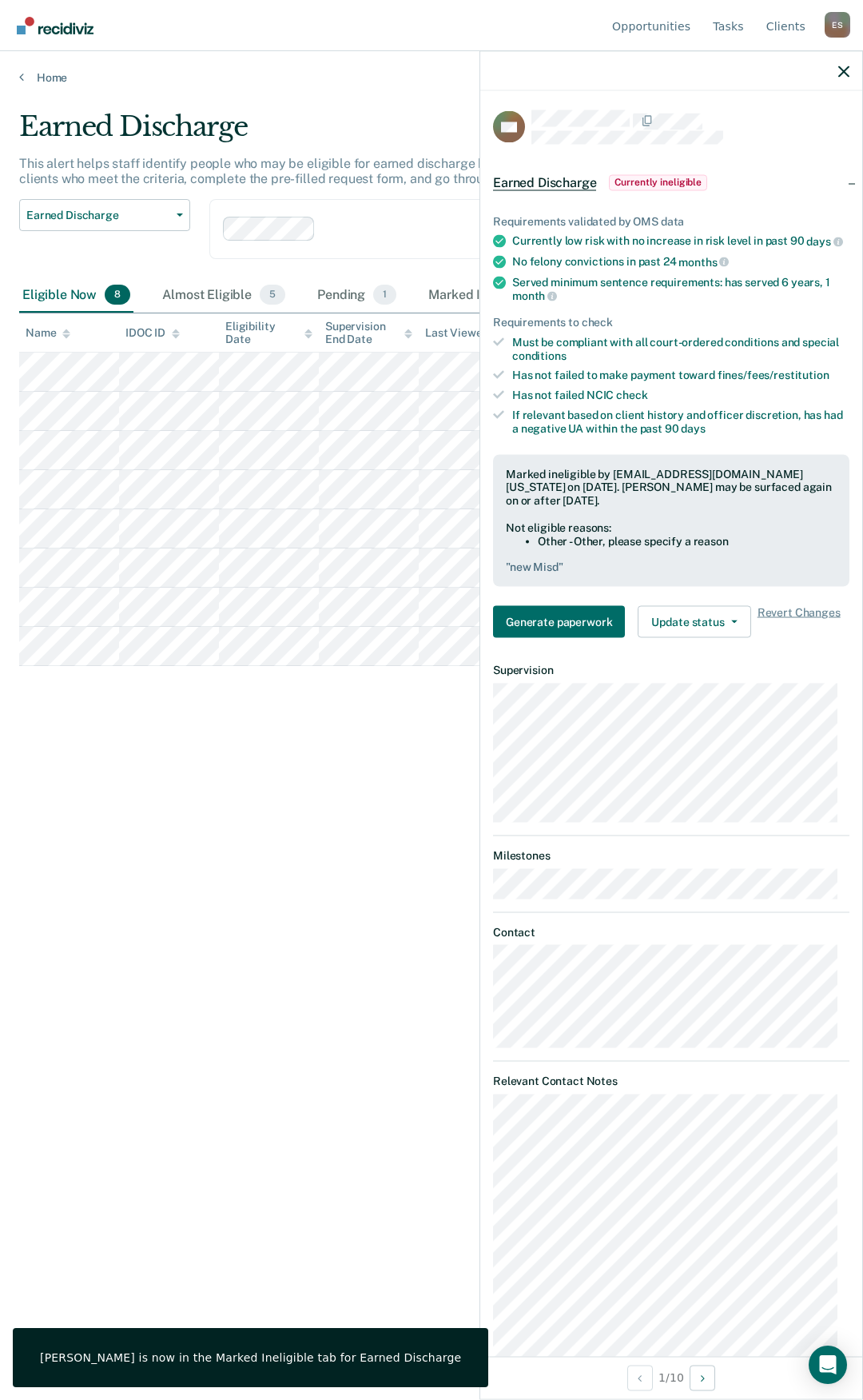
drag, startPoint x: 206, startPoint y: 756, endPoint x: 225, endPoint y: 669, distance: 89.1
click at [214, 724] on div "Earned Discharge This alert helps staff identify people who may be eligible for…" at bounding box center [432, 695] width 825 height 1169
click at [846, 68] on icon "button" at bounding box center [844, 71] width 11 height 11
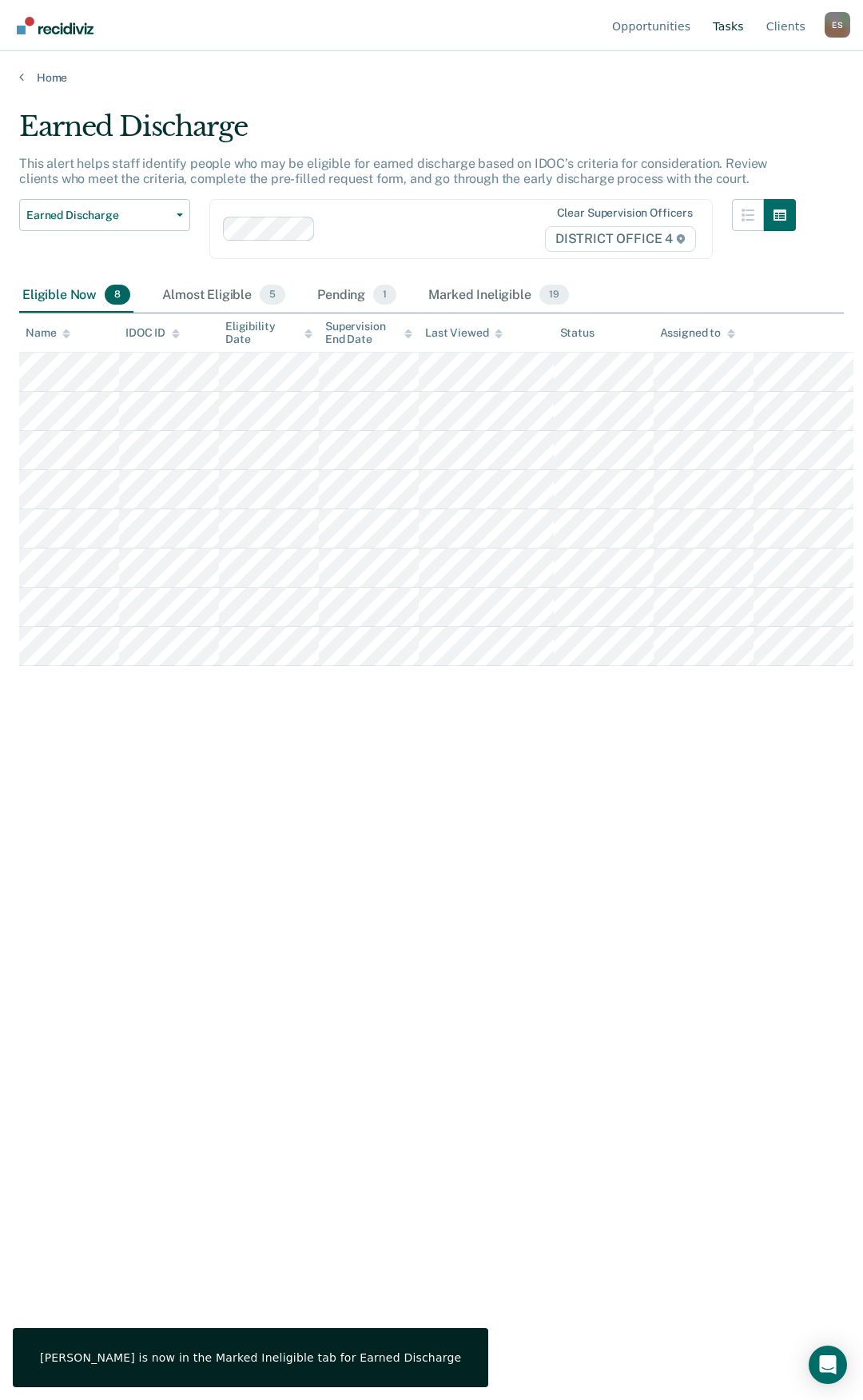
click at [723, 28] on link "Tasks" at bounding box center [729, 25] width 37 height 51
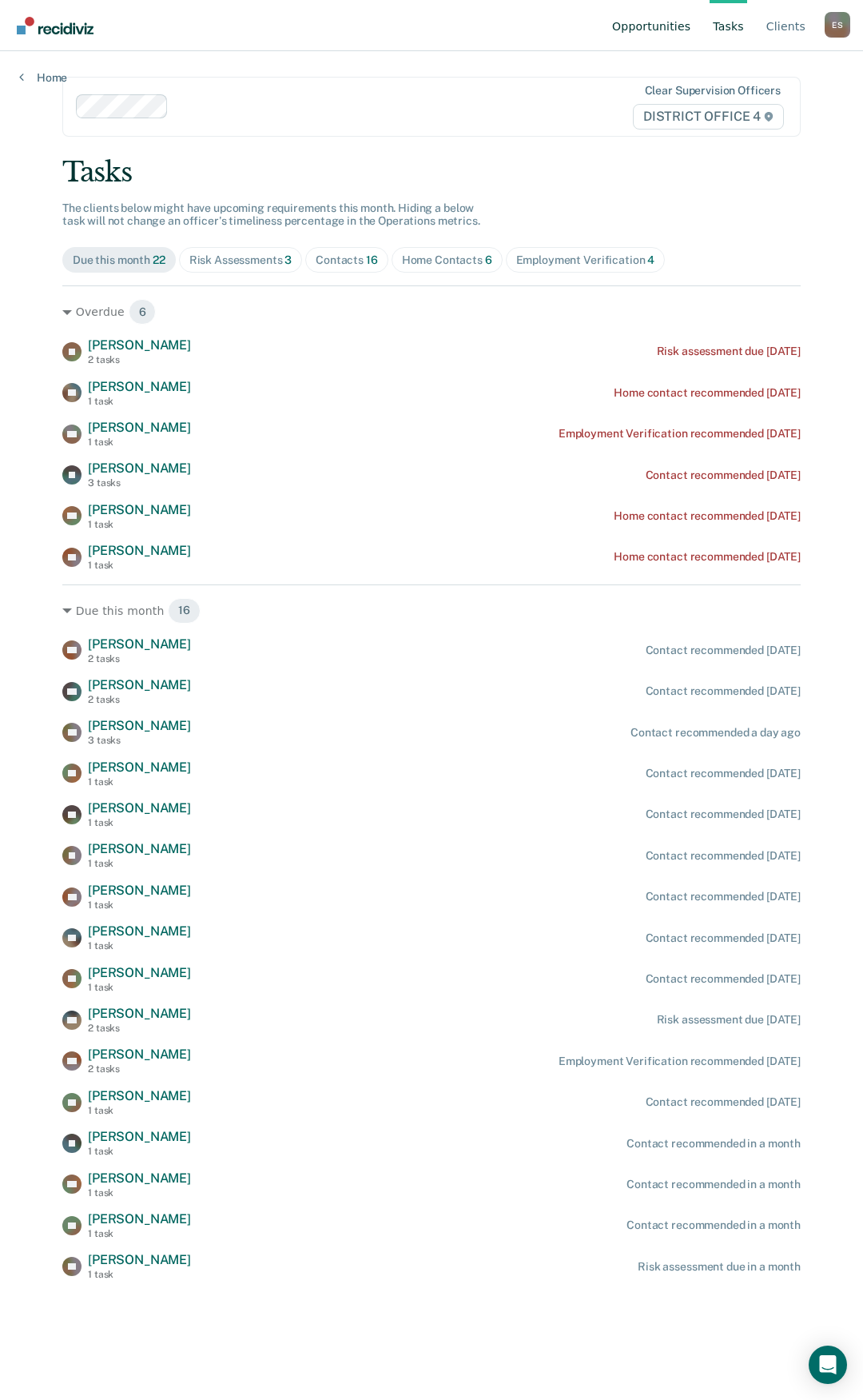
click at [661, 31] on link "Opportunities" at bounding box center [651, 25] width 85 height 51
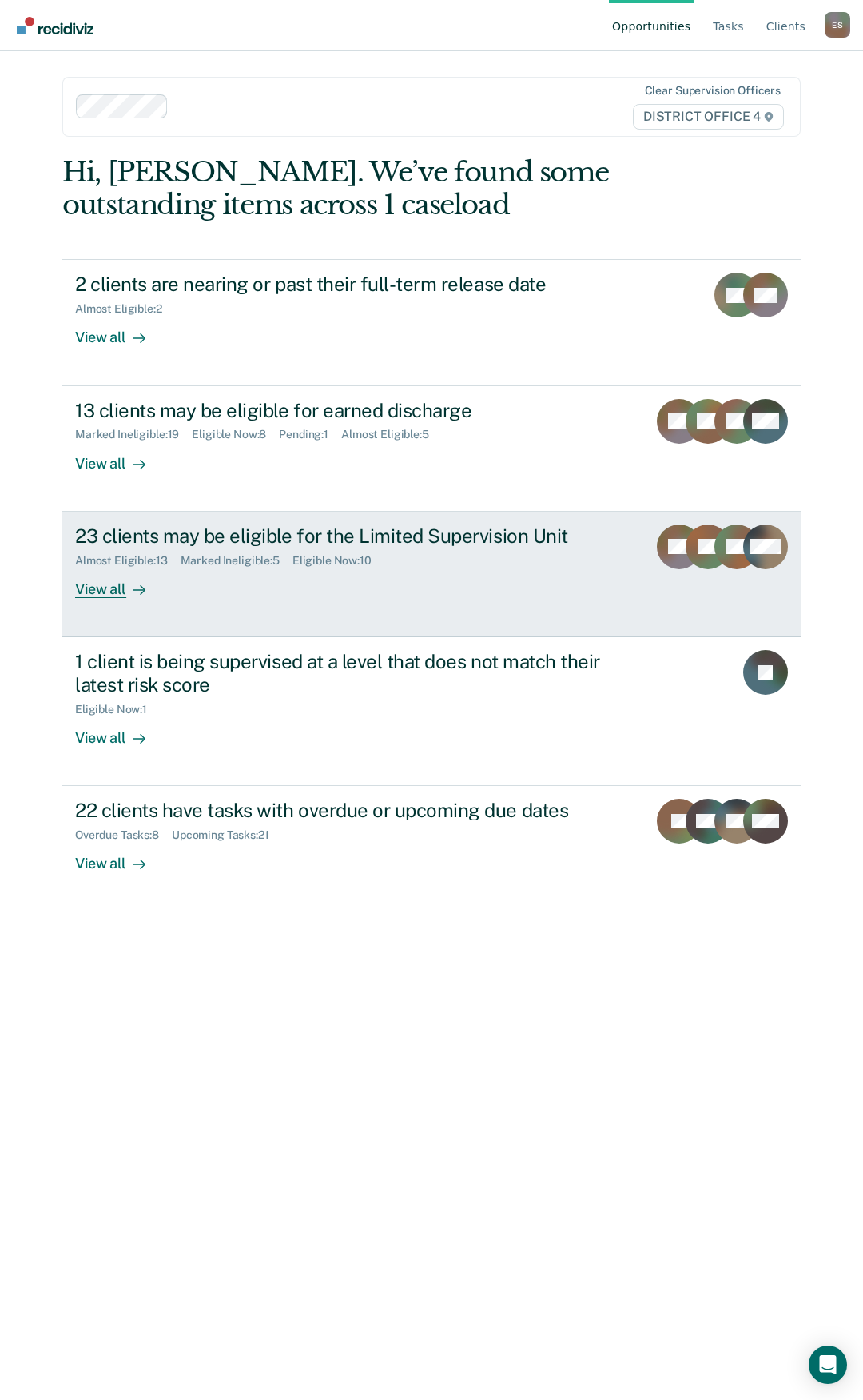
click at [111, 592] on div "View all" at bounding box center [120, 582] width 89 height 31
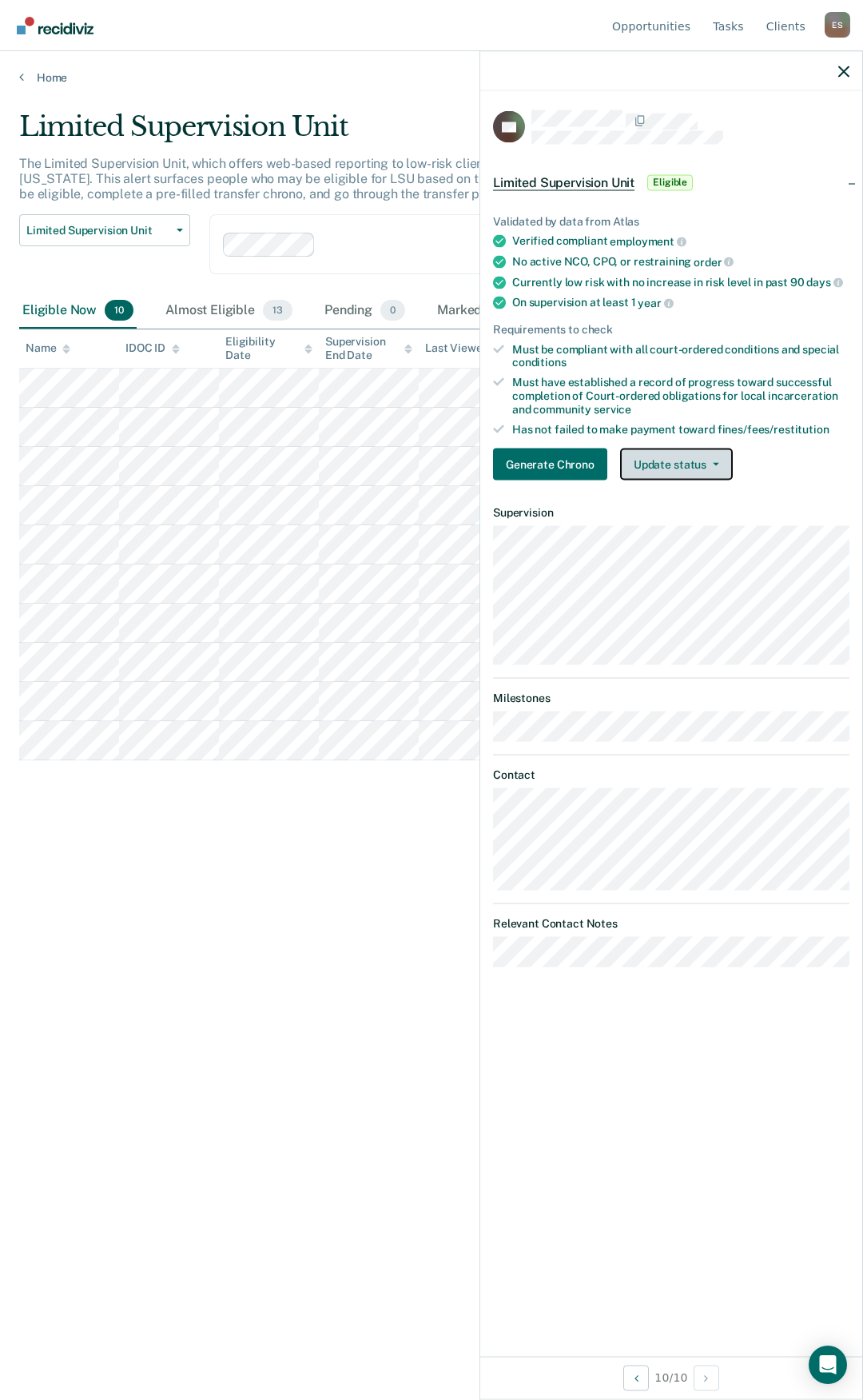
click at [686, 462] on button "Update status" at bounding box center [676, 464] width 113 height 32
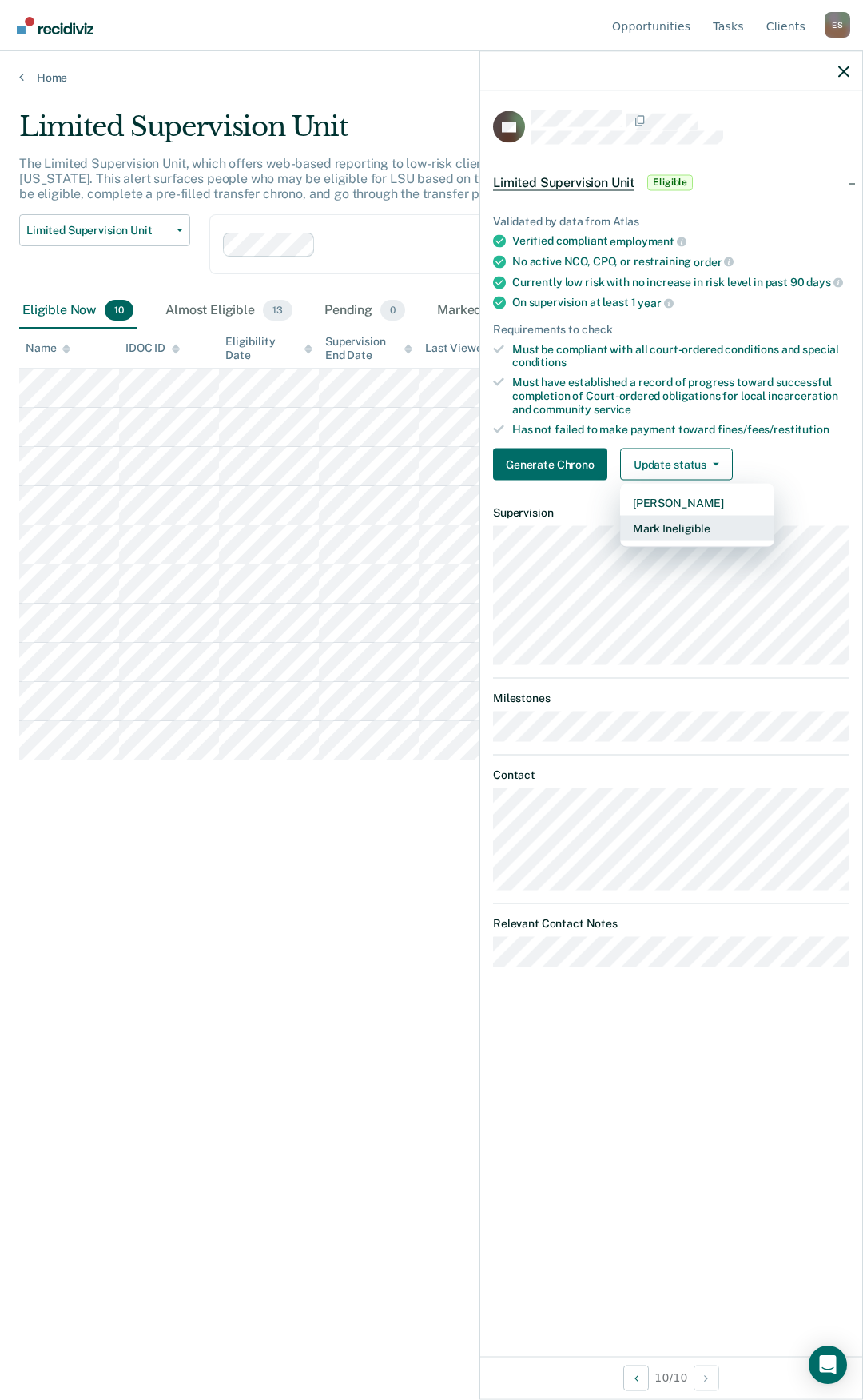
click at [695, 527] on button "Mark Ineligible" at bounding box center [697, 528] width 155 height 25
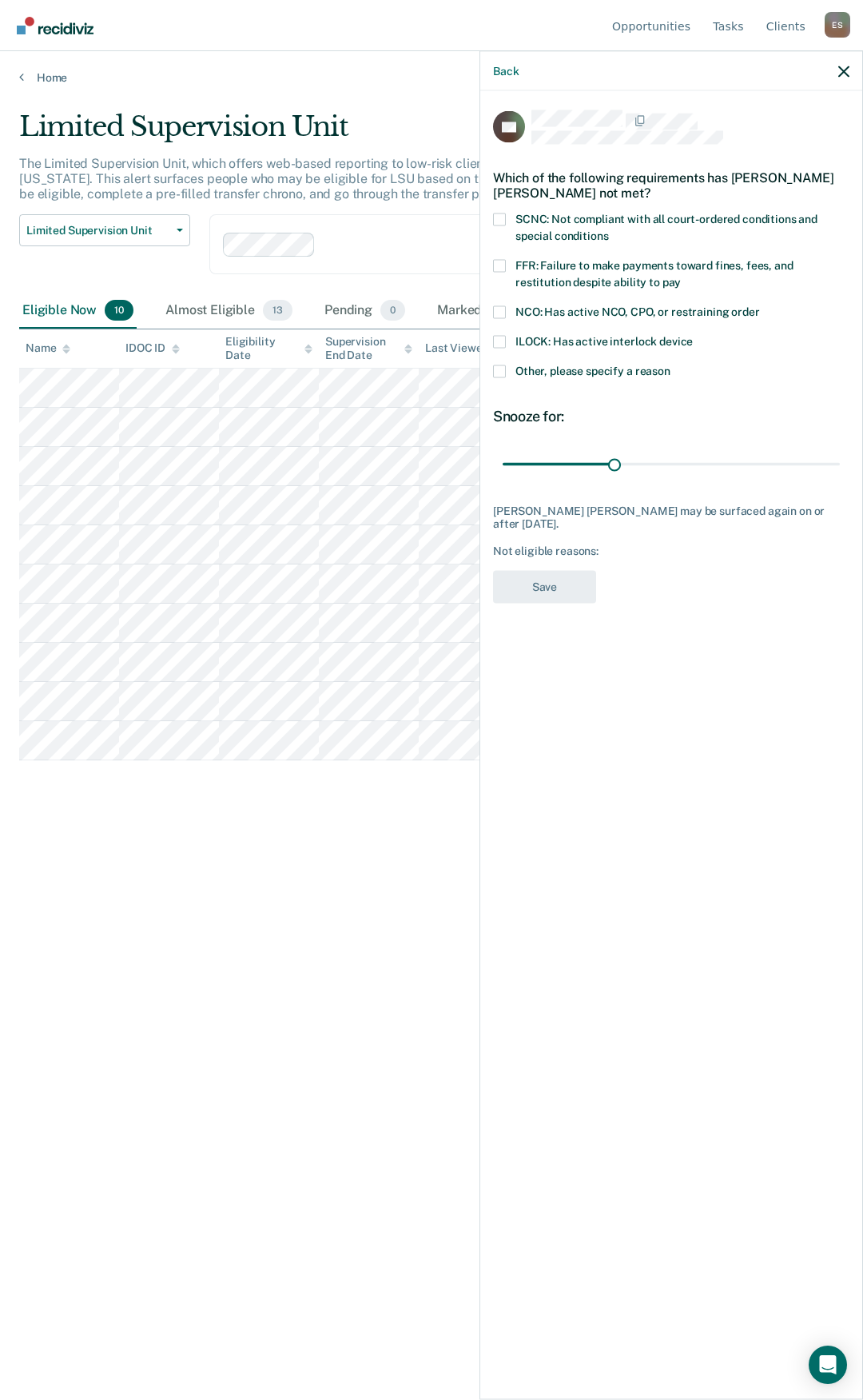
click at [501, 374] on span at bounding box center [500, 371] width 13 height 13
click at [671, 365] on input "Other, please specify a reason" at bounding box center [671, 365] width 0 height 0
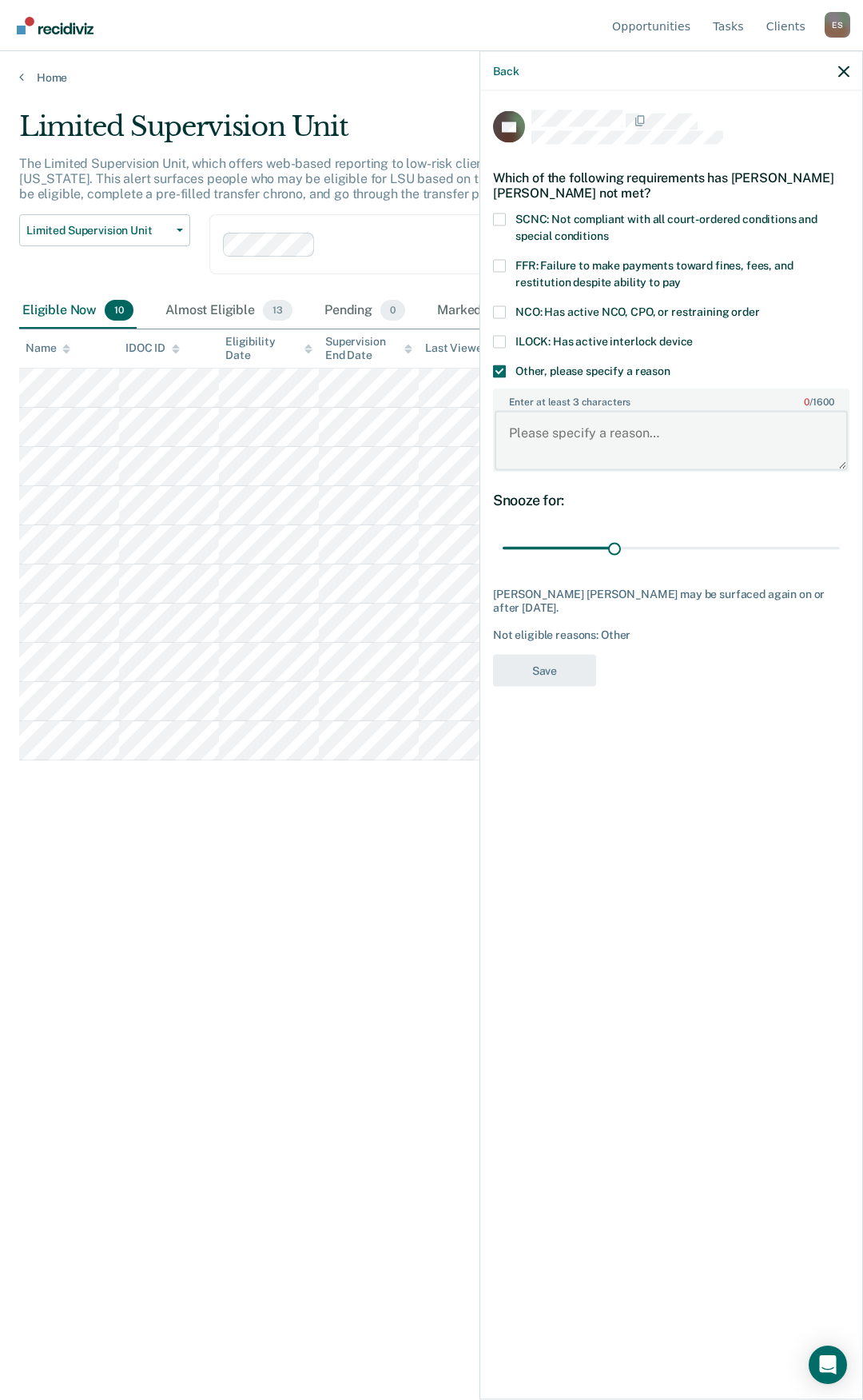
click at [541, 450] on textarea "Enter at least 3 characters 0 / 1600" at bounding box center [672, 440] width 354 height 60
type textarea "new charge/substance use"
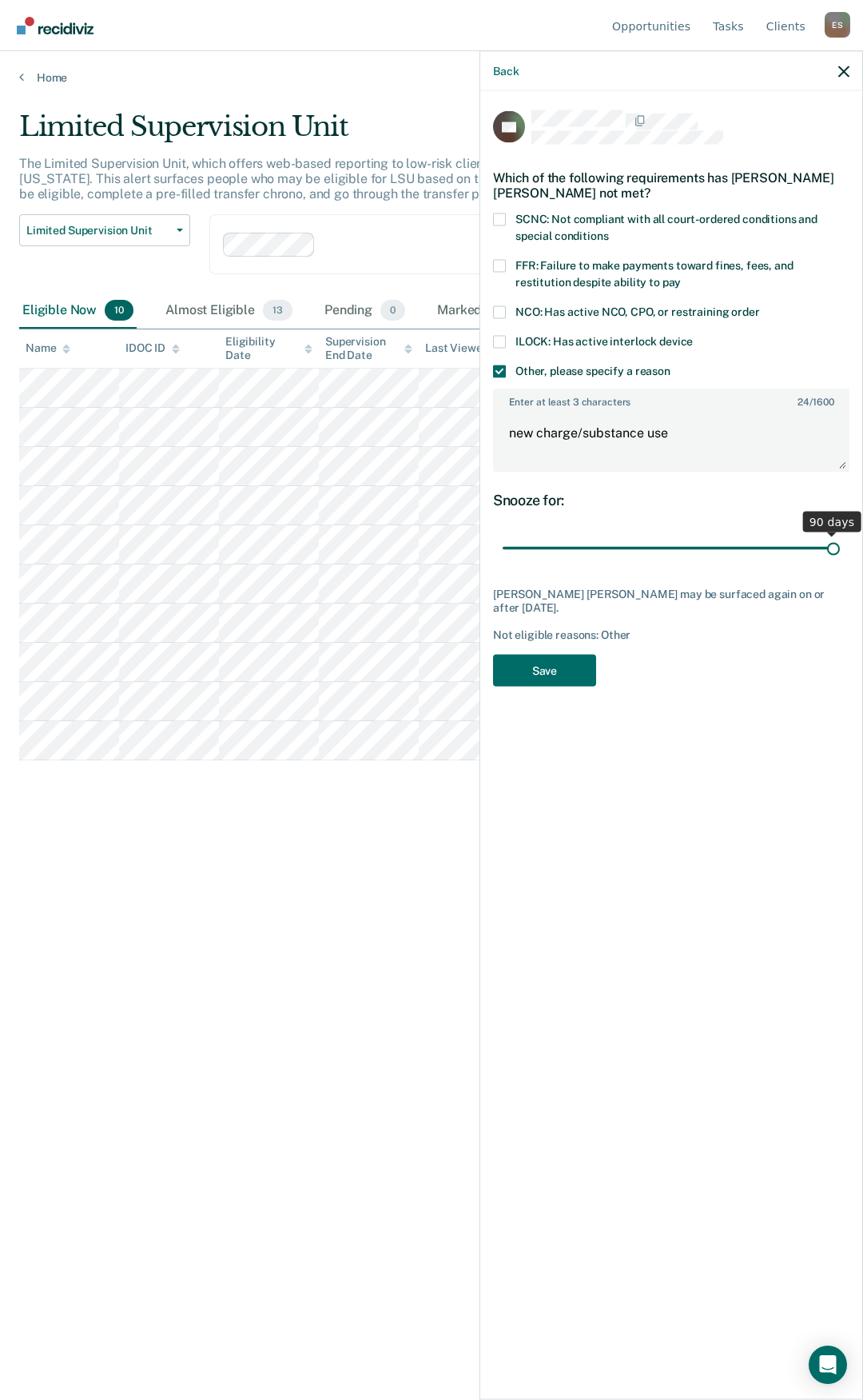
drag, startPoint x: 620, startPoint y: 545, endPoint x: 863, endPoint y: 562, distance: 243.6
type input "90"
click at [841, 562] on input "range" at bounding box center [671, 548] width 337 height 28
click at [563, 662] on button "Save" at bounding box center [545, 669] width 103 height 33
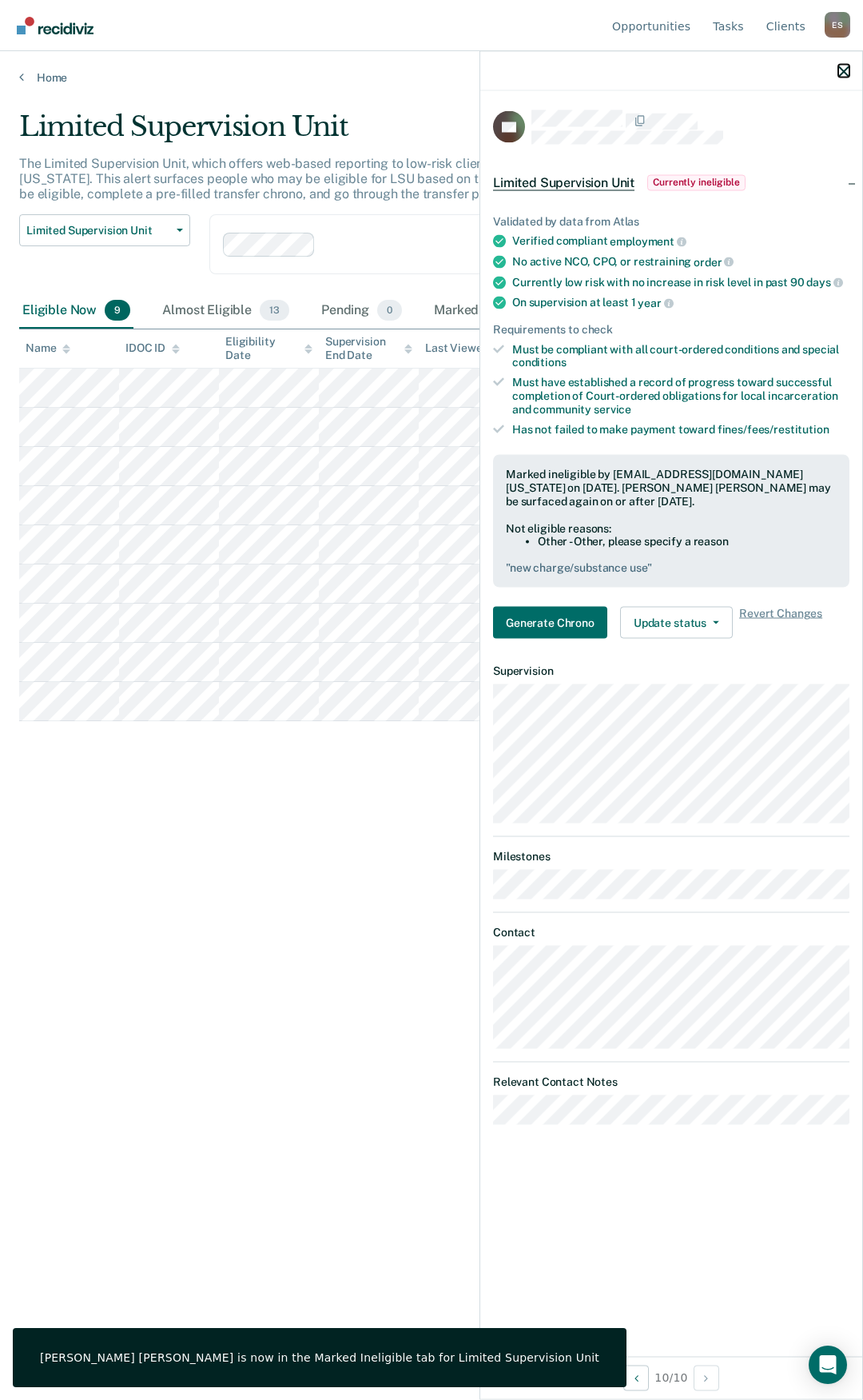
click at [840, 70] on icon "button" at bounding box center [844, 71] width 11 height 11
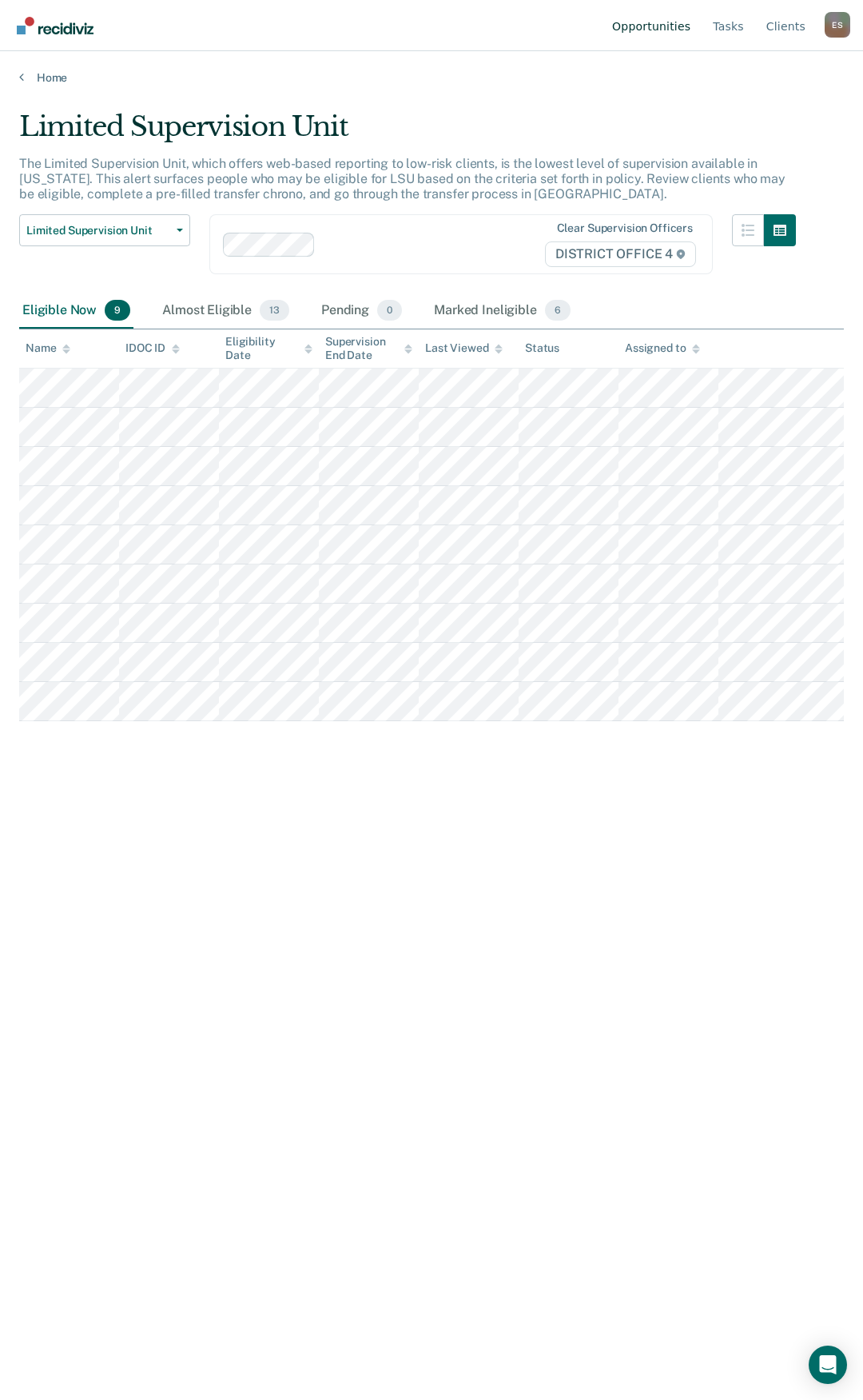
click at [665, 17] on link "Opportunities" at bounding box center [651, 25] width 85 height 51
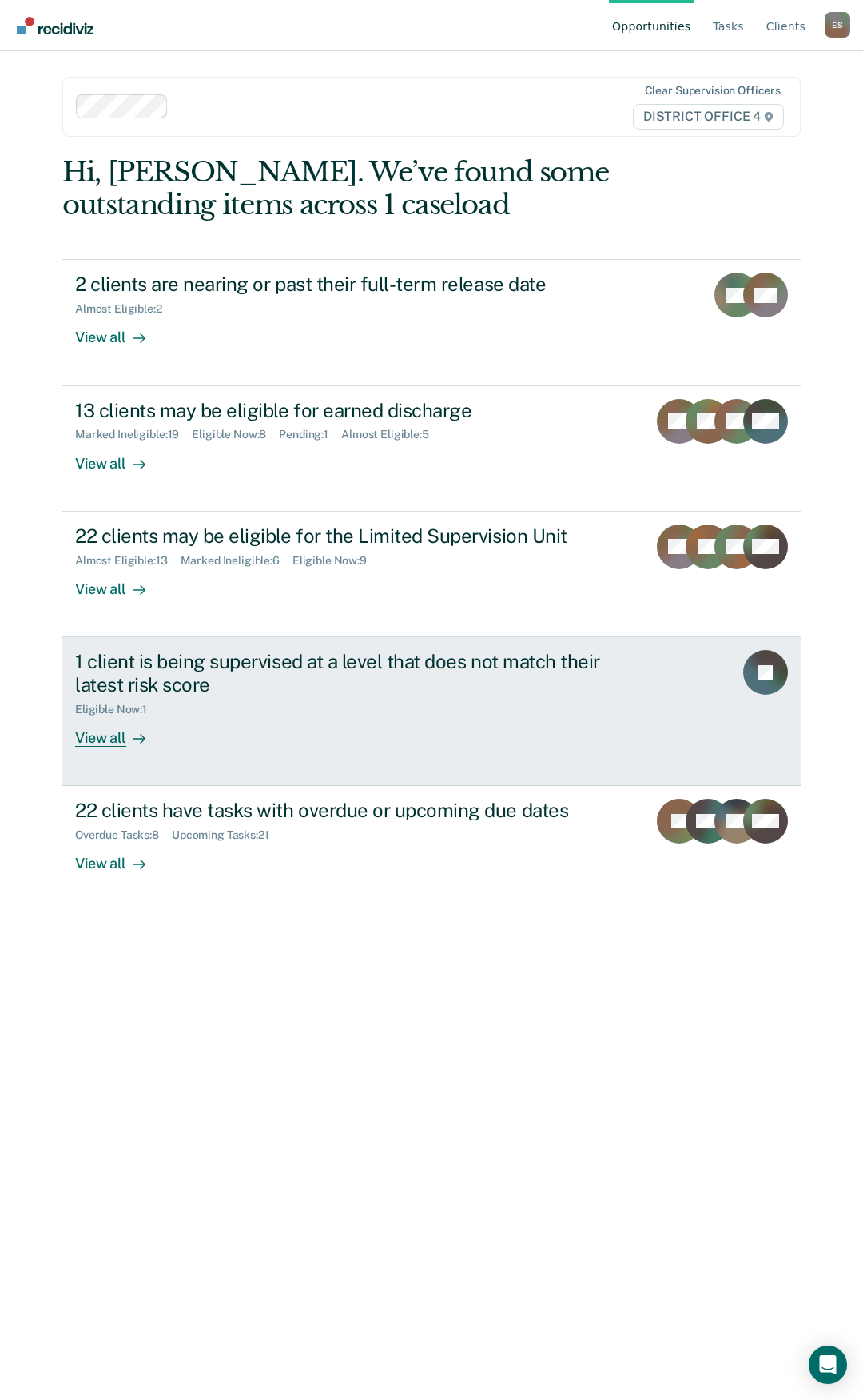
click at [82, 736] on div "View all" at bounding box center [120, 731] width 89 height 31
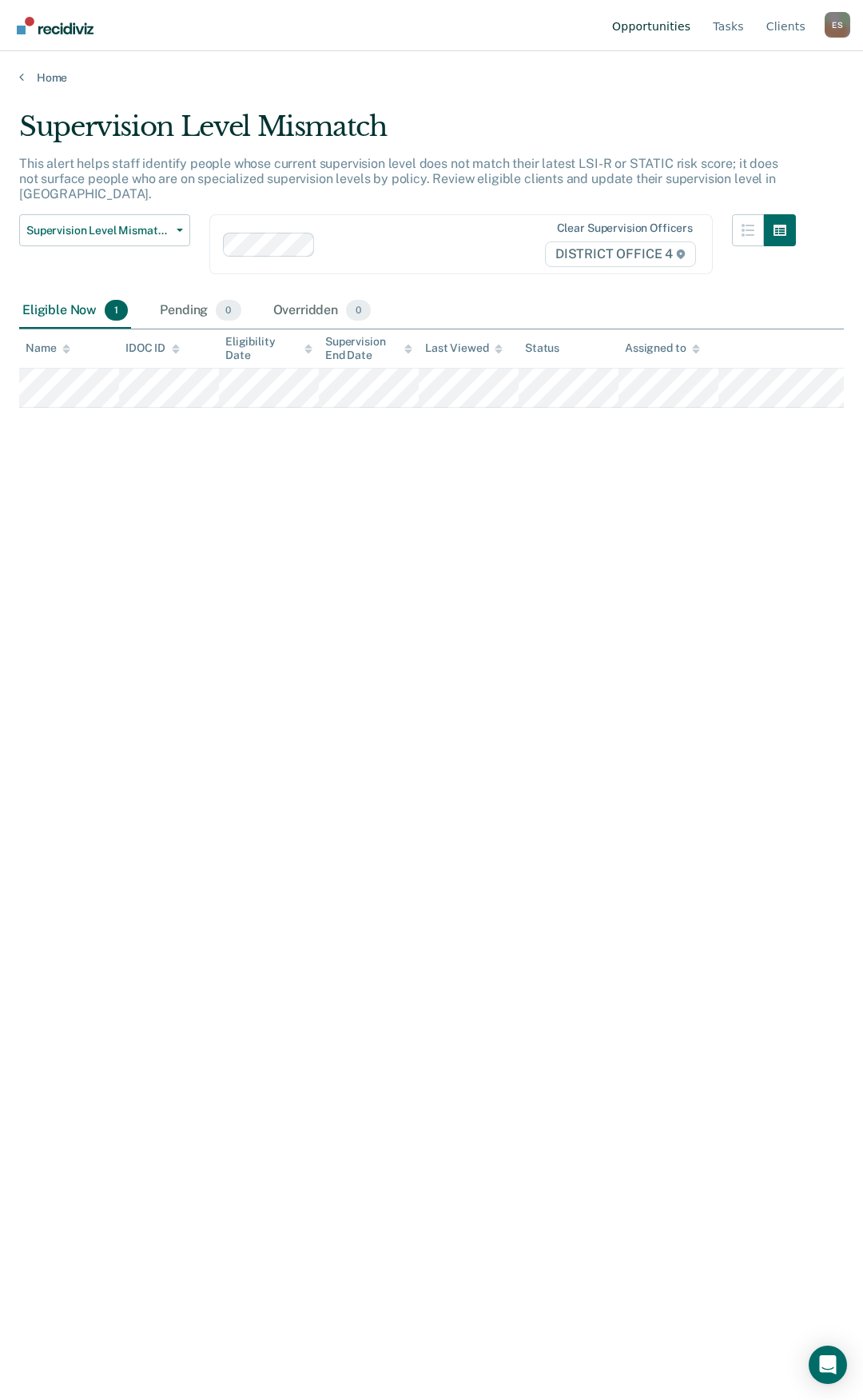
click at [653, 31] on link "Opportunities" at bounding box center [651, 25] width 85 height 51
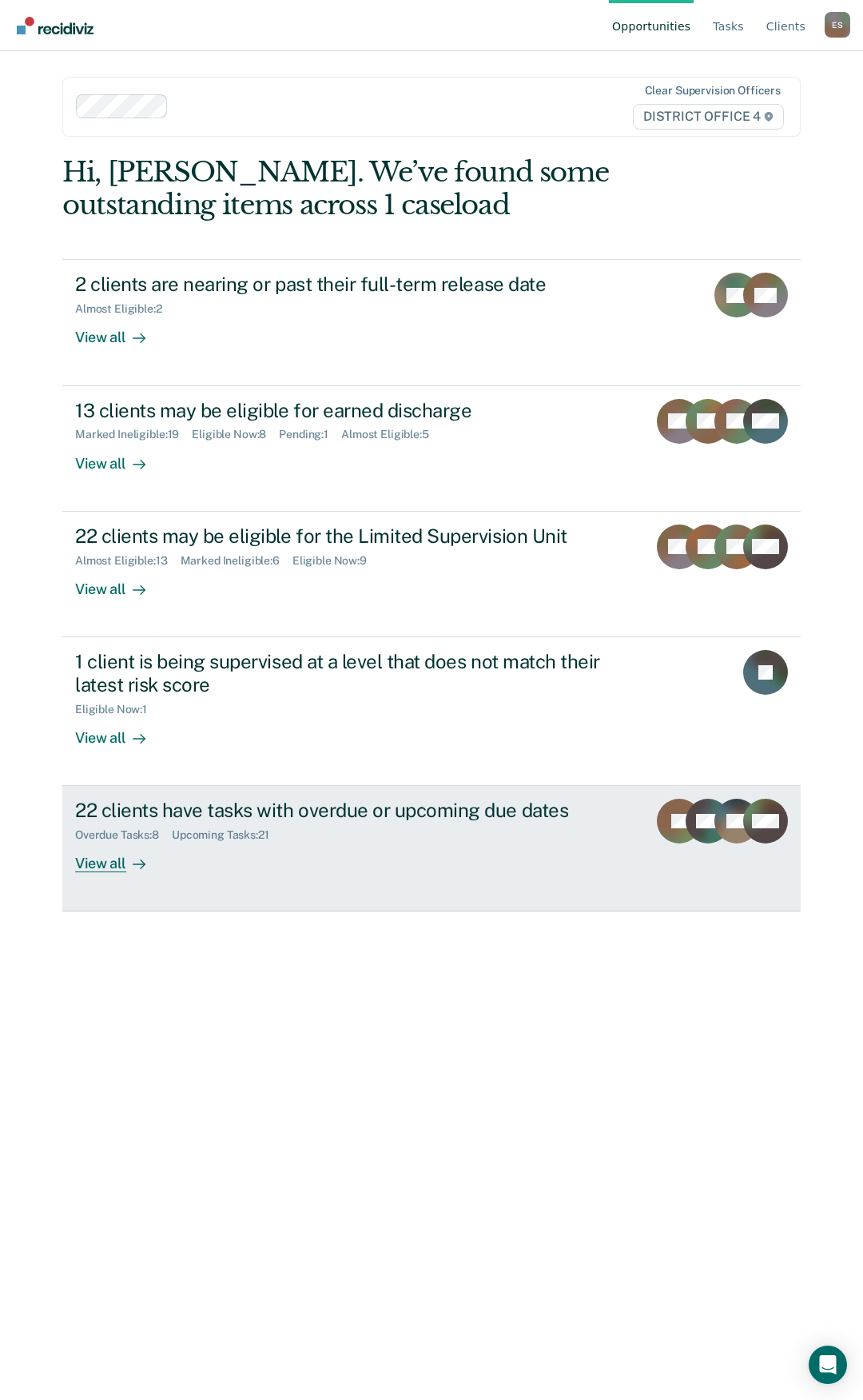
click at [100, 858] on div "View all" at bounding box center [120, 856] width 89 height 31
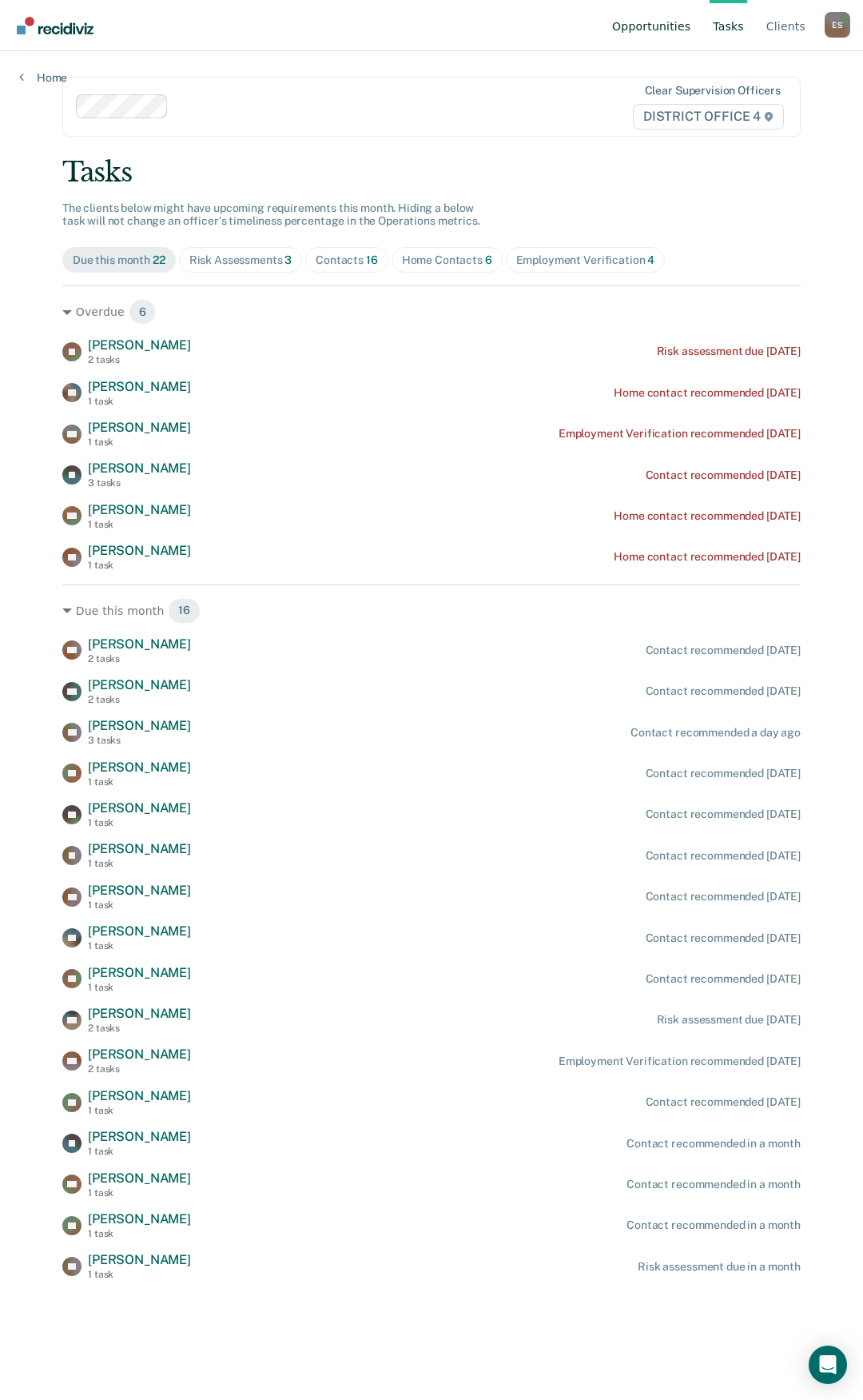
click at [671, 20] on link "Opportunities" at bounding box center [651, 25] width 85 height 51
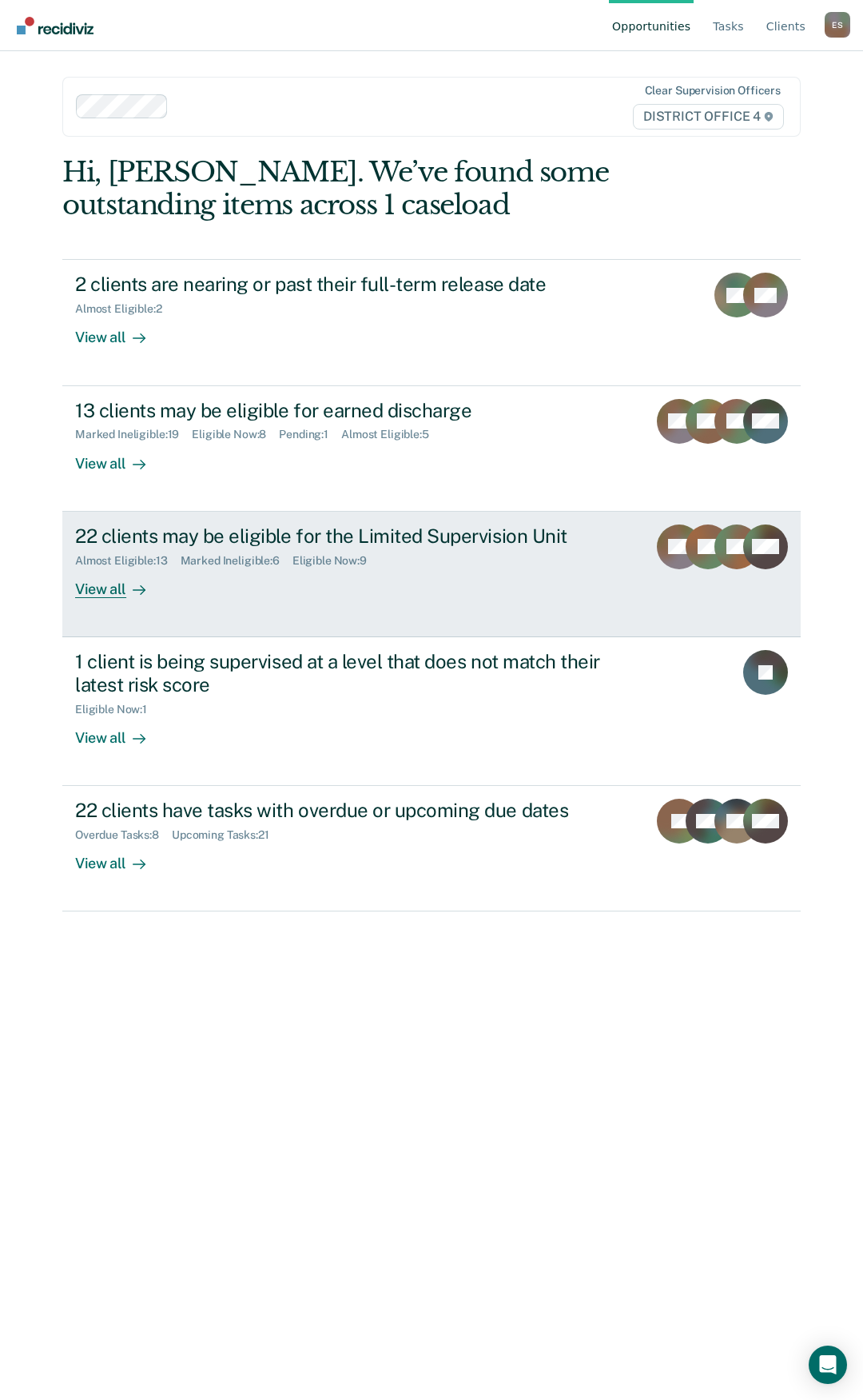
click at [101, 578] on div "View all" at bounding box center [120, 582] width 89 height 31
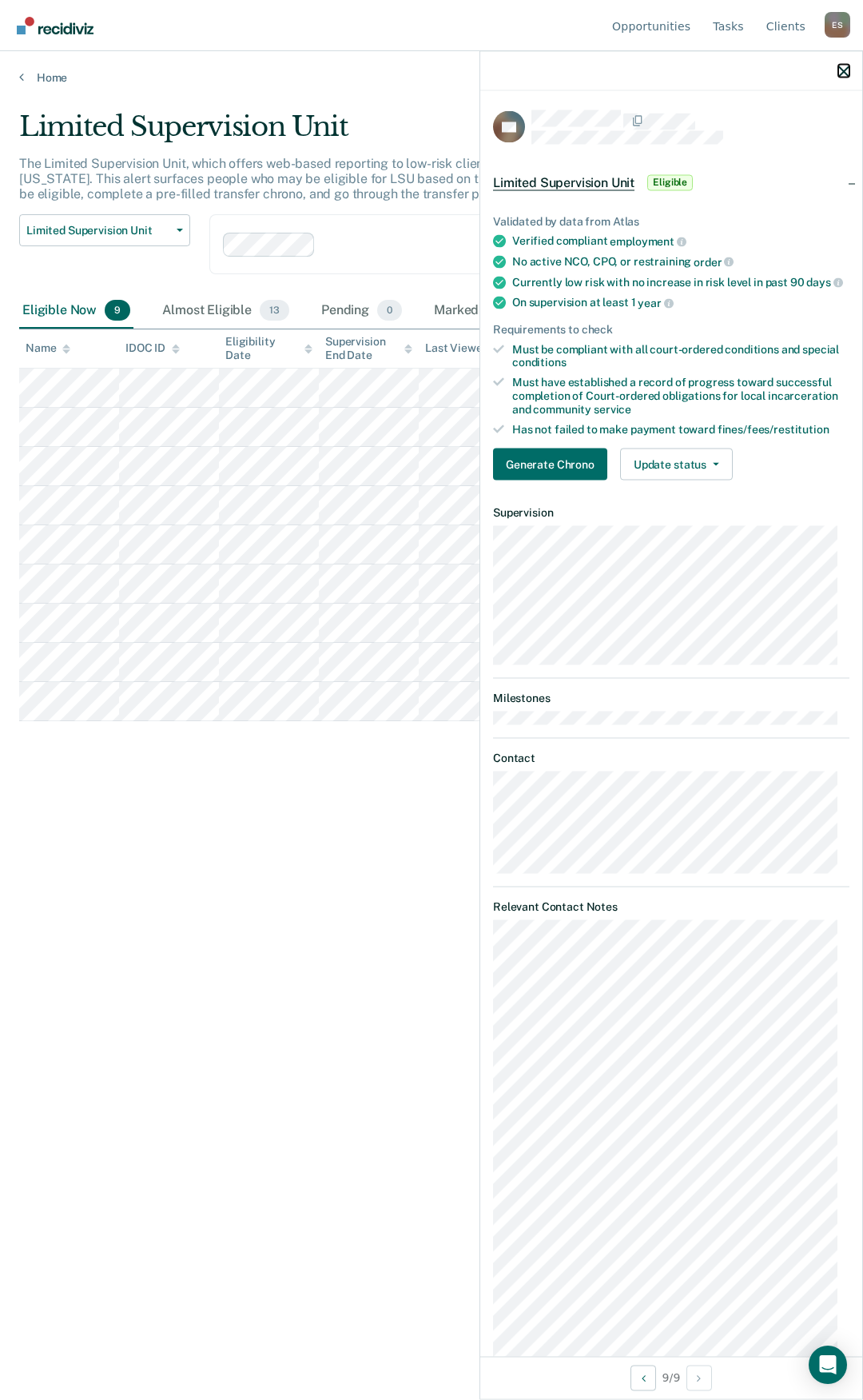
click at [839, 76] on icon "button" at bounding box center [844, 71] width 11 height 11
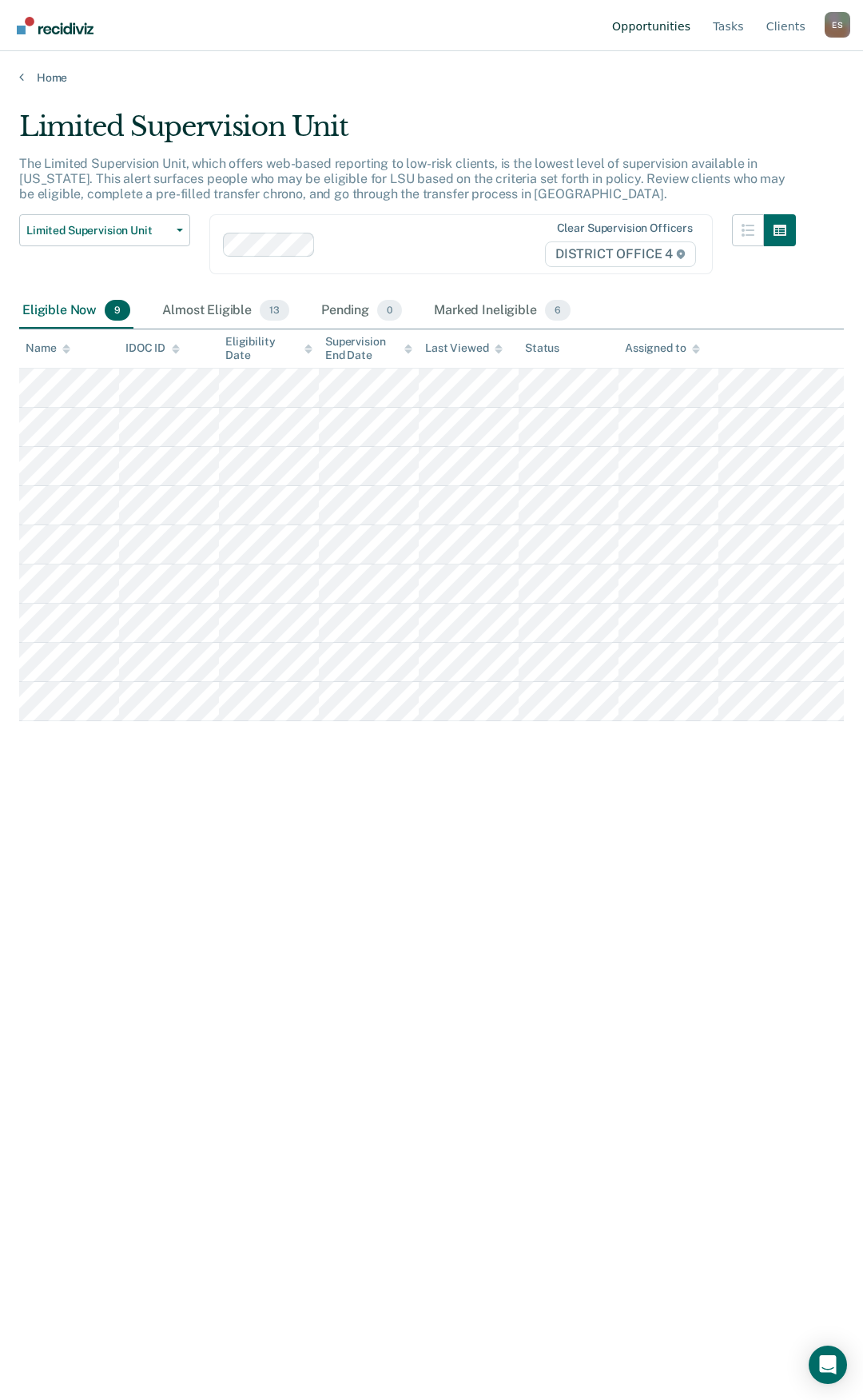
click at [682, 26] on link "Opportunities" at bounding box center [651, 25] width 85 height 51
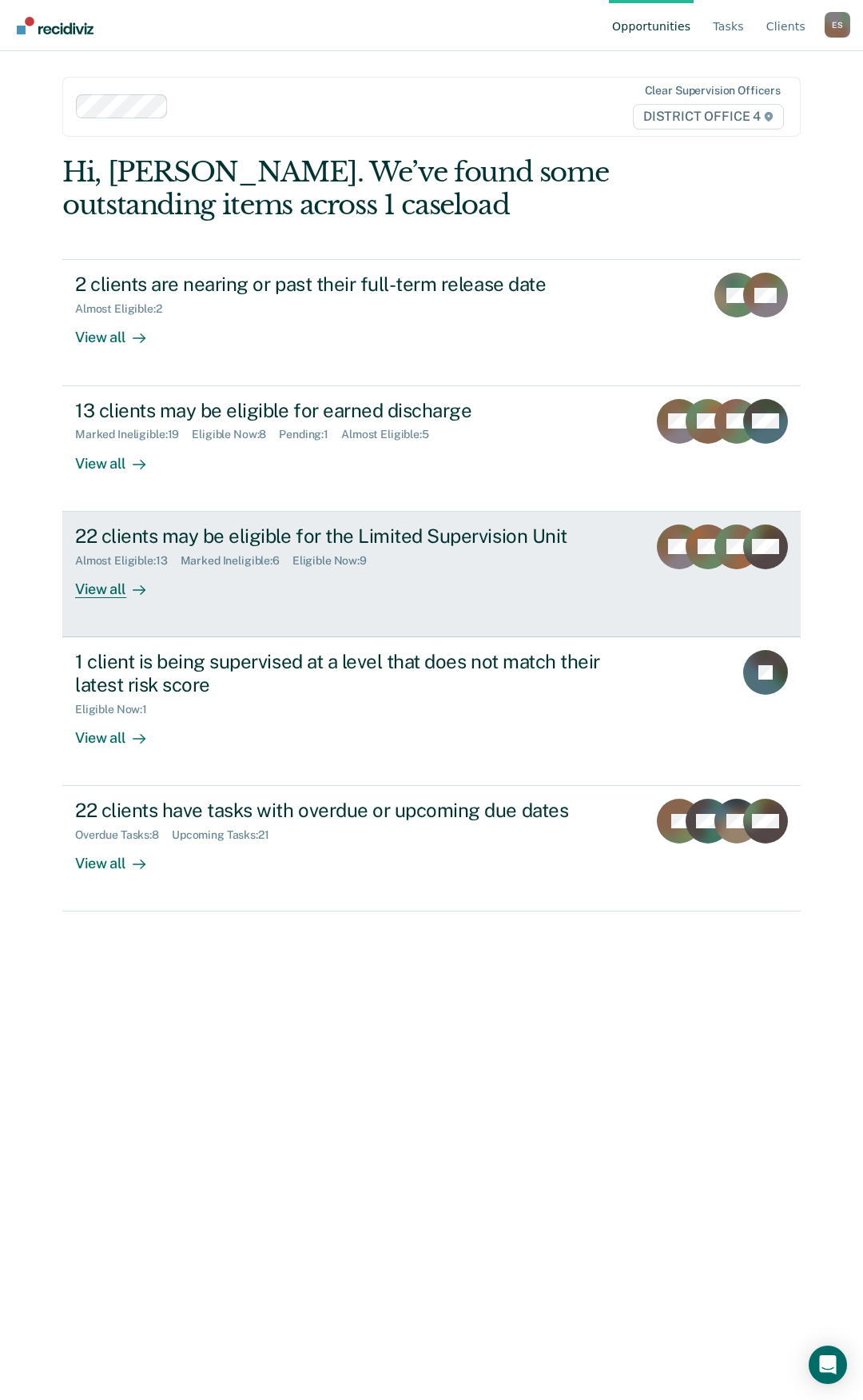
click at [110, 587] on div "View all" at bounding box center [120, 582] width 89 height 31
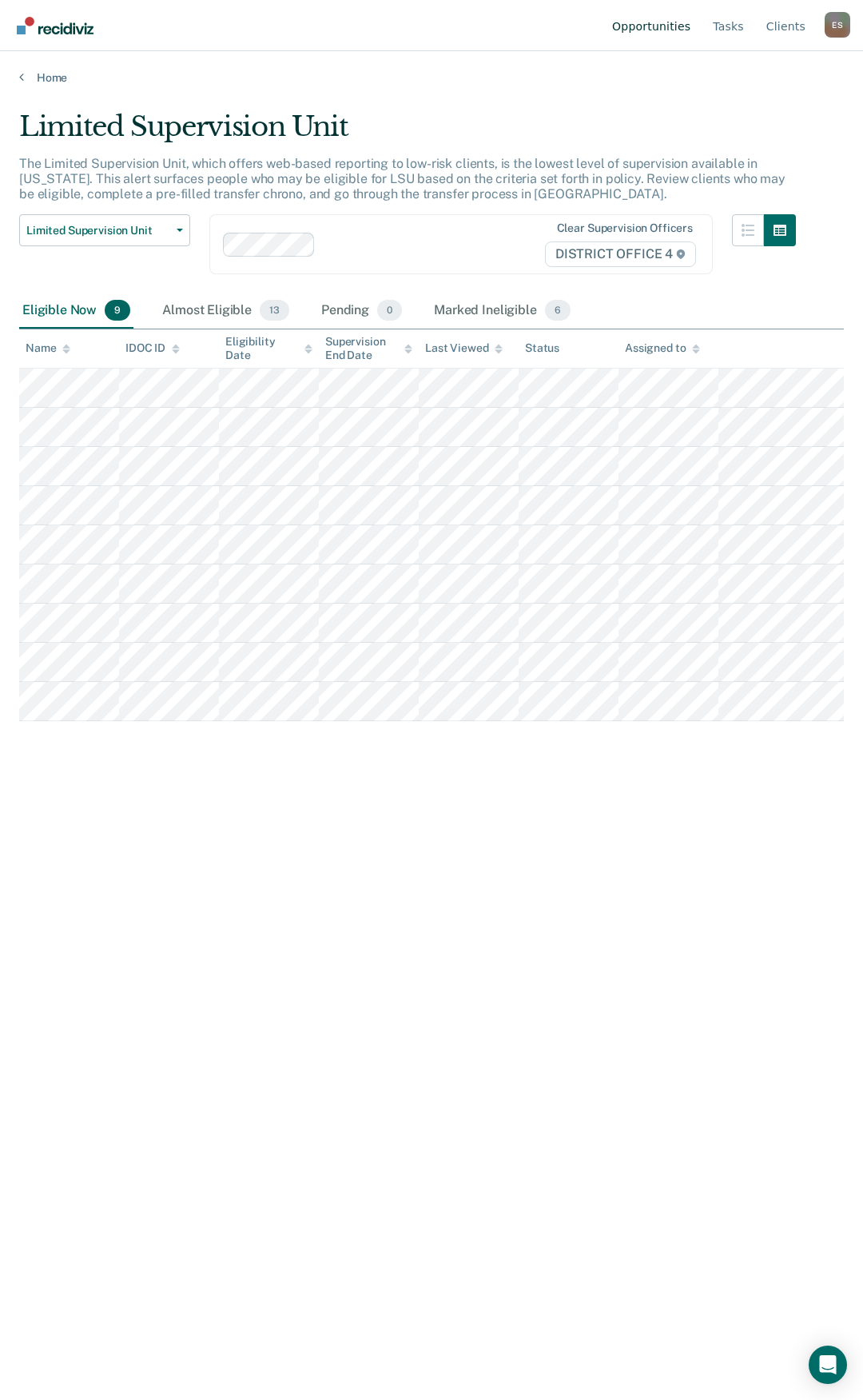
click at [640, 18] on link "Opportunities" at bounding box center [651, 25] width 85 height 51
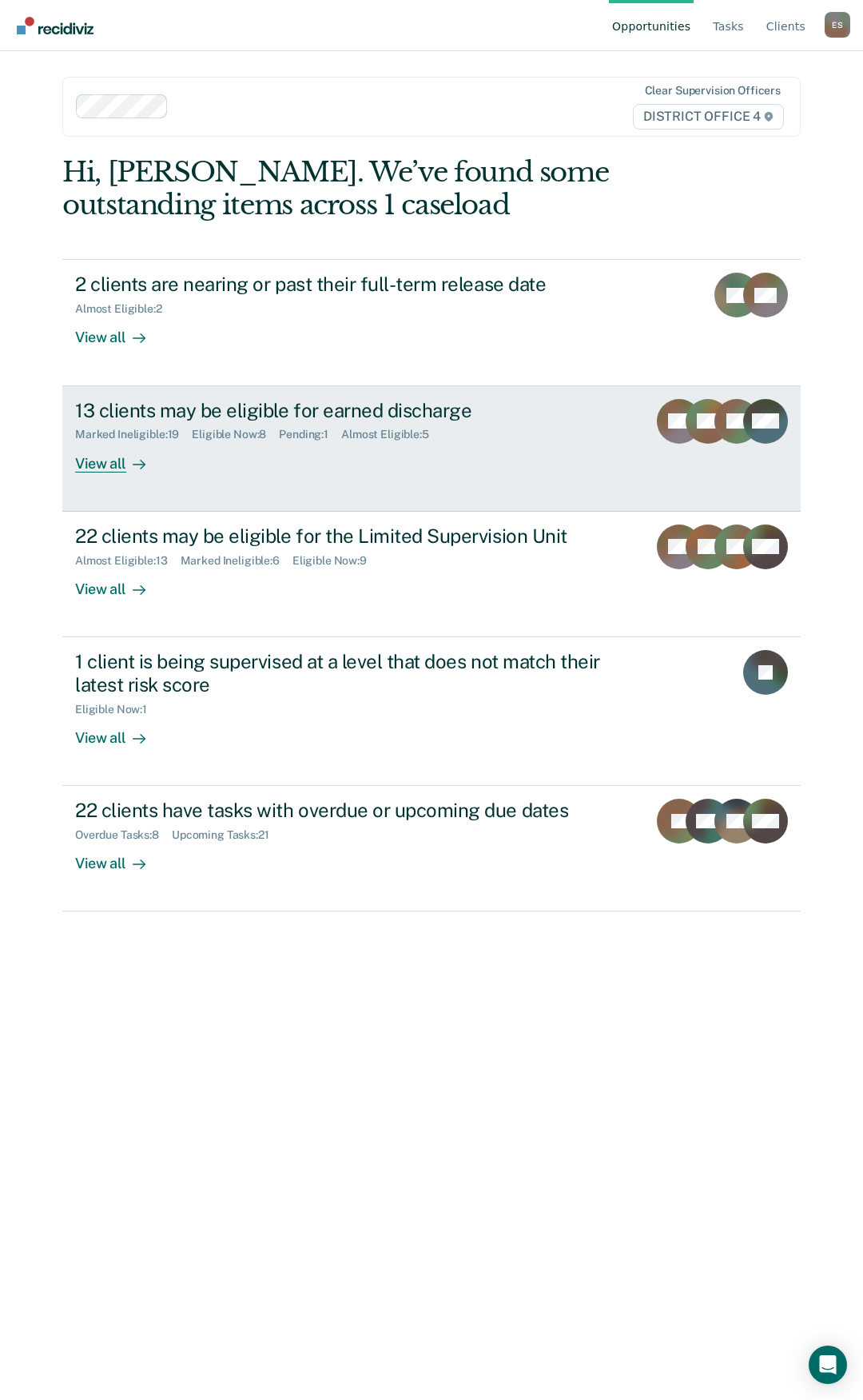
click at [103, 458] on div "View all" at bounding box center [120, 456] width 89 height 31
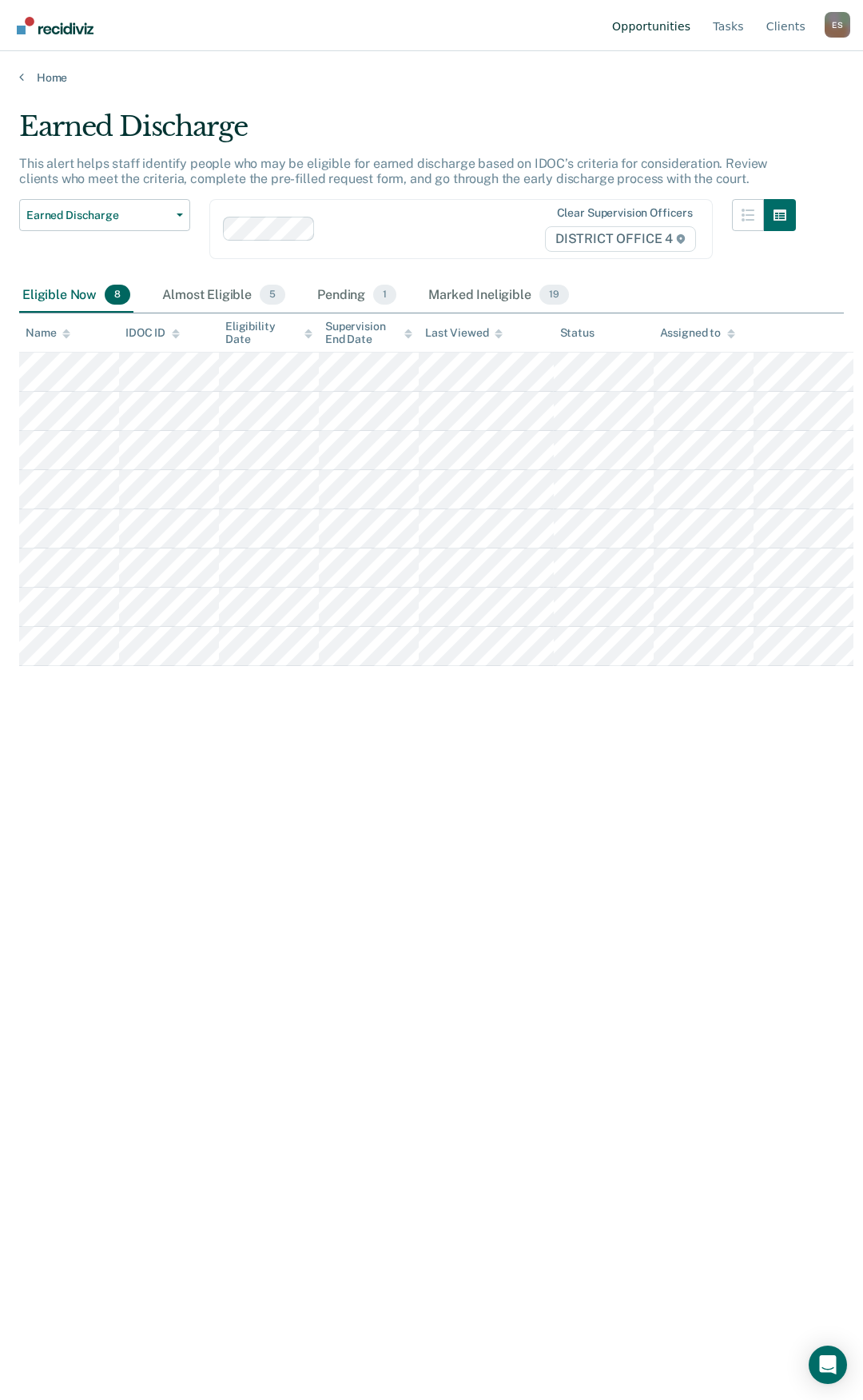
click at [658, 28] on link "Opportunities" at bounding box center [651, 25] width 85 height 51
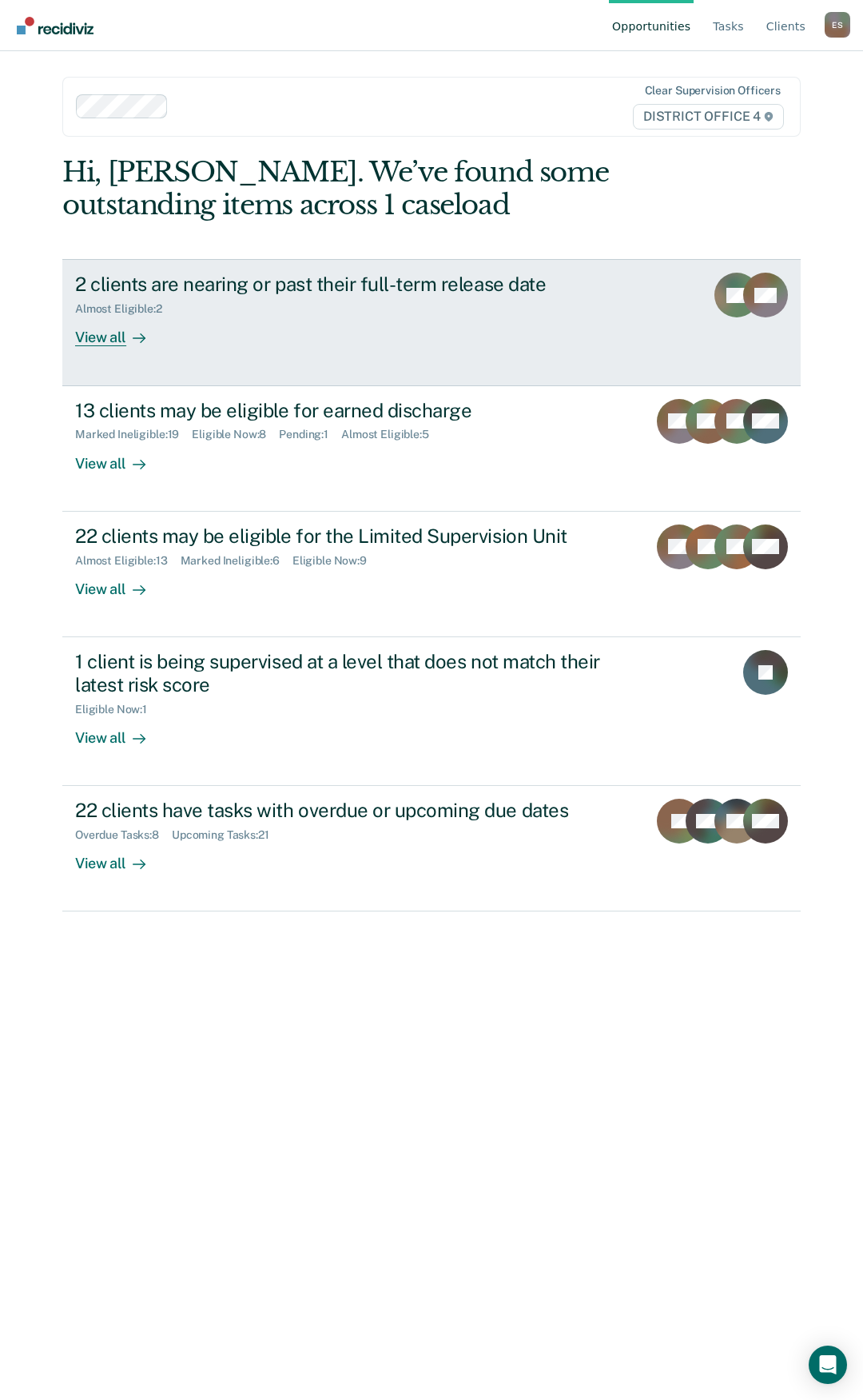
click at [105, 334] on div "View all" at bounding box center [120, 330] width 89 height 31
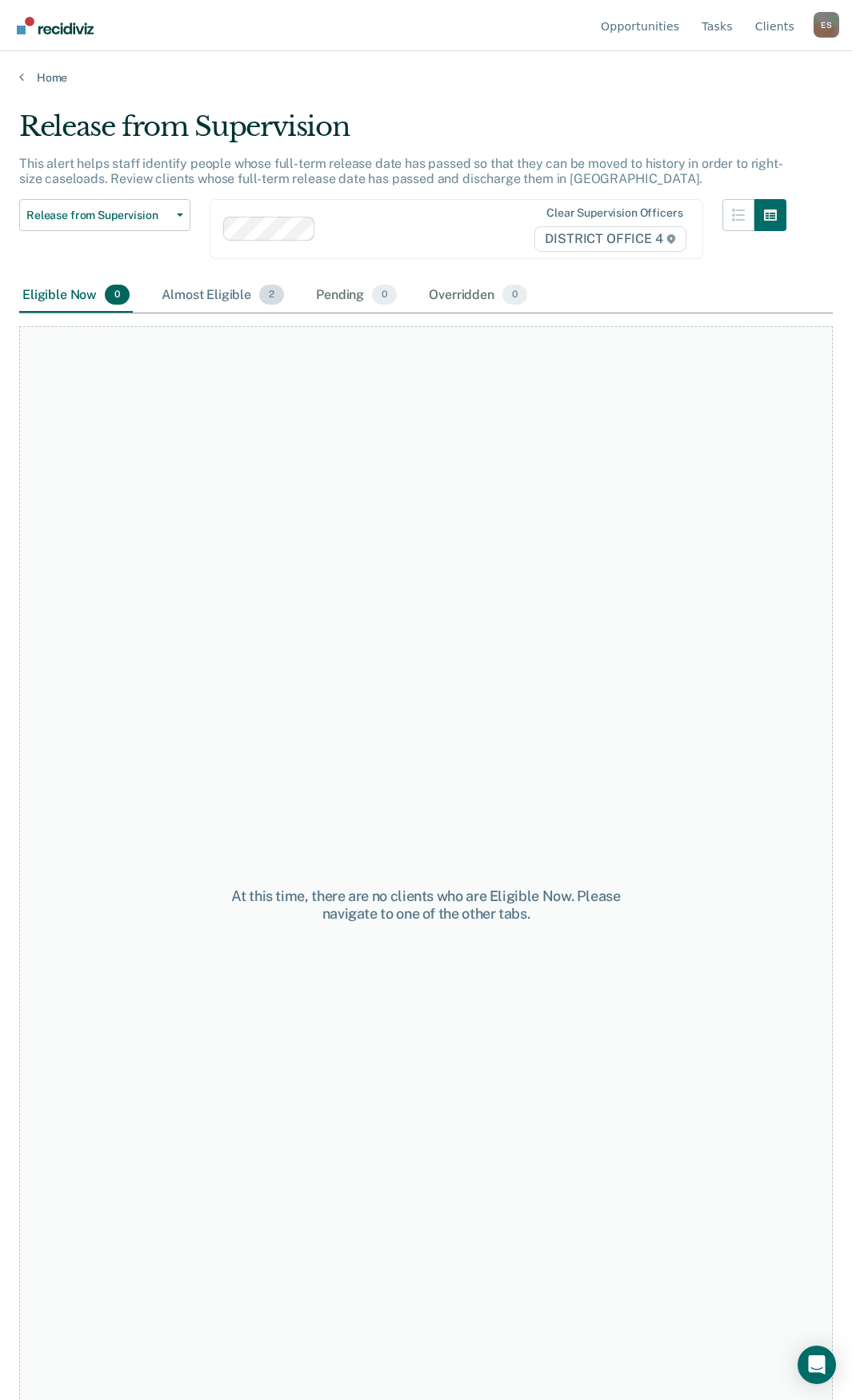
click at [207, 290] on div "Almost Eligible 2" at bounding box center [223, 296] width 128 height 35
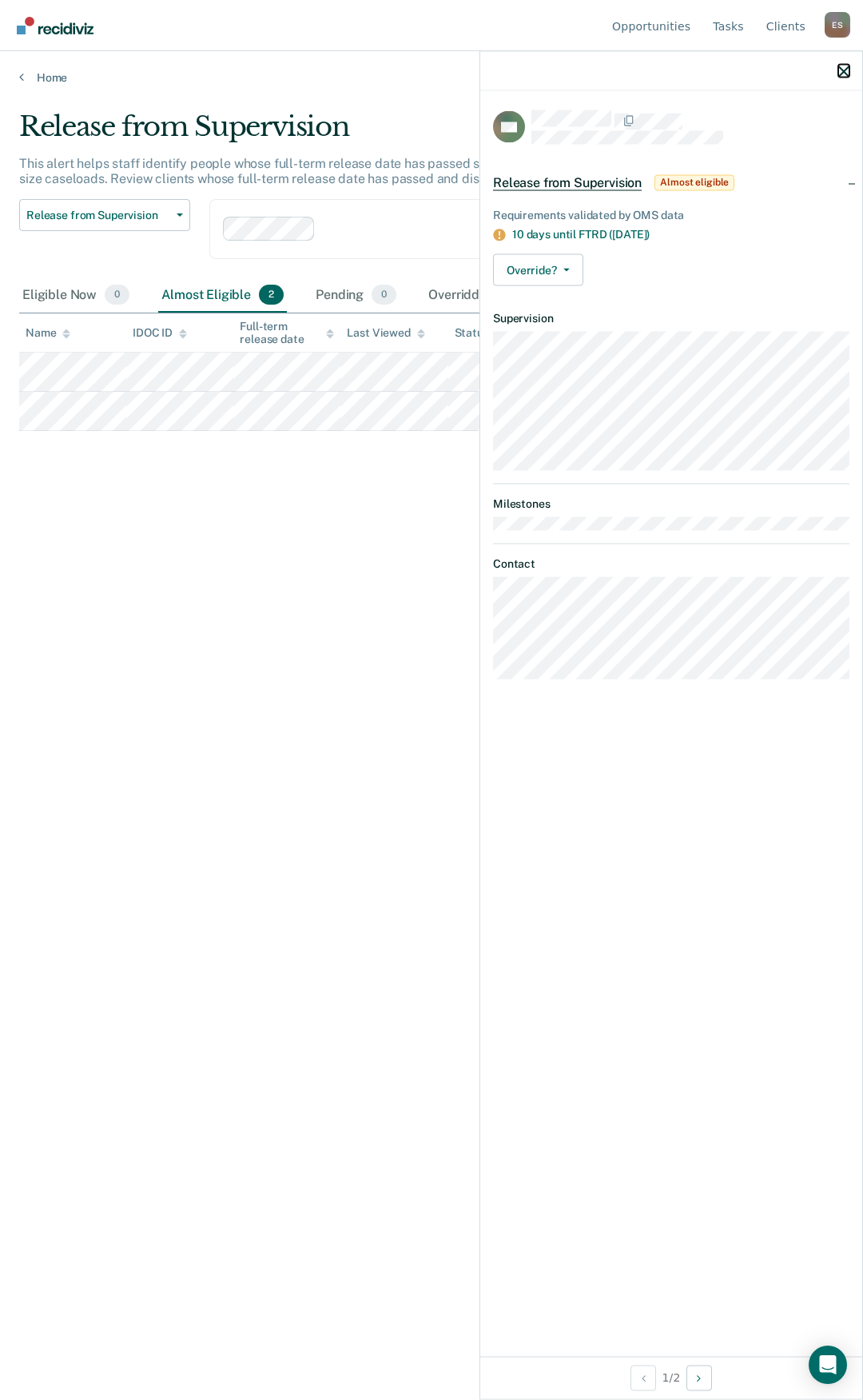
click at [844, 71] on icon "button" at bounding box center [844, 71] width 11 height 11
click at [835, 77] on div at bounding box center [671, 71] width 383 height 40
click at [847, 70] on div at bounding box center [671, 71] width 383 height 40
click at [845, 71] on icon "button" at bounding box center [844, 71] width 11 height 11
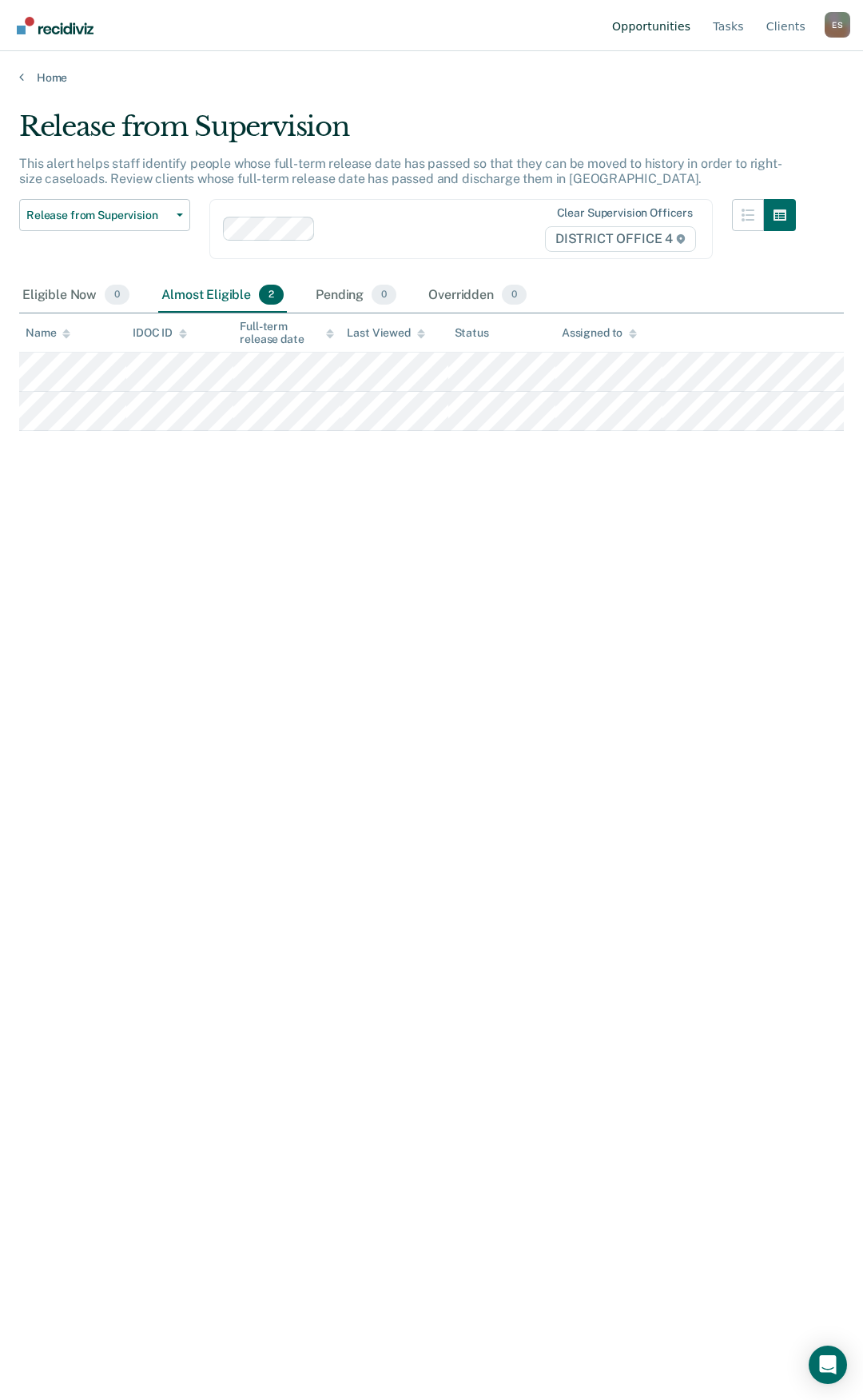
click at [694, 28] on link "Opportunities" at bounding box center [651, 25] width 85 height 51
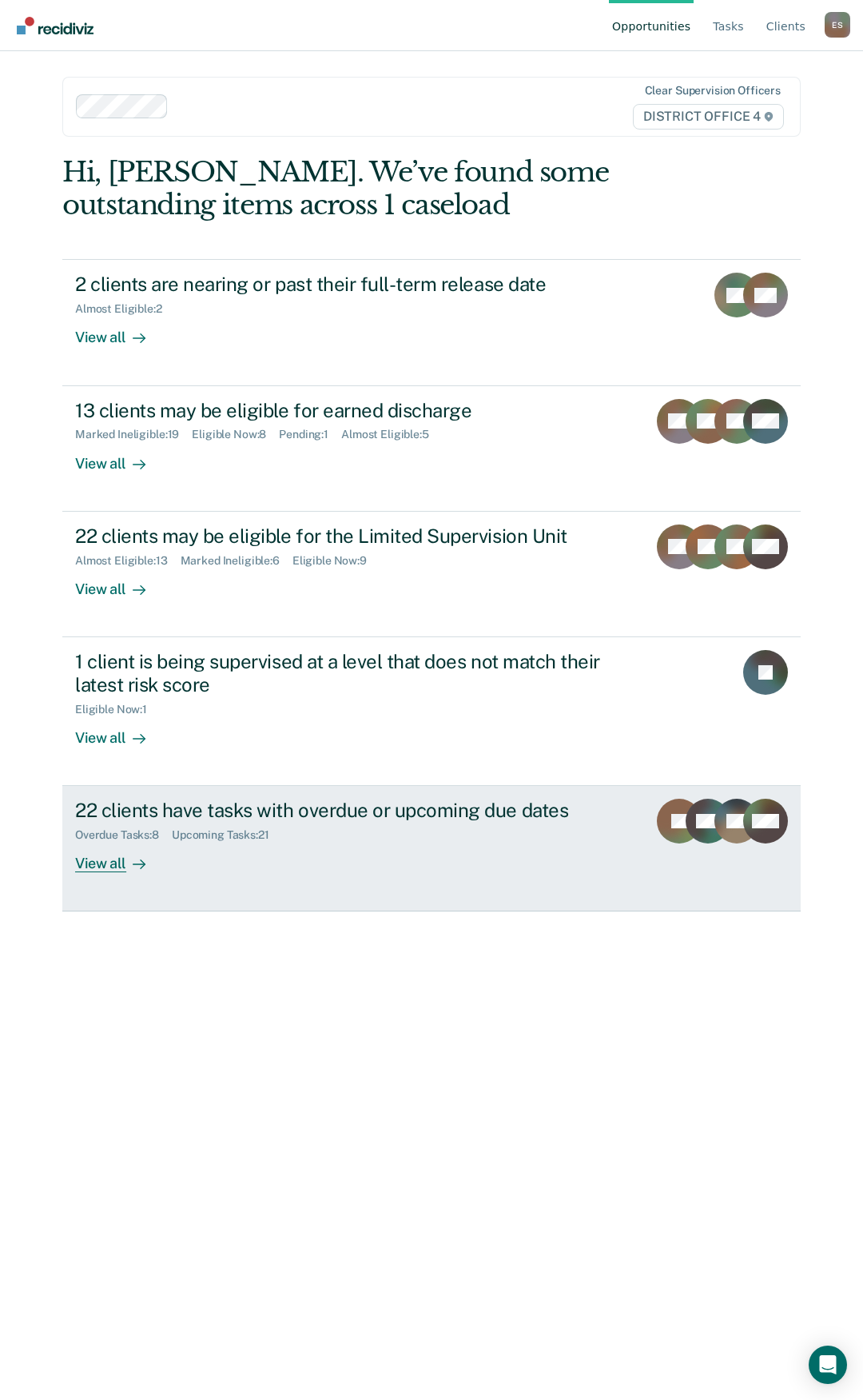
click at [104, 868] on div "View all" at bounding box center [120, 856] width 89 height 31
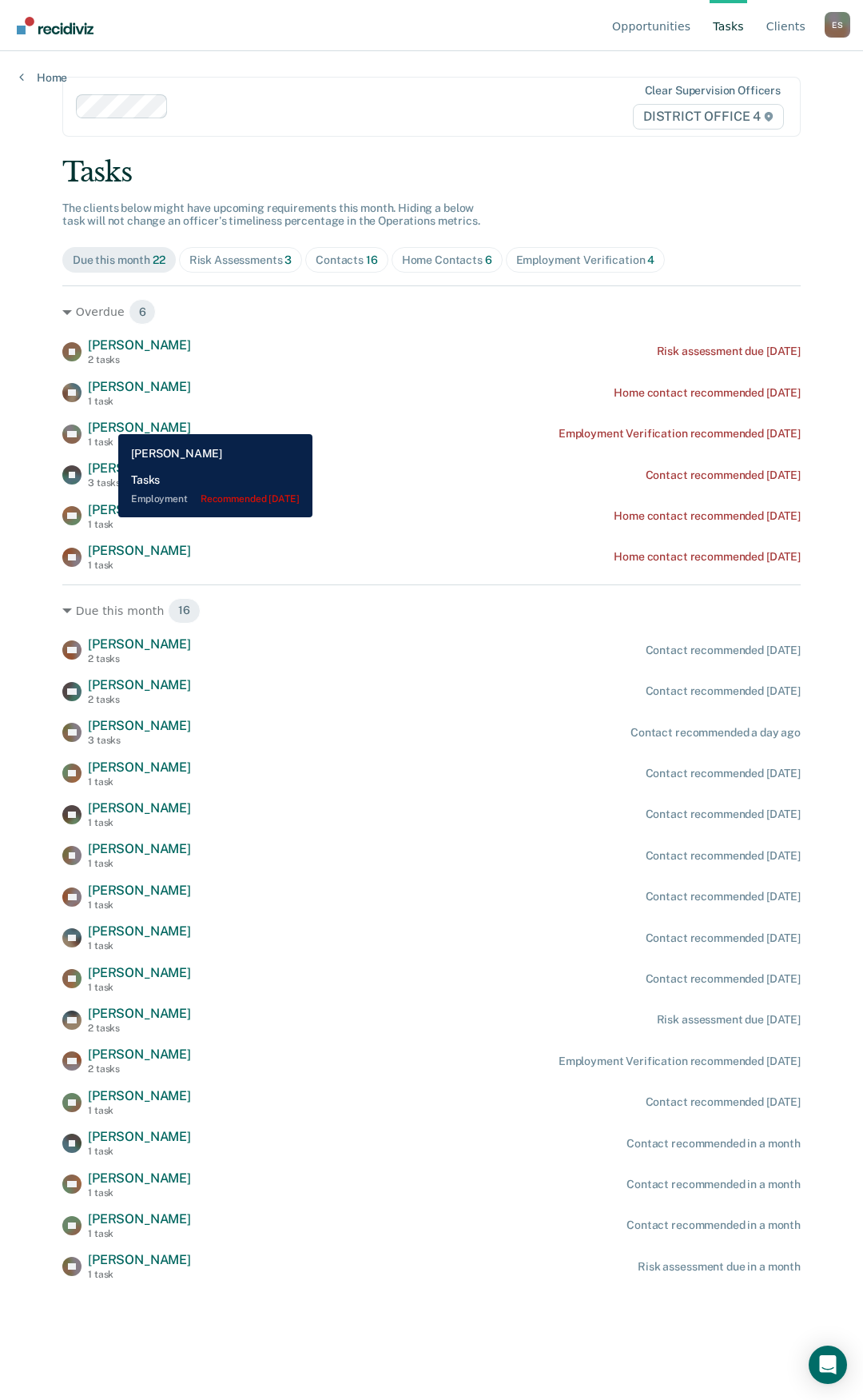
click at [106, 422] on span "[PERSON_NAME]" at bounding box center [139, 427] width 103 height 15
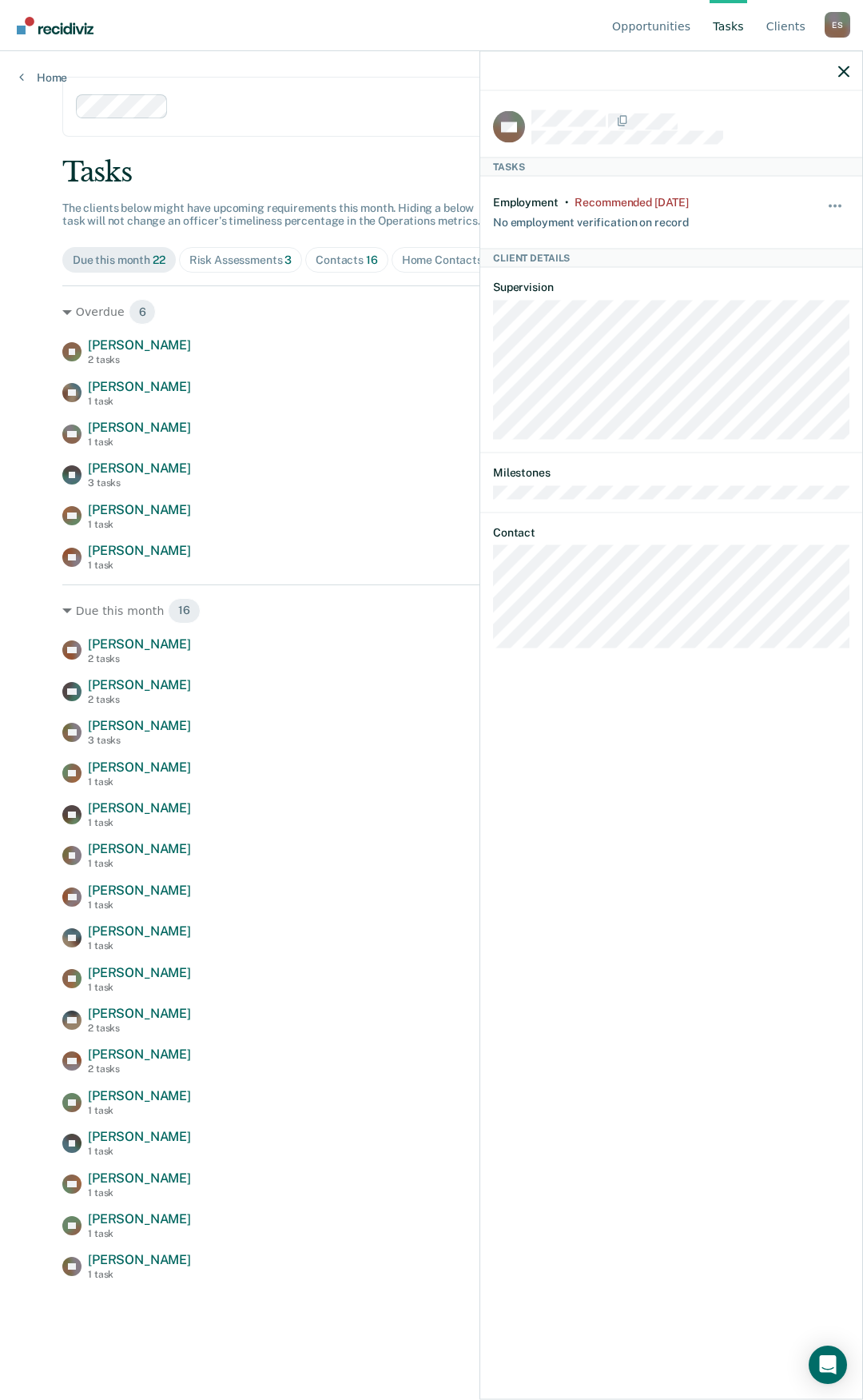
click at [834, 197] on div "Hide from tasks list for... 7 days 30 days 90 days" at bounding box center [836, 212] width 27 height 34
click at [834, 204] on span "button" at bounding box center [835, 205] width 3 height 3
click at [795, 312] on button "30 days" at bounding box center [792, 307] width 115 height 25
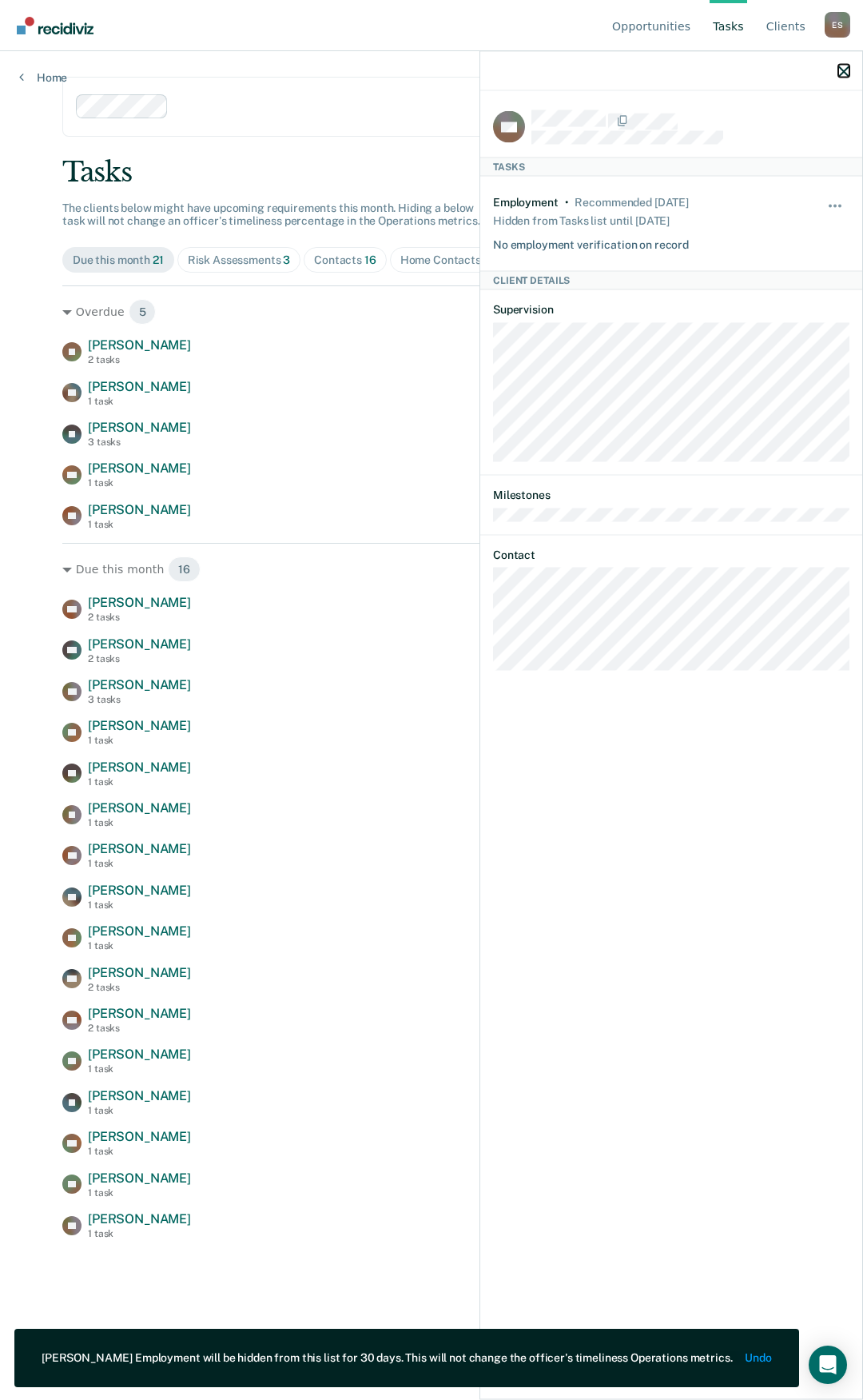
click at [849, 69] on icon "button" at bounding box center [844, 71] width 11 height 11
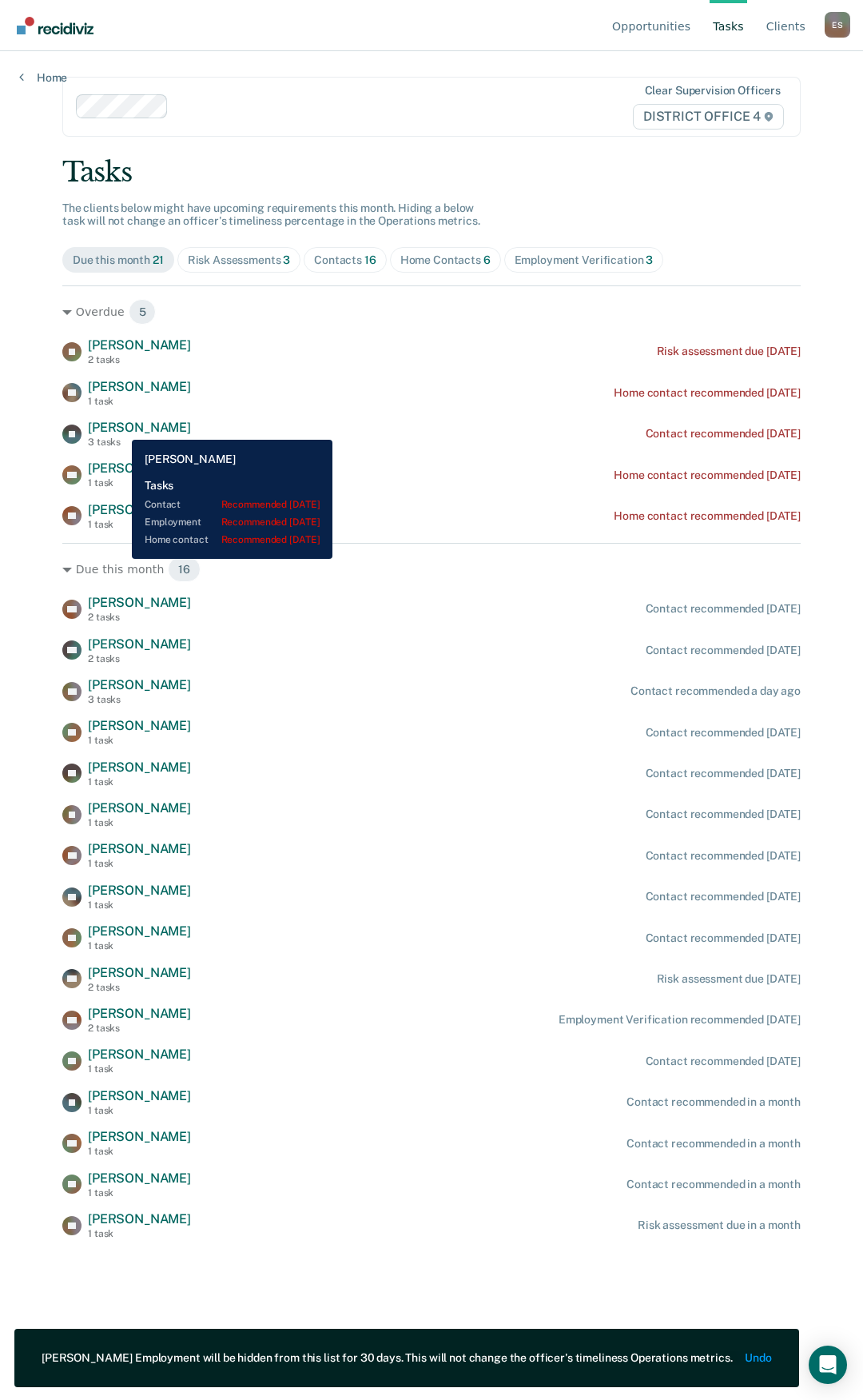
click at [120, 427] on span "[PERSON_NAME]" at bounding box center [139, 427] width 103 height 15
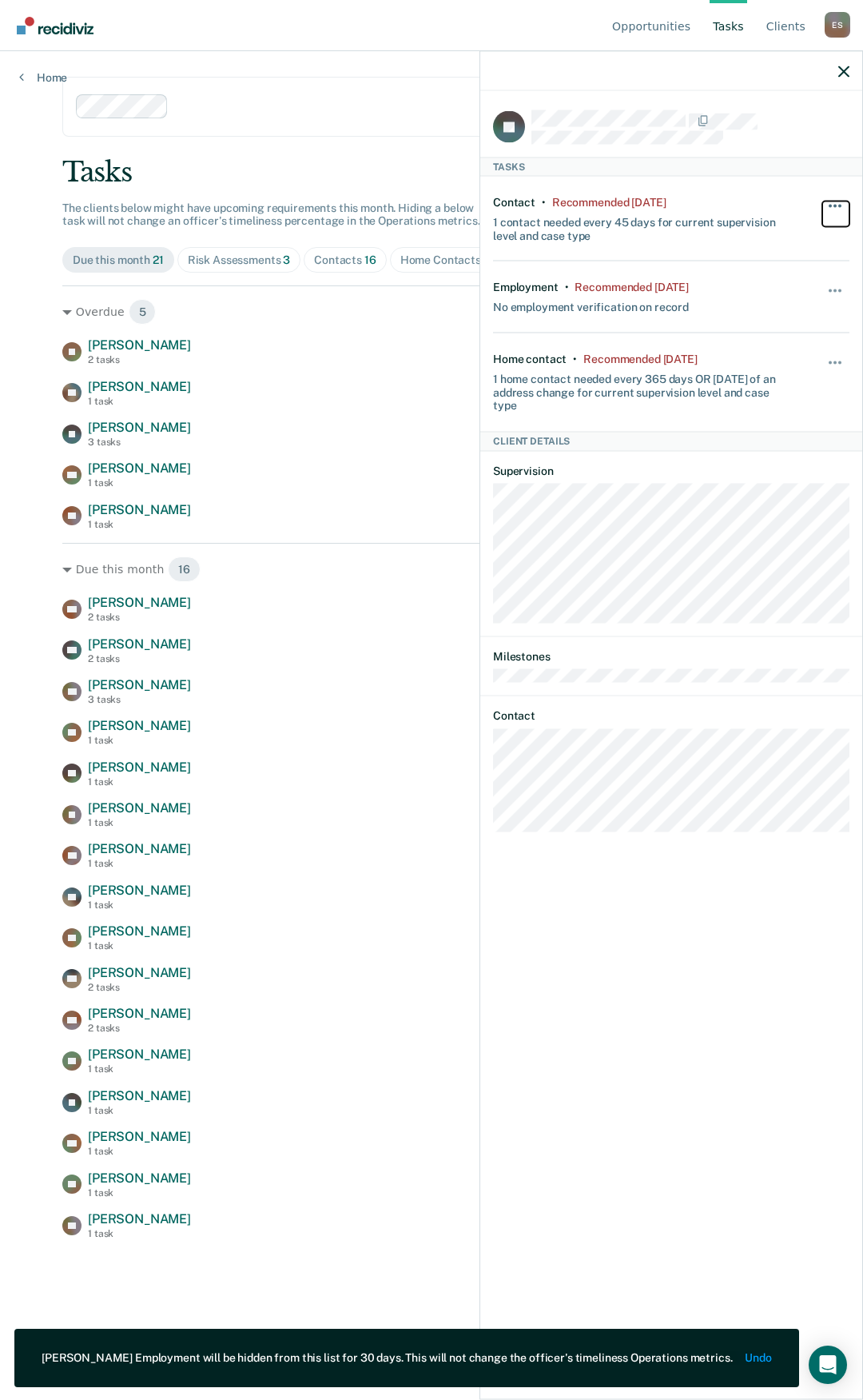
click at [846, 210] on button "button" at bounding box center [836, 213] width 27 height 25
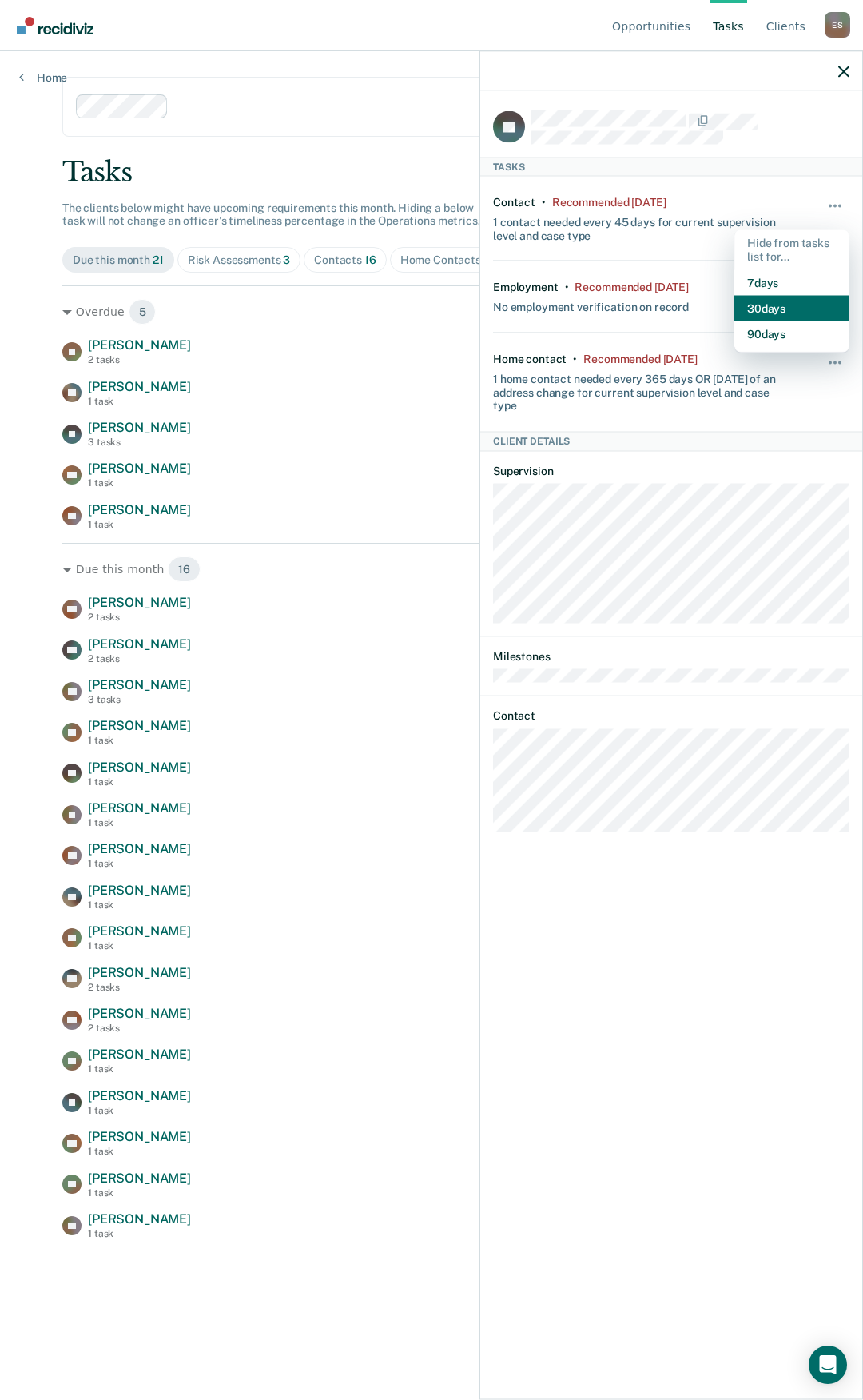
click at [795, 308] on button "30 days" at bounding box center [792, 307] width 115 height 25
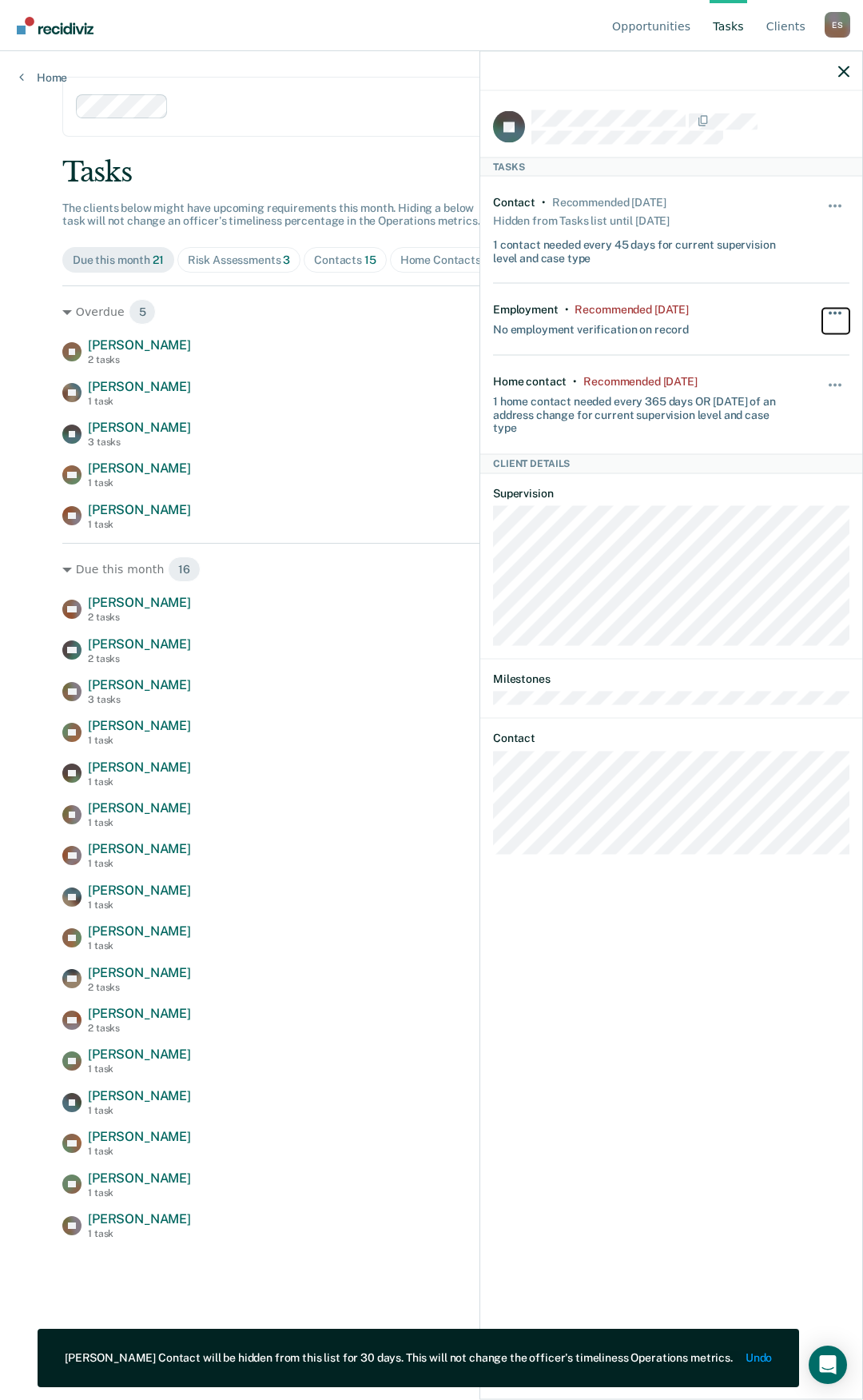
click at [832, 308] on button "button" at bounding box center [836, 320] width 27 height 25
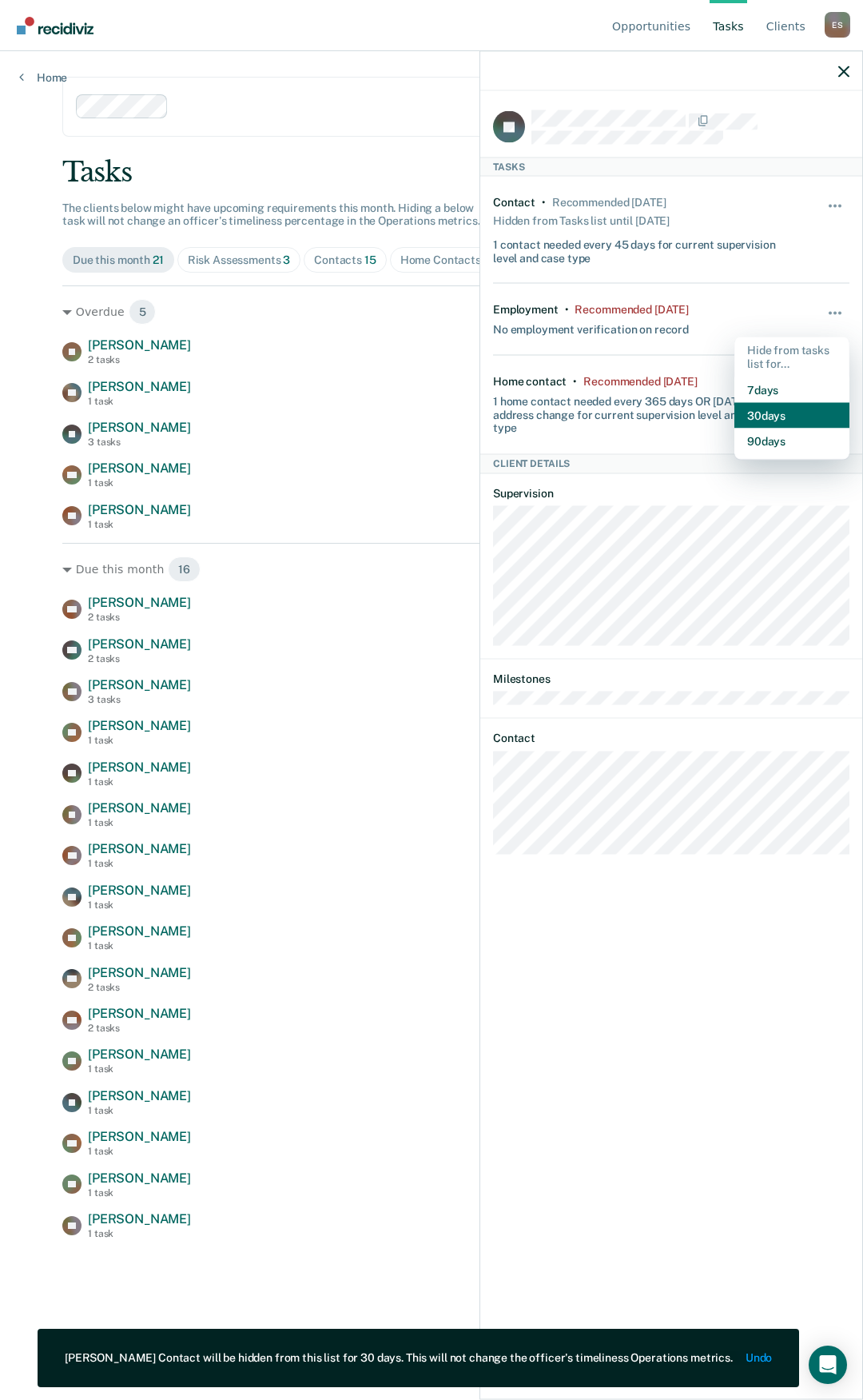
click at [785, 404] on button "30 days" at bounding box center [792, 414] width 115 height 25
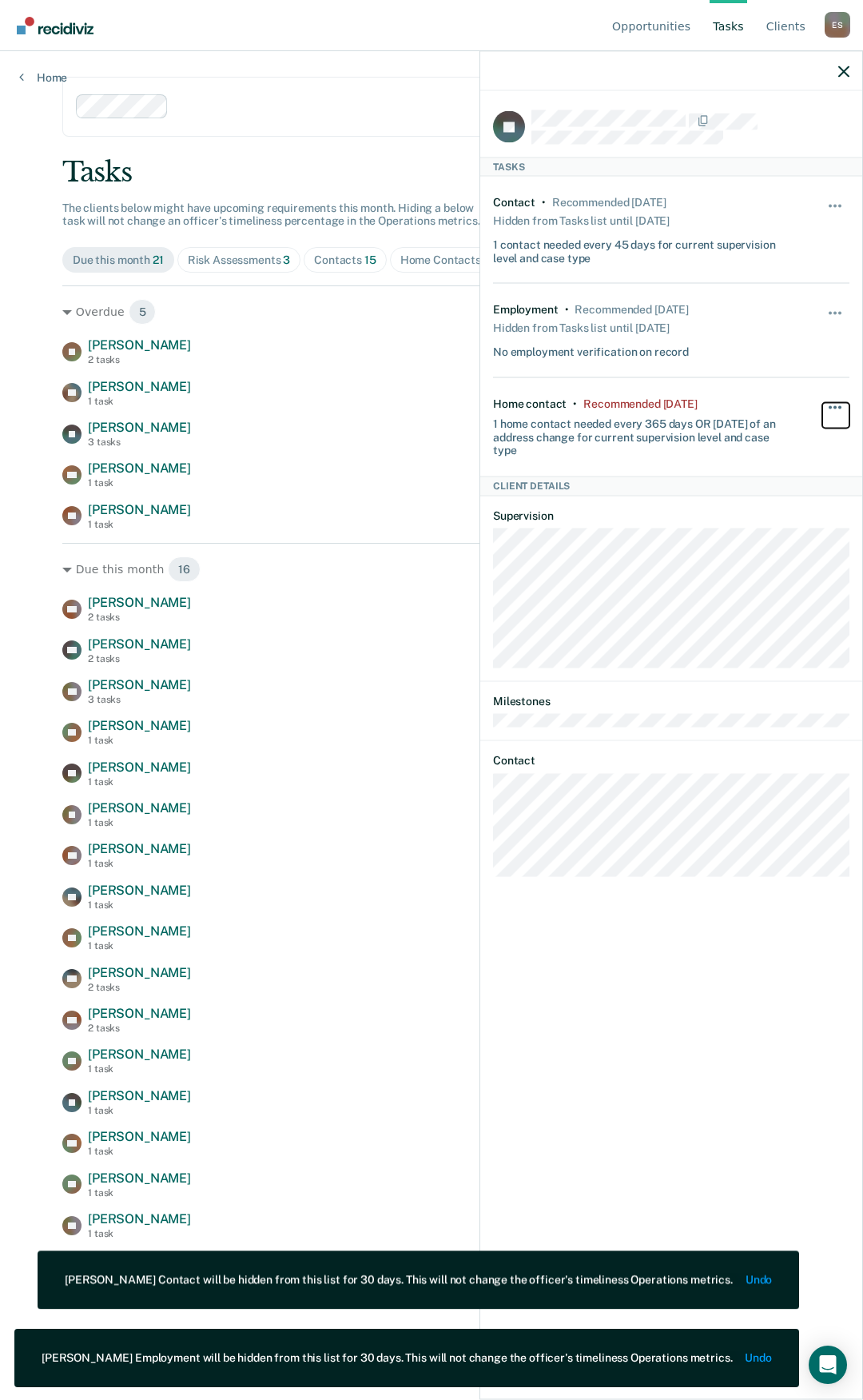
click at [834, 406] on span "button" at bounding box center [835, 406] width 3 height 3
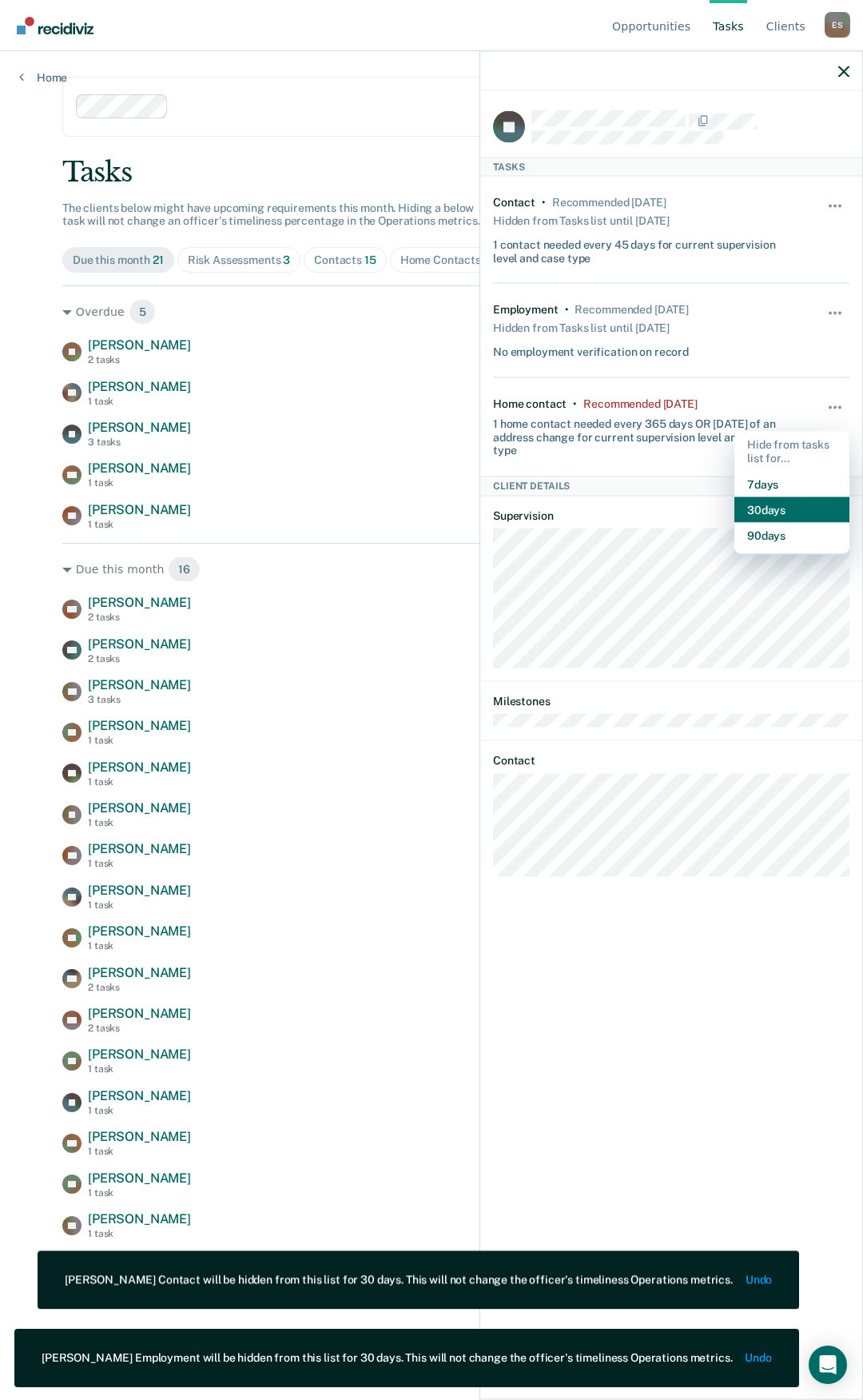
click at [795, 501] on button "30 days" at bounding box center [792, 508] width 115 height 25
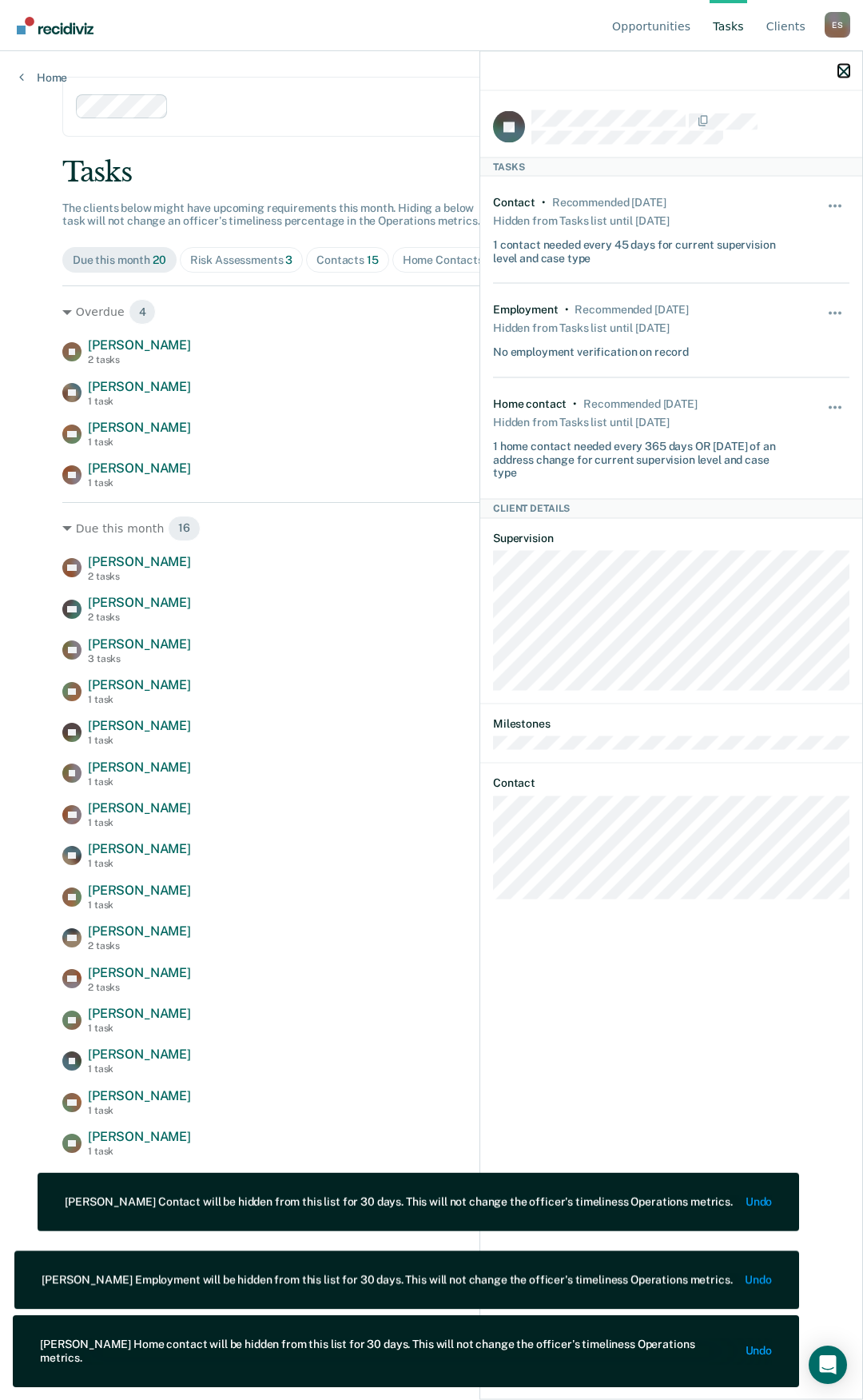
click at [841, 71] on icon "button" at bounding box center [844, 71] width 11 height 11
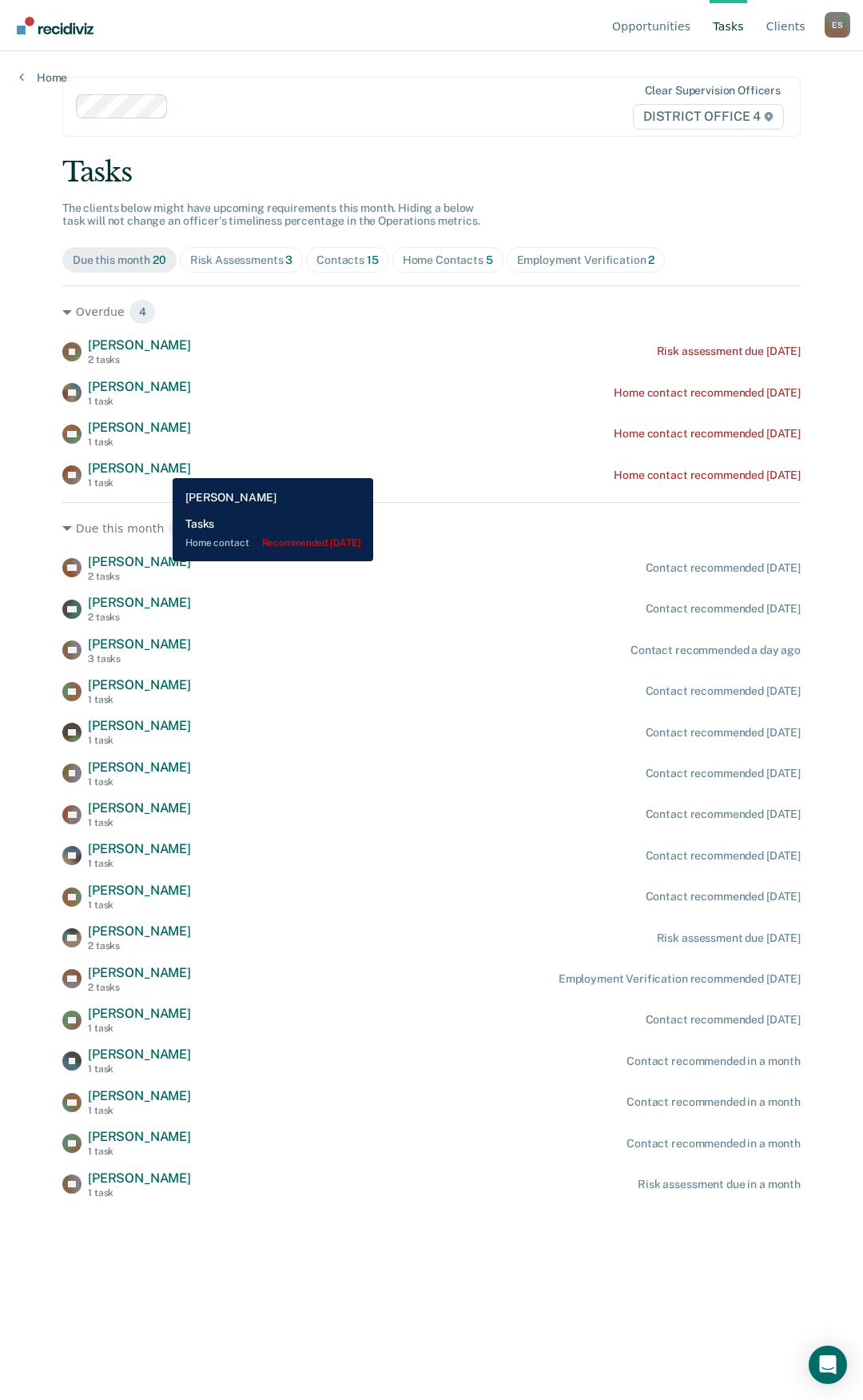
click at [161, 466] on span "[PERSON_NAME]" at bounding box center [139, 468] width 103 height 15
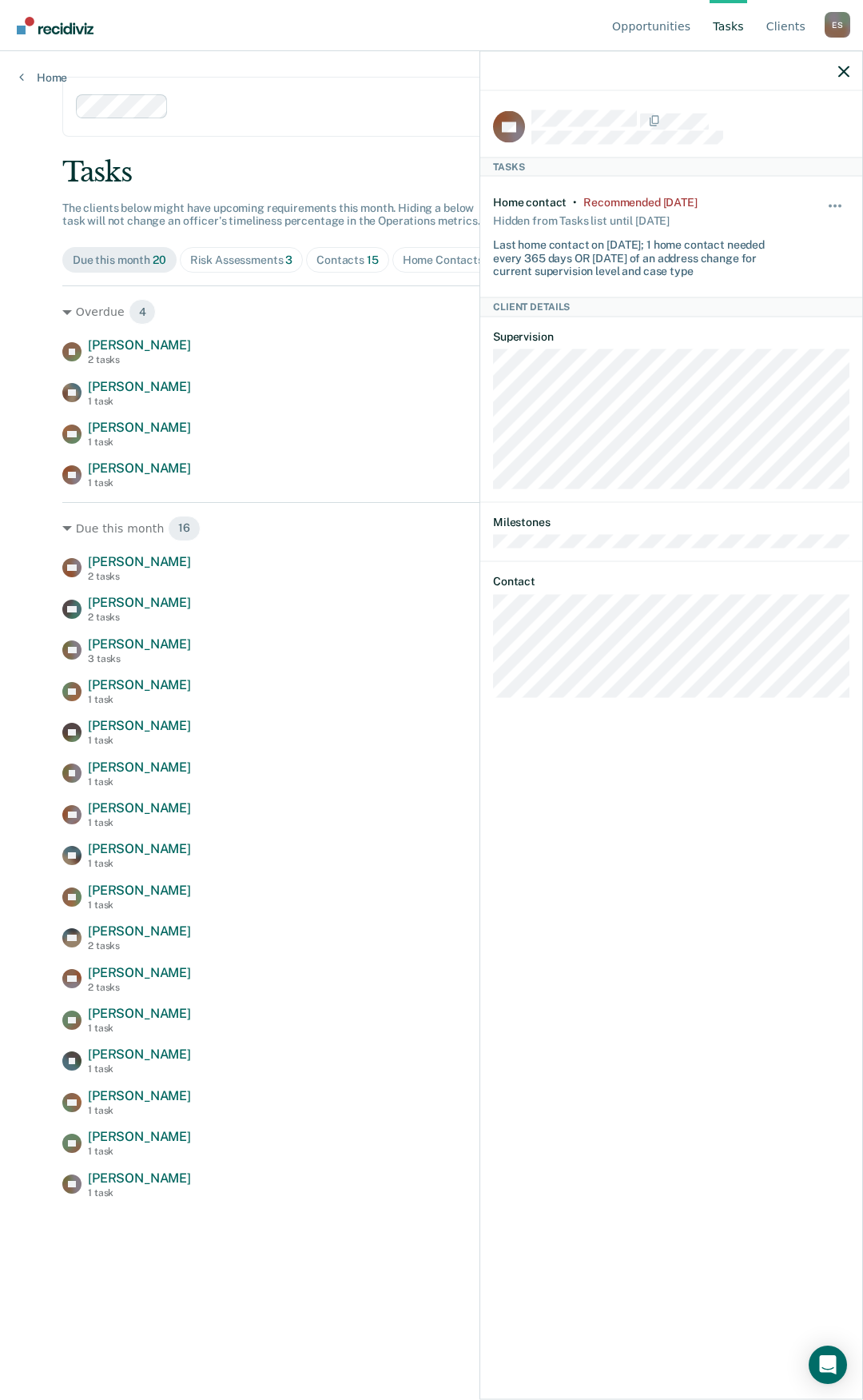
click at [838, 195] on div "Hide from tasks list for... 7 days 30 days 90 days" at bounding box center [836, 236] width 27 height 82
click at [838, 201] on button "button" at bounding box center [836, 213] width 27 height 25
click at [750, 341] on button "90 days" at bounding box center [792, 332] width 115 height 25
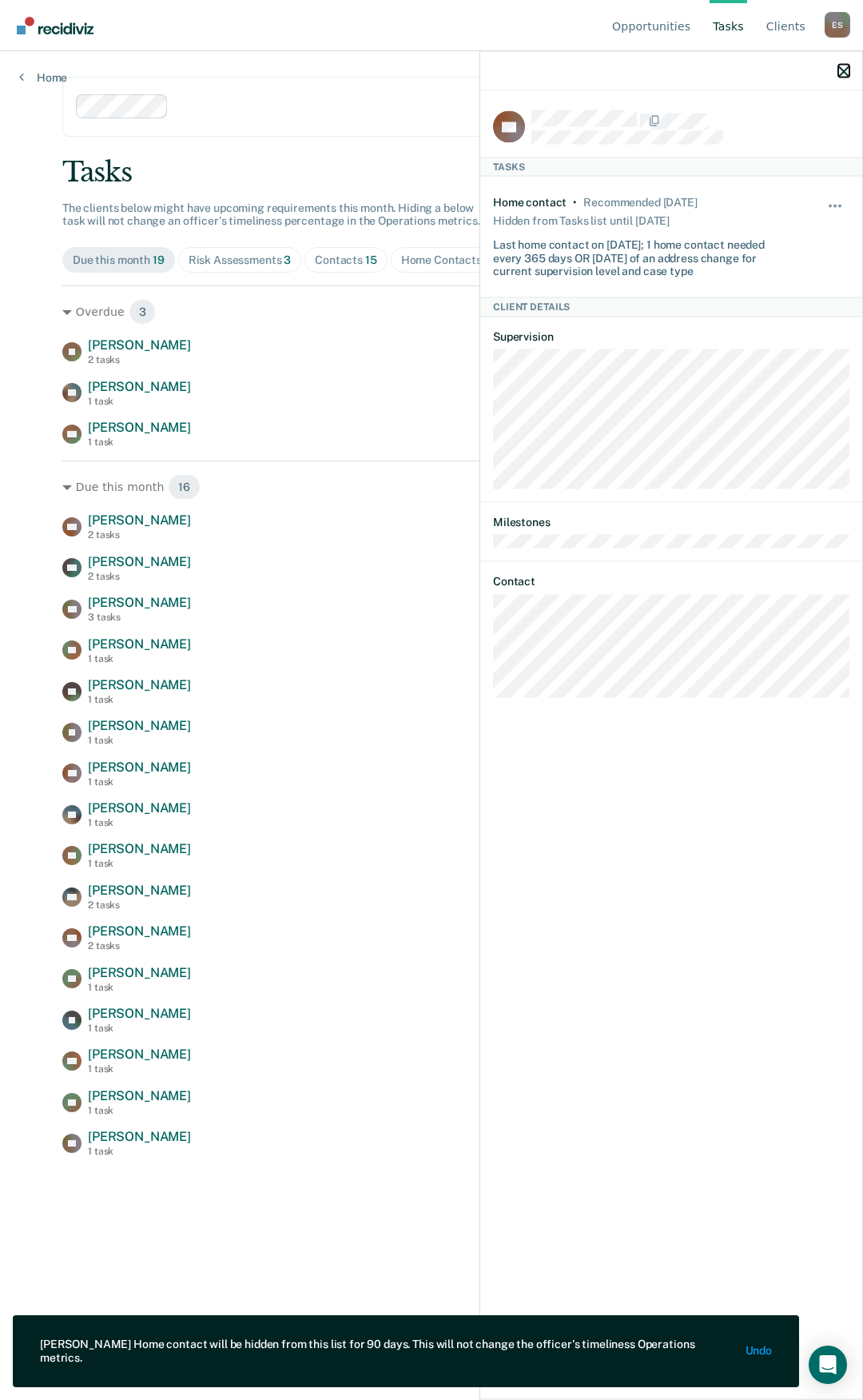
click at [847, 74] on icon "button" at bounding box center [844, 71] width 11 height 11
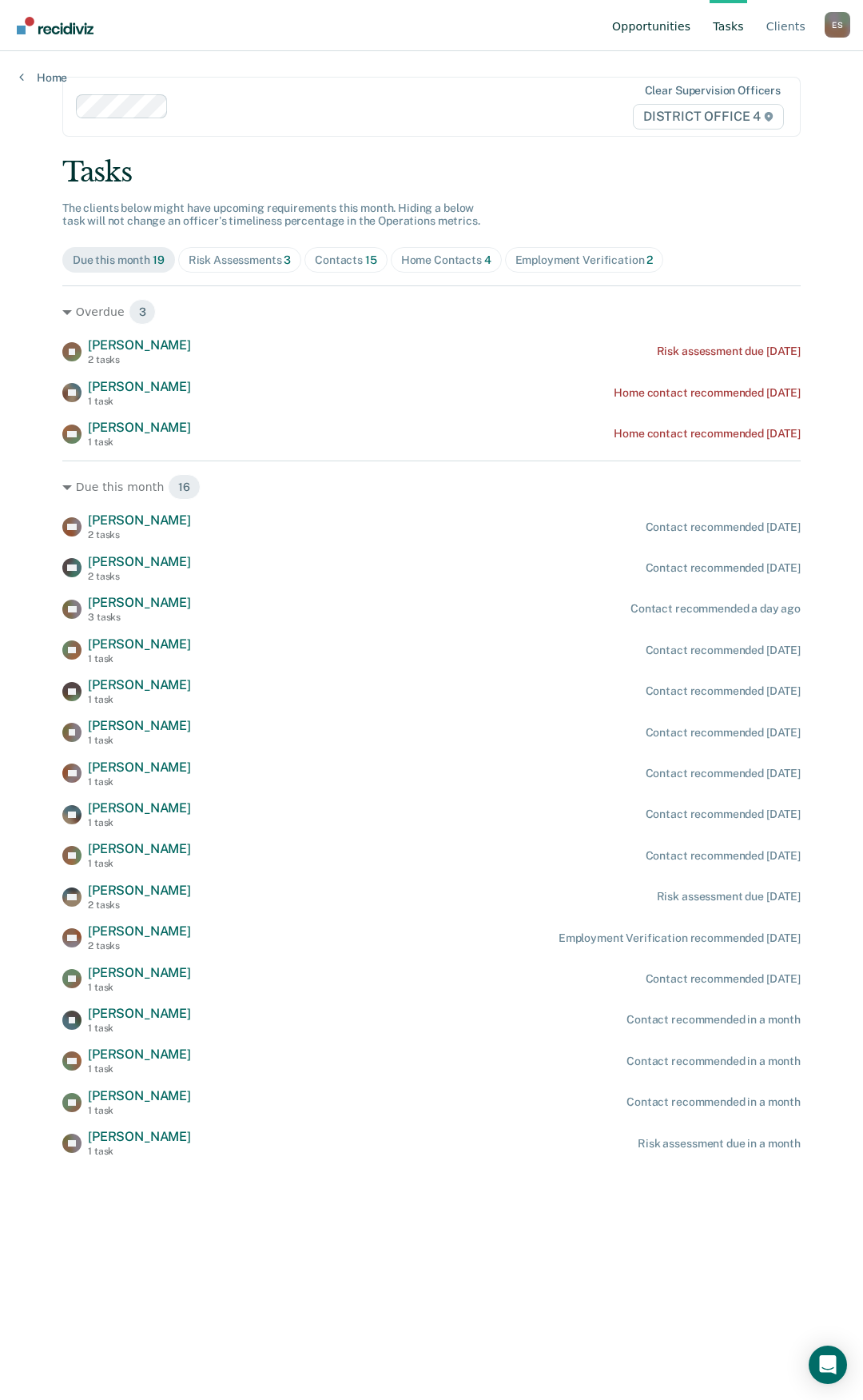
click at [649, 20] on link "Opportunities" at bounding box center [651, 25] width 85 height 51
